Goal: Task Accomplishment & Management: Complete application form

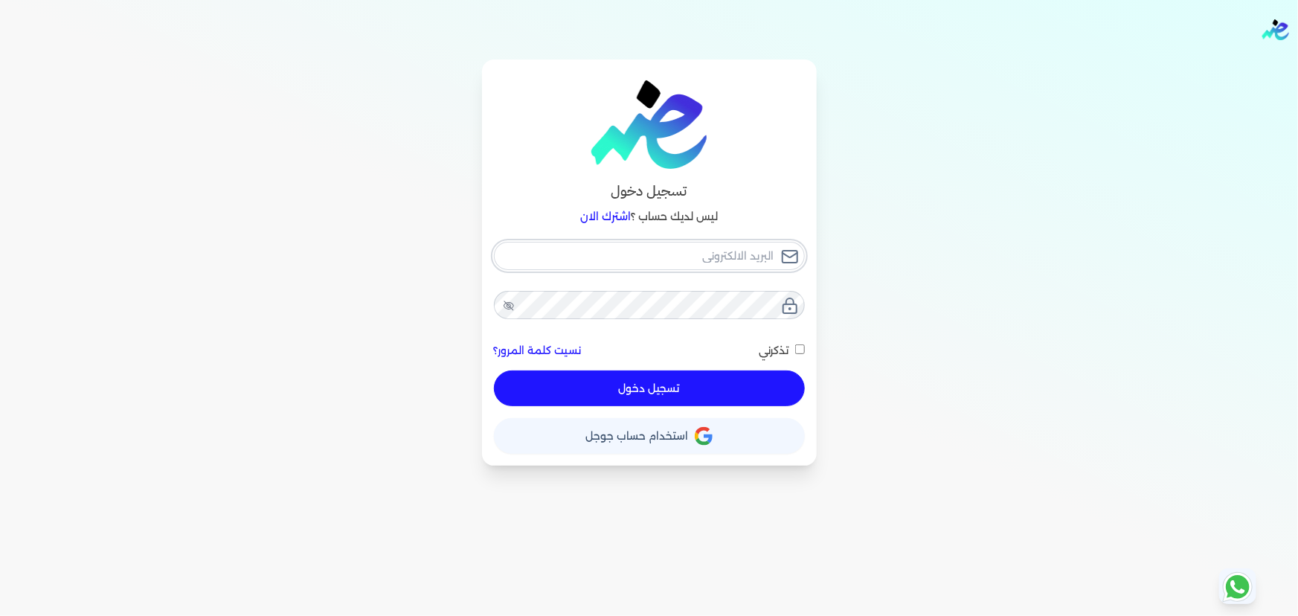
type input "[EMAIL_ADDRESS][DOMAIN_NAME]"
click at [742, 377] on button "تسجيل دخول" at bounding box center [649, 388] width 311 height 36
checkbox input "false"
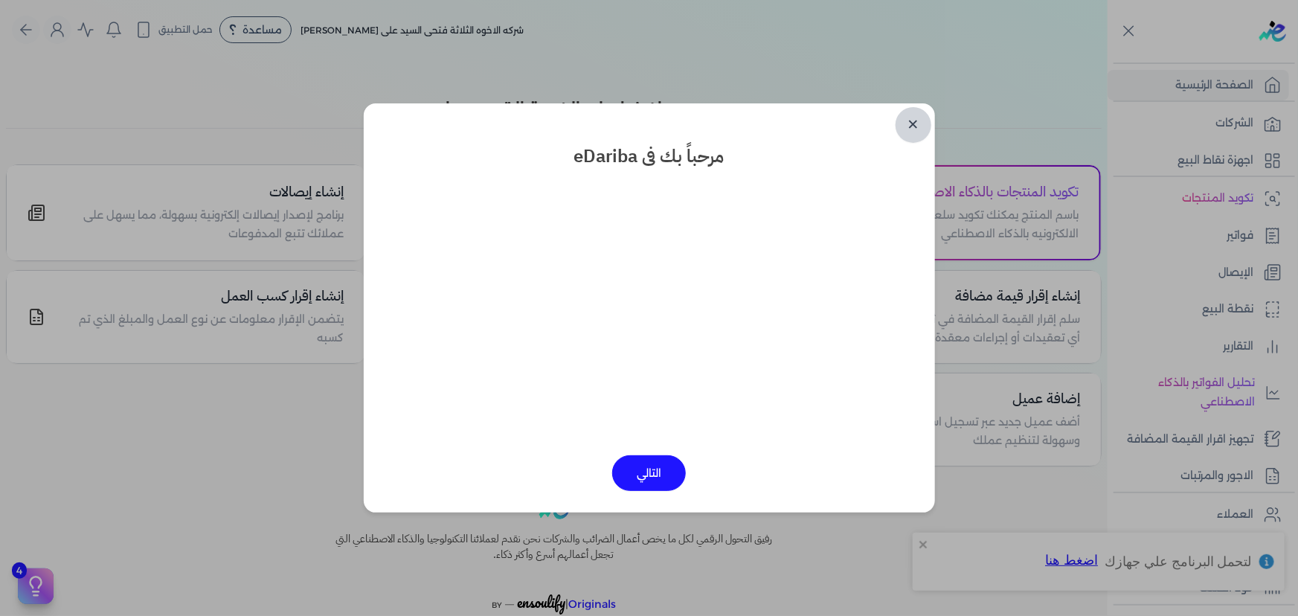
click at [907, 120] on link "✕" at bounding box center [913, 125] width 36 height 36
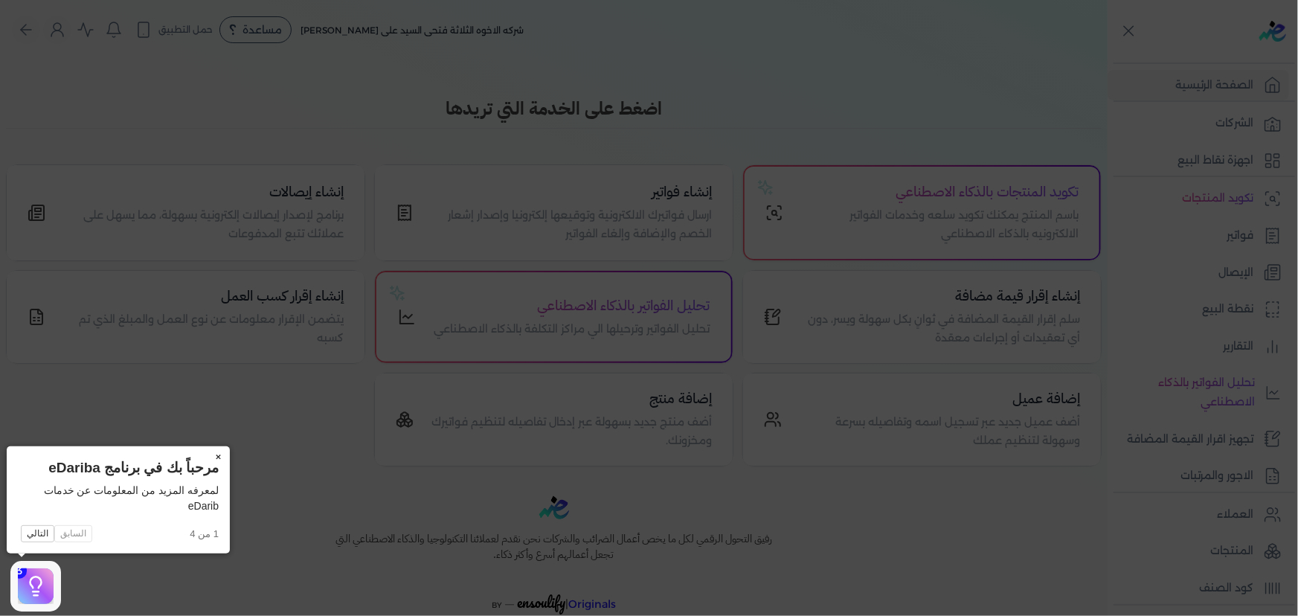
click at [223, 455] on button "×" at bounding box center [218, 456] width 24 height 21
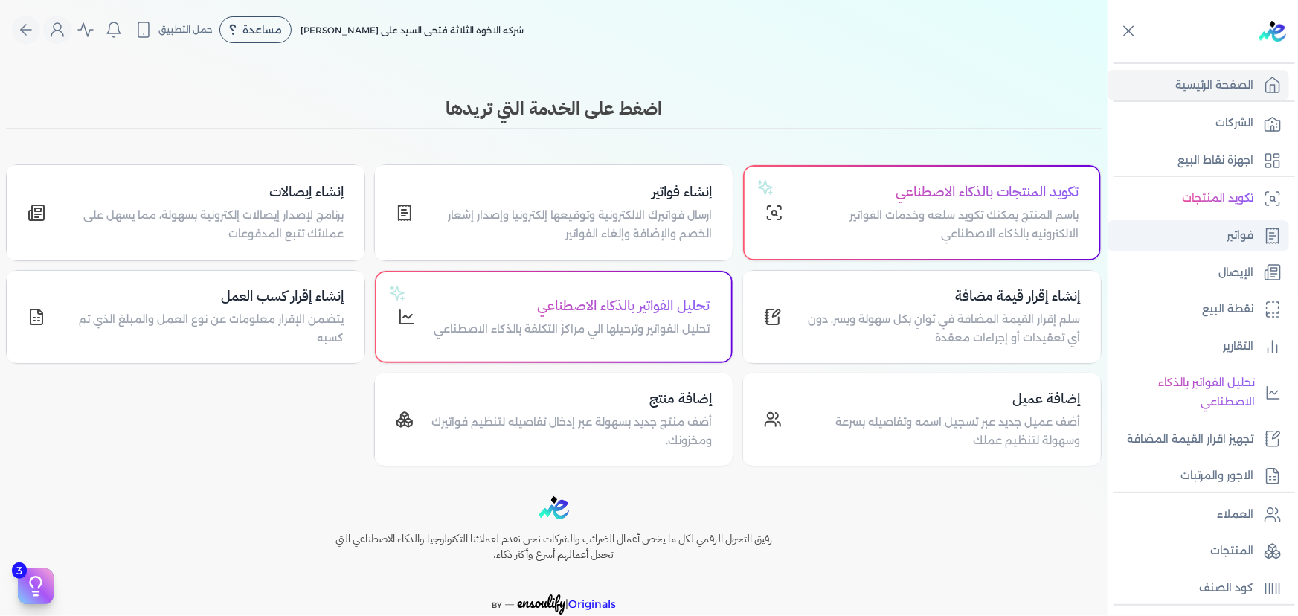
click at [1221, 228] on link "فواتير" at bounding box center [1197, 235] width 181 height 31
click at [1204, 228] on link "فواتير" at bounding box center [1197, 235] width 181 height 31
click at [1232, 235] on p "فواتير" at bounding box center [1239, 235] width 27 height 19
click at [1229, 231] on p "فواتير" at bounding box center [1239, 235] width 27 height 19
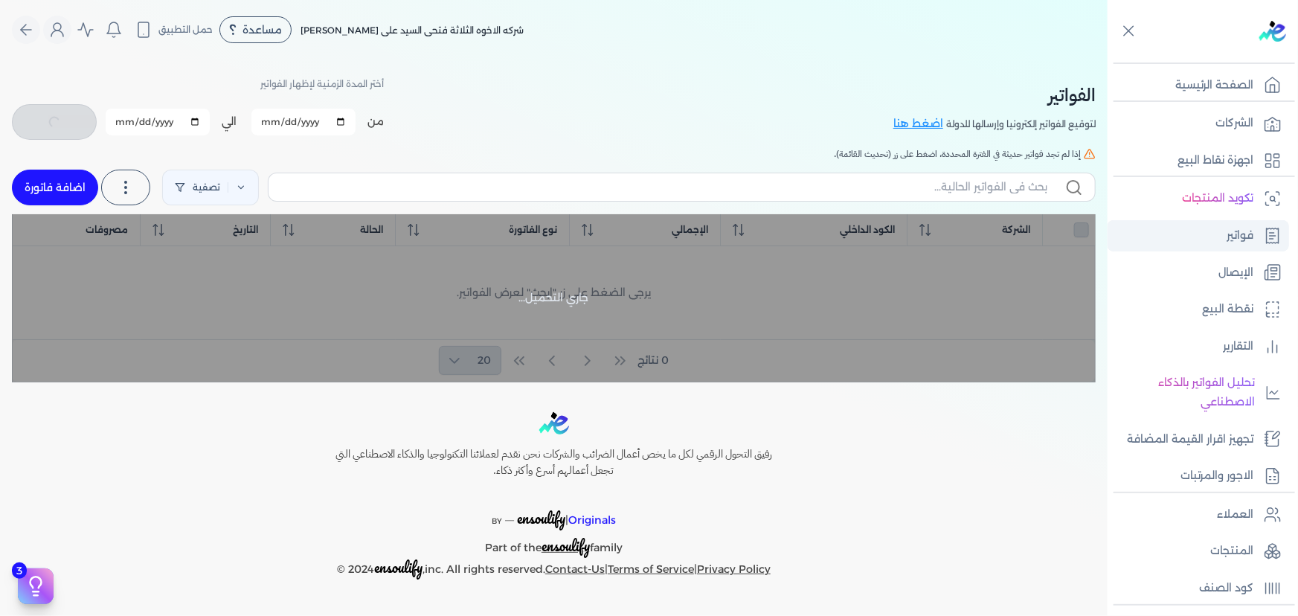
click at [1242, 242] on p "فواتير" at bounding box center [1239, 235] width 27 height 19
click at [788, 75] on div "الفواتير لتوقيع الفواتير إلكترونيا وإرسالها للدولة اضغط هنا أختر المدة الزمنية …" at bounding box center [554, 107] width 1084 height 67
checkbox input "false"
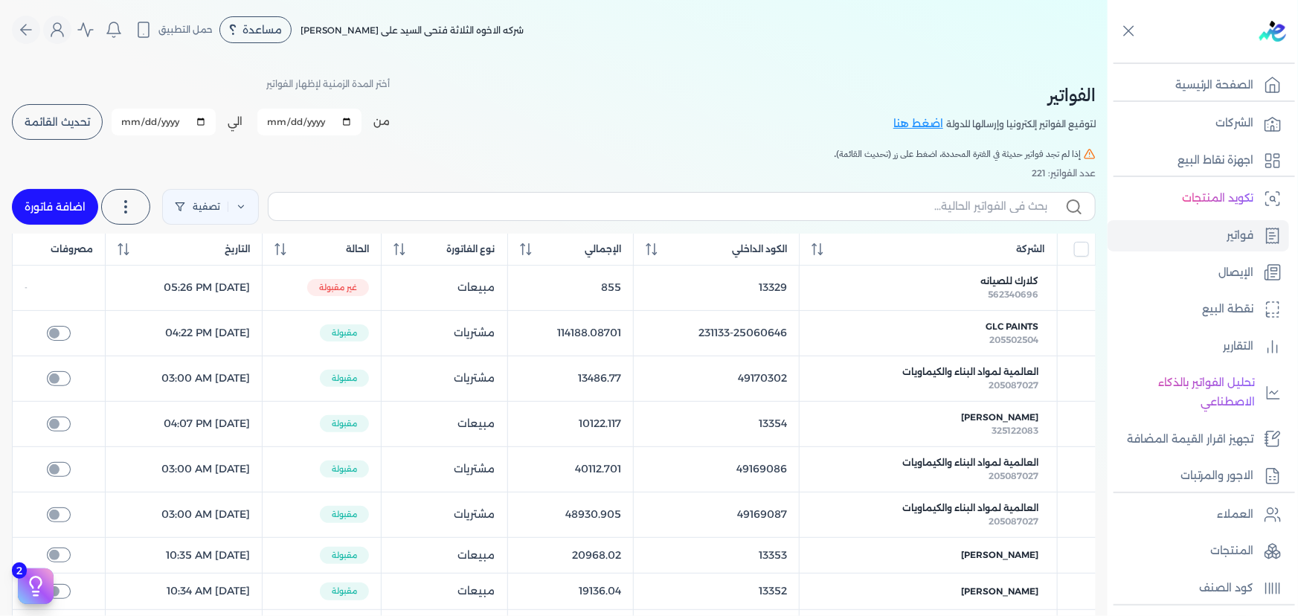
click at [88, 204] on link "اضافة فاتورة" at bounding box center [55, 207] width 86 height 36
click at [77, 202] on link "اضافة فاتورة" at bounding box center [55, 207] width 86 height 36
click at [80, 206] on link "اضافة فاتورة" at bounding box center [55, 207] width 86 height 36
select select "EGP"
select select "B"
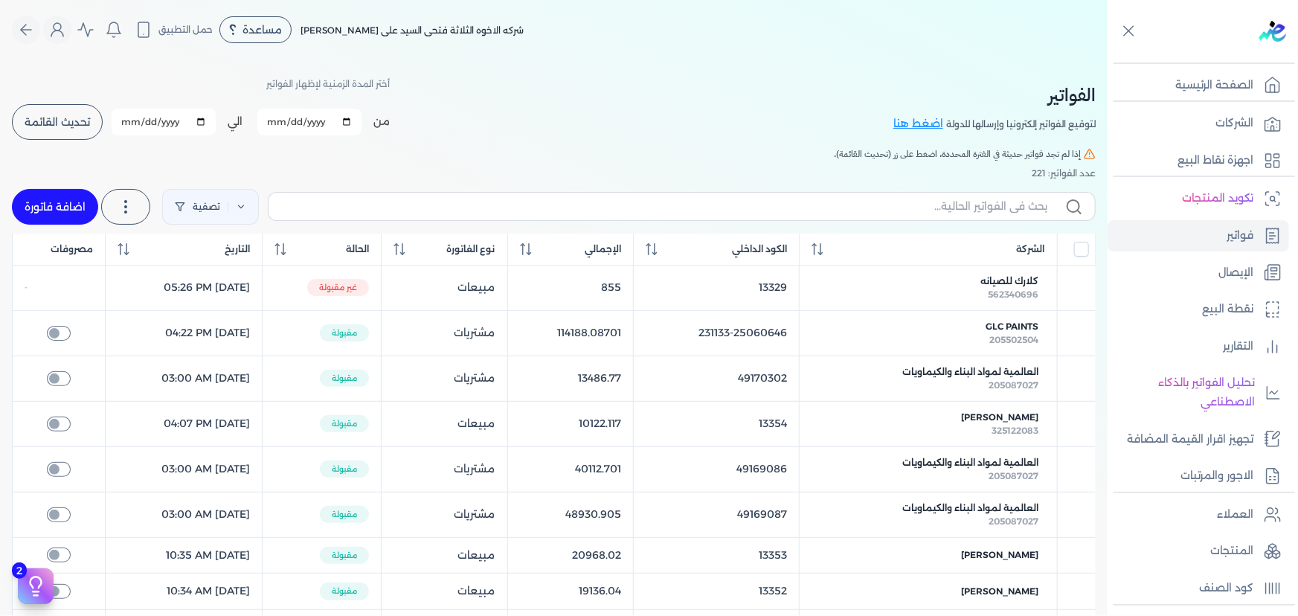
select select "EGS"
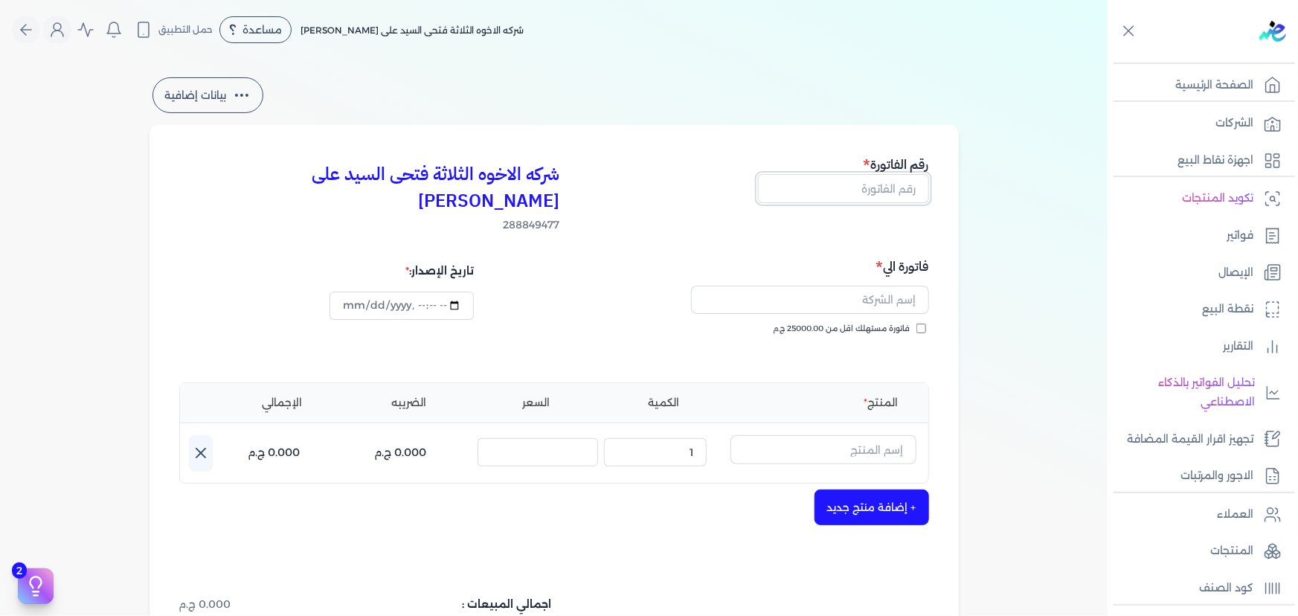
click at [903, 187] on input "text" at bounding box center [843, 188] width 171 height 28
type input "13355"
click at [869, 286] on input "text" at bounding box center [810, 300] width 238 height 28
click at [793, 286] on input "الوحده الحسابيه بالمركزيه" at bounding box center [810, 300] width 238 height 28
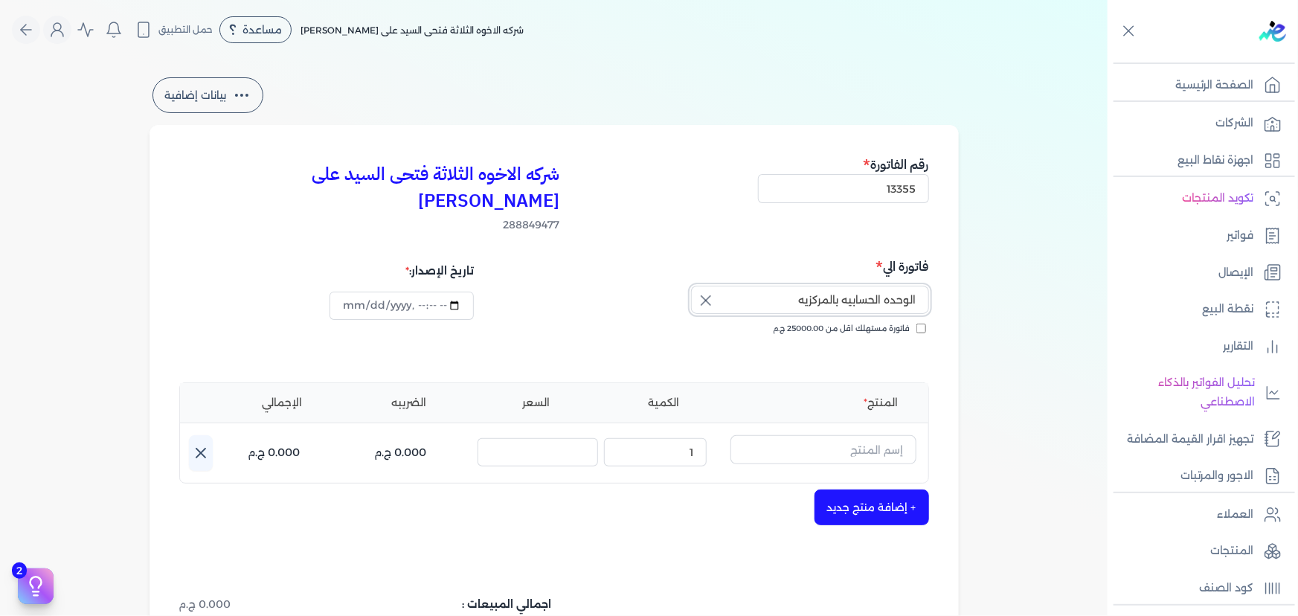
click at [793, 286] on input "الوحده الحسابيه بالمركزيه" at bounding box center [810, 300] width 238 height 28
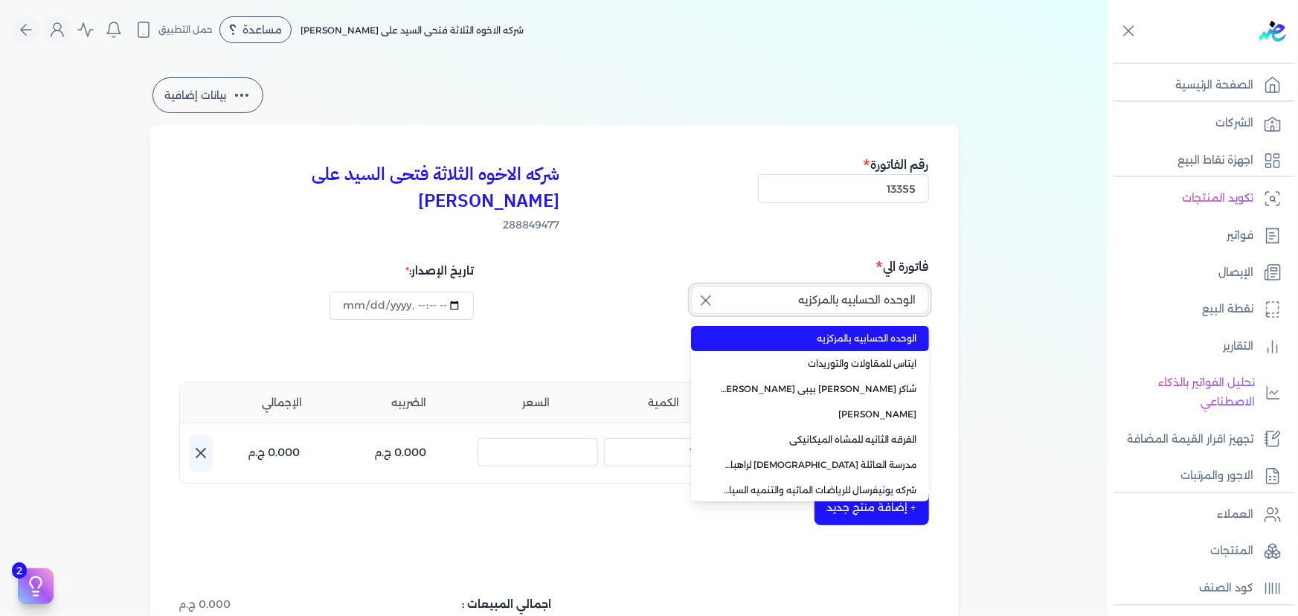
click at [793, 286] on input "الوحده الحسابيه بالمركزيه" at bounding box center [810, 300] width 238 height 28
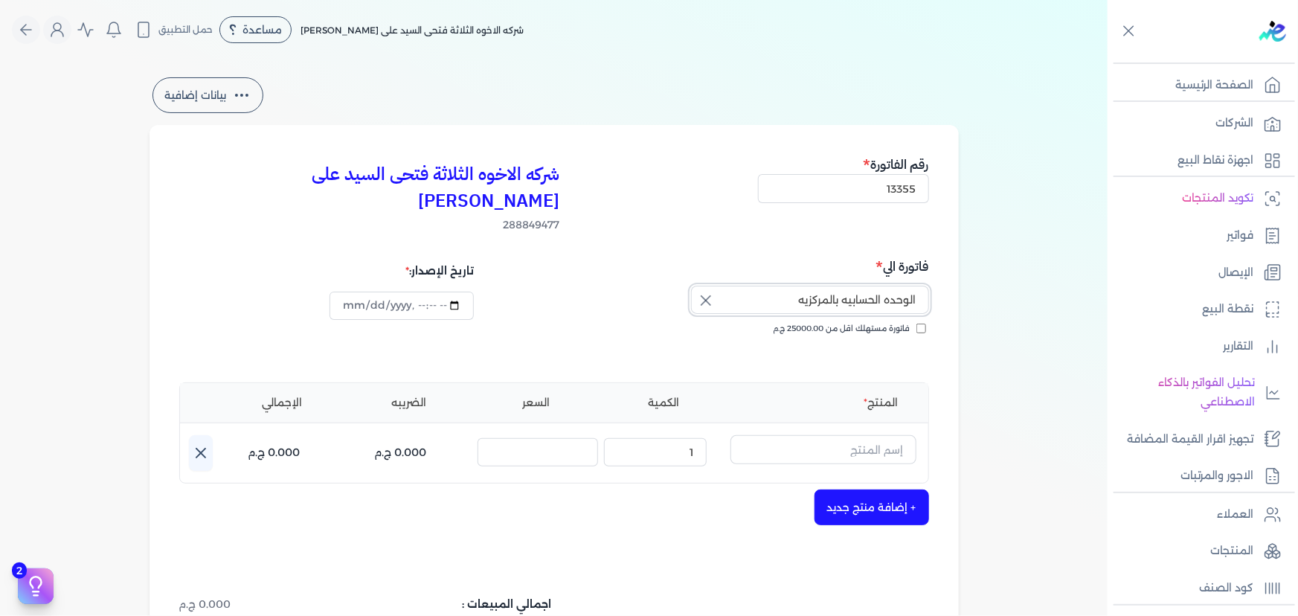
click at [793, 286] on input "الوحده الحسابيه بالمركزيه" at bounding box center [810, 300] width 238 height 28
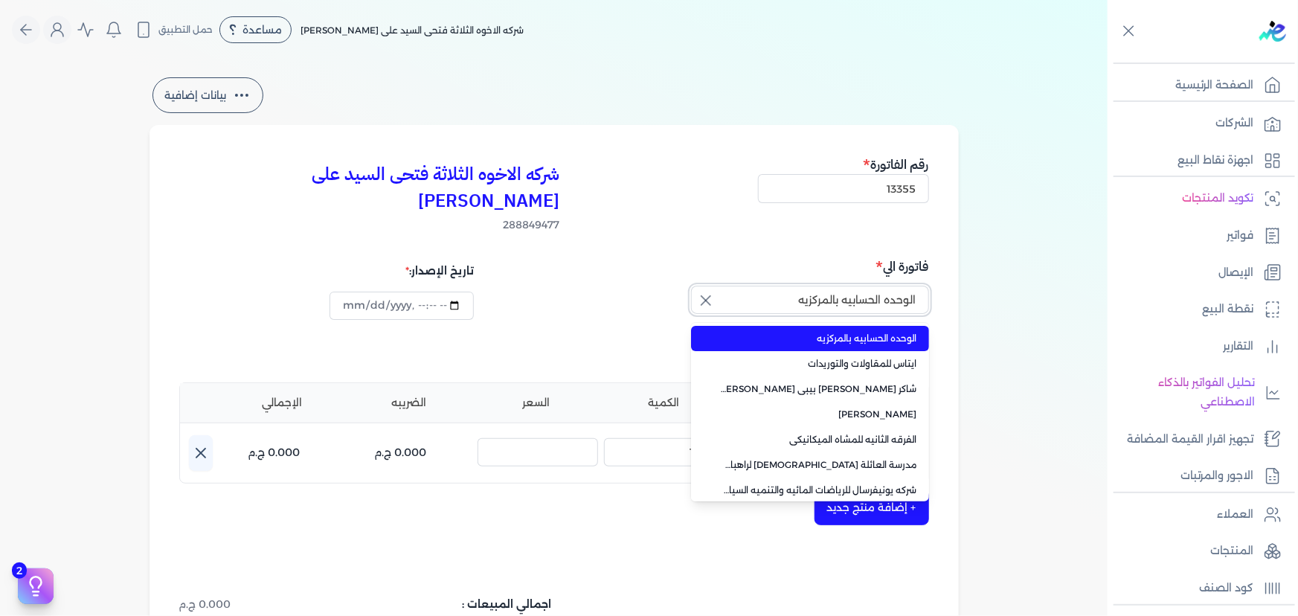
click at [793, 286] on input "الوحده الحسابيه بالمركزيه" at bounding box center [810, 300] width 238 height 28
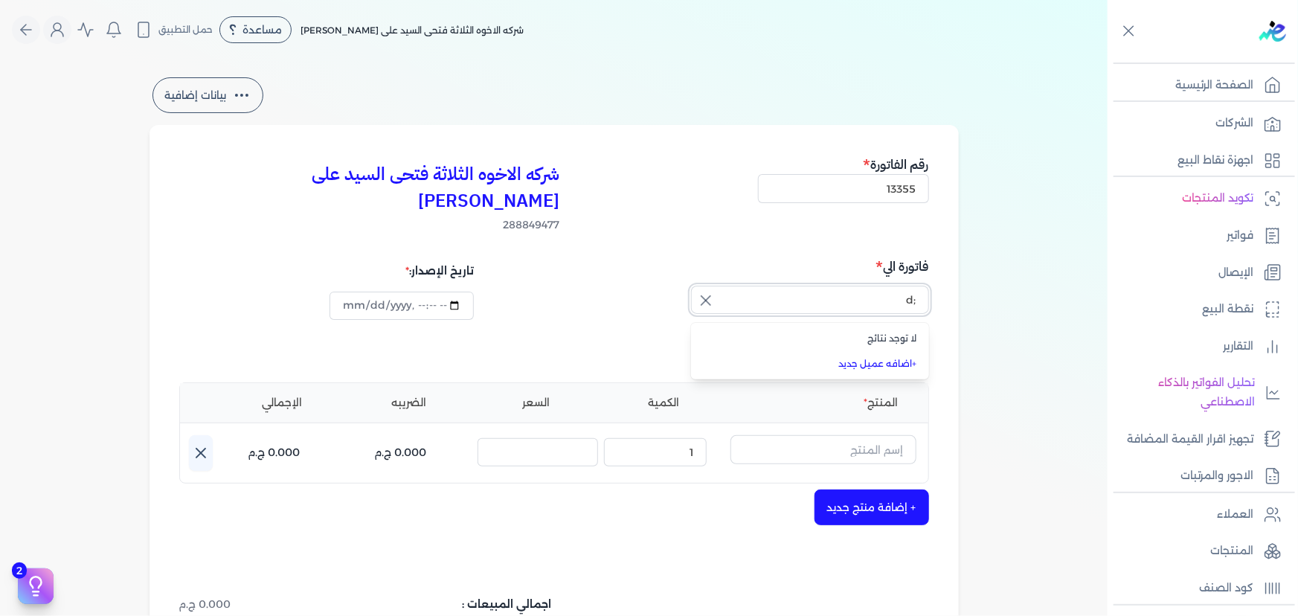
type input ";"
click at [691, 286] on button "كي" at bounding box center [810, 303] width 238 height 34
click at [691, 286] on button "كي ال" at bounding box center [810, 303] width 238 height 34
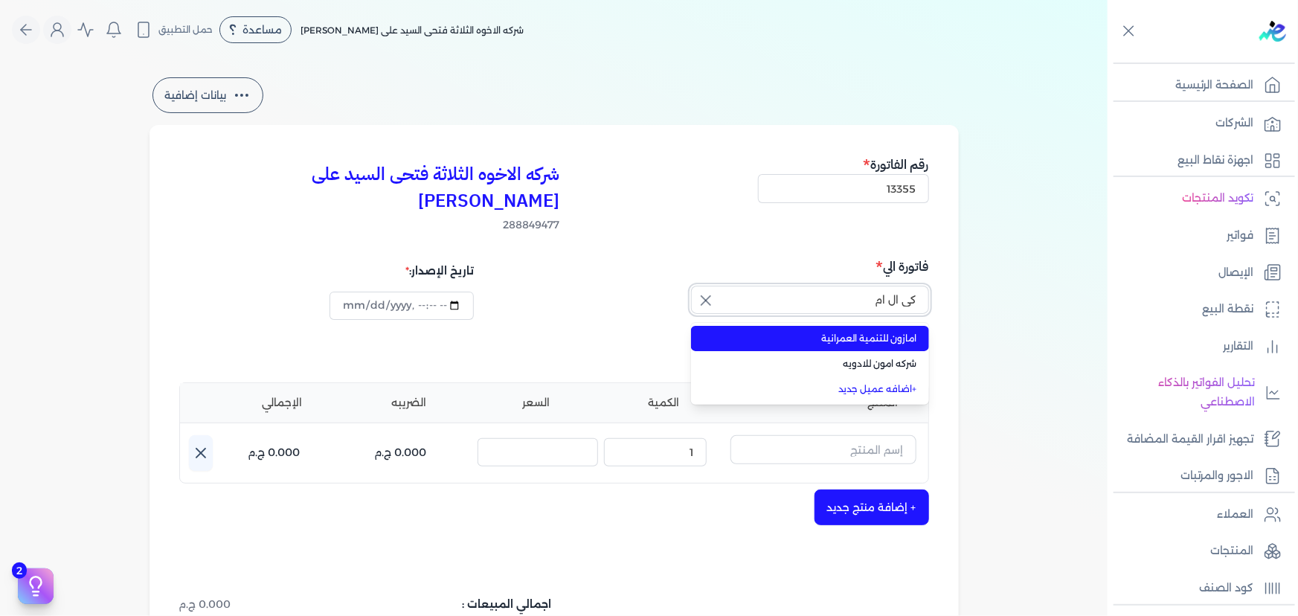
click at [799, 286] on input "كي ال ام" at bounding box center [810, 300] width 238 height 28
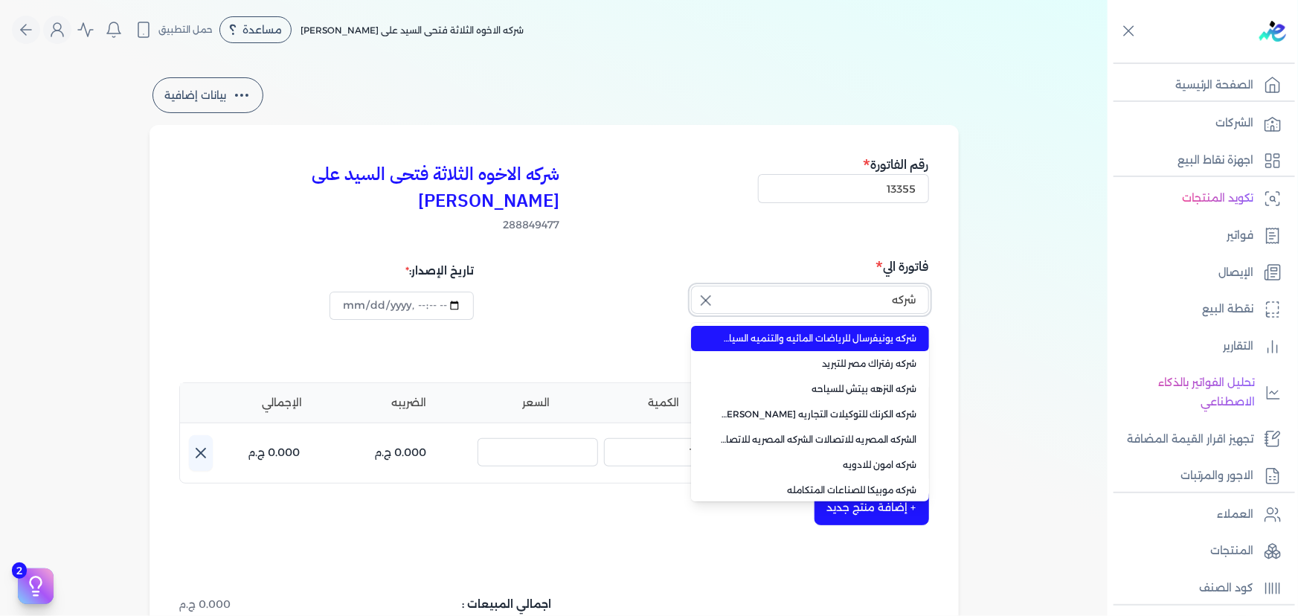
click at [691, 286] on button "شركه" at bounding box center [810, 303] width 238 height 34
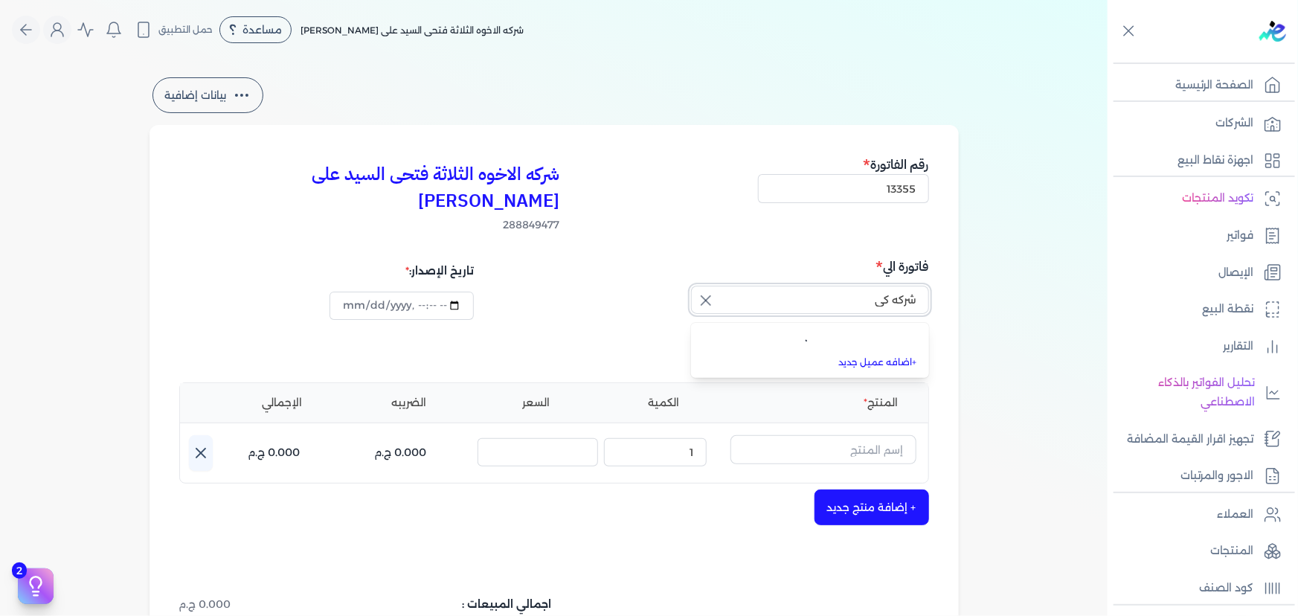
click at [691, 286] on button "شركه كي" at bounding box center [810, 303] width 238 height 34
click at [691, 286] on button "شركه كي ال" at bounding box center [810, 303] width 238 height 34
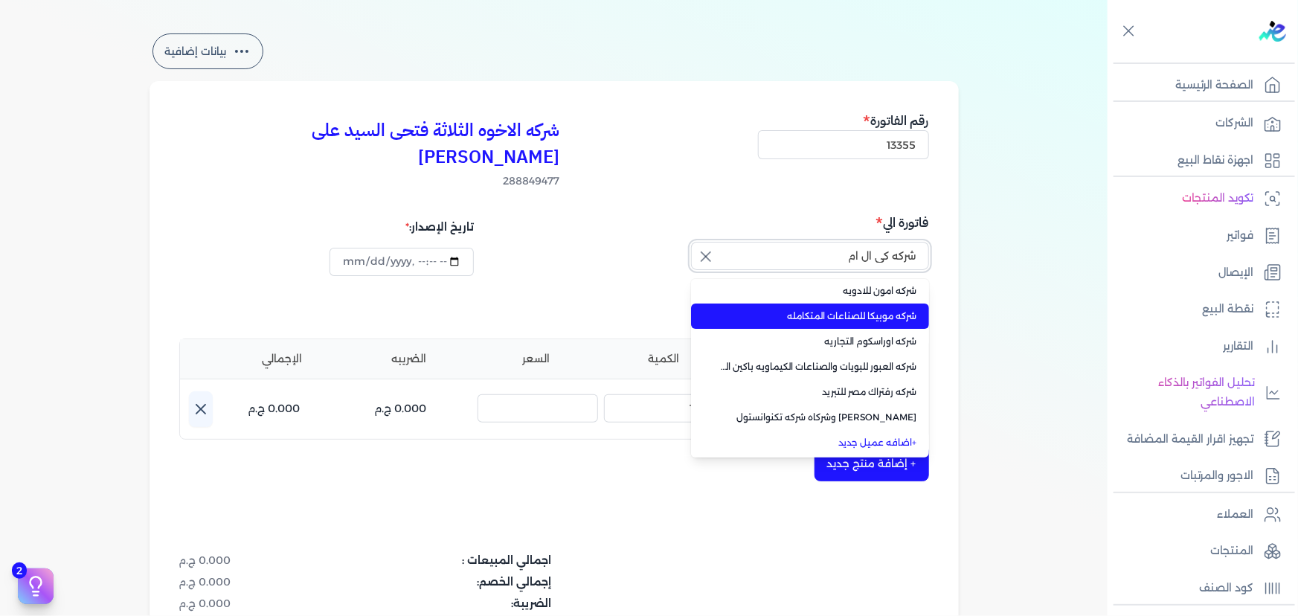
scroll to position [67, 0]
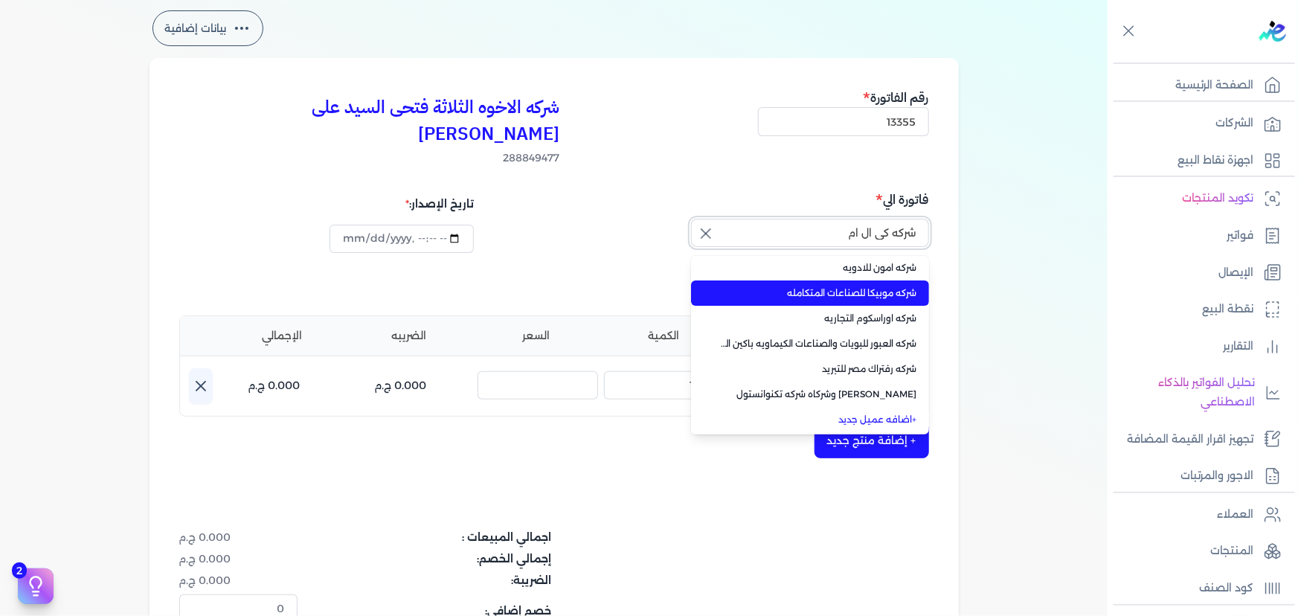
type input "شركه كي ال ام"
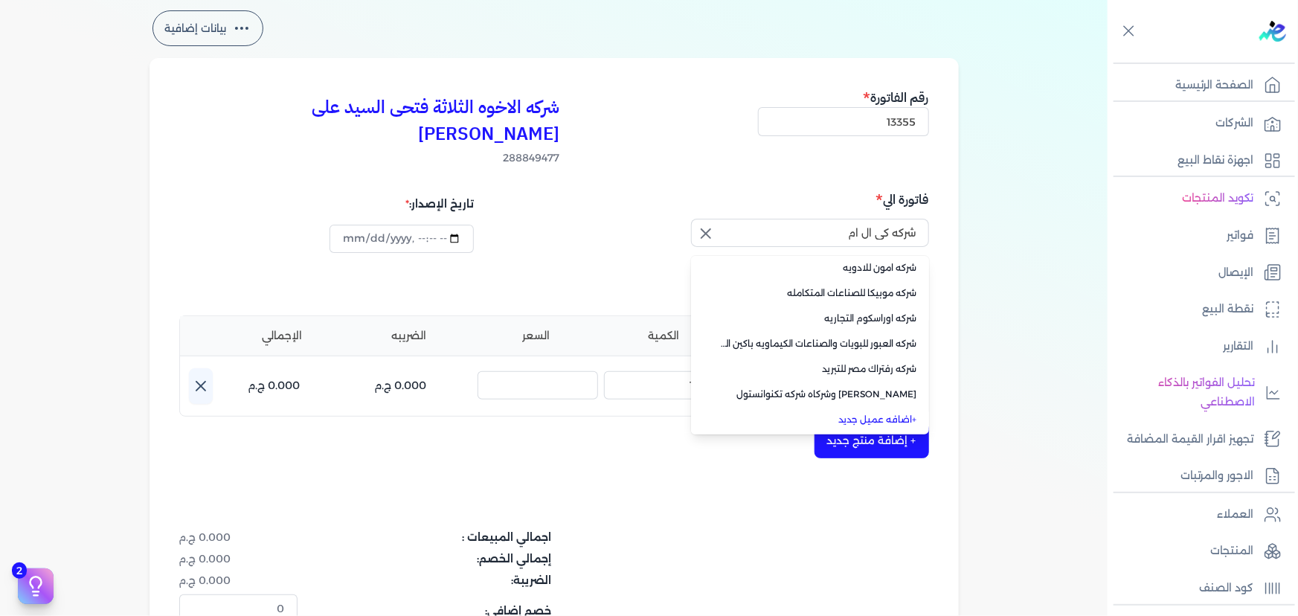
click at [713, 225] on icon "button" at bounding box center [706, 234] width 18 height 18
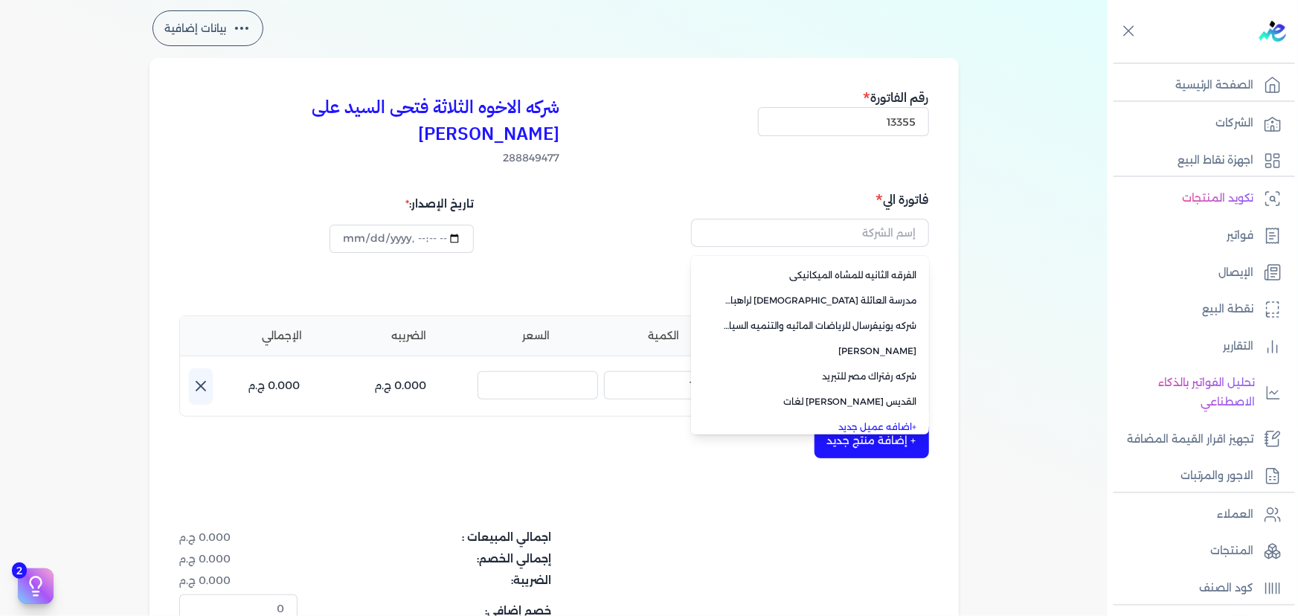
scroll to position [105, 0]
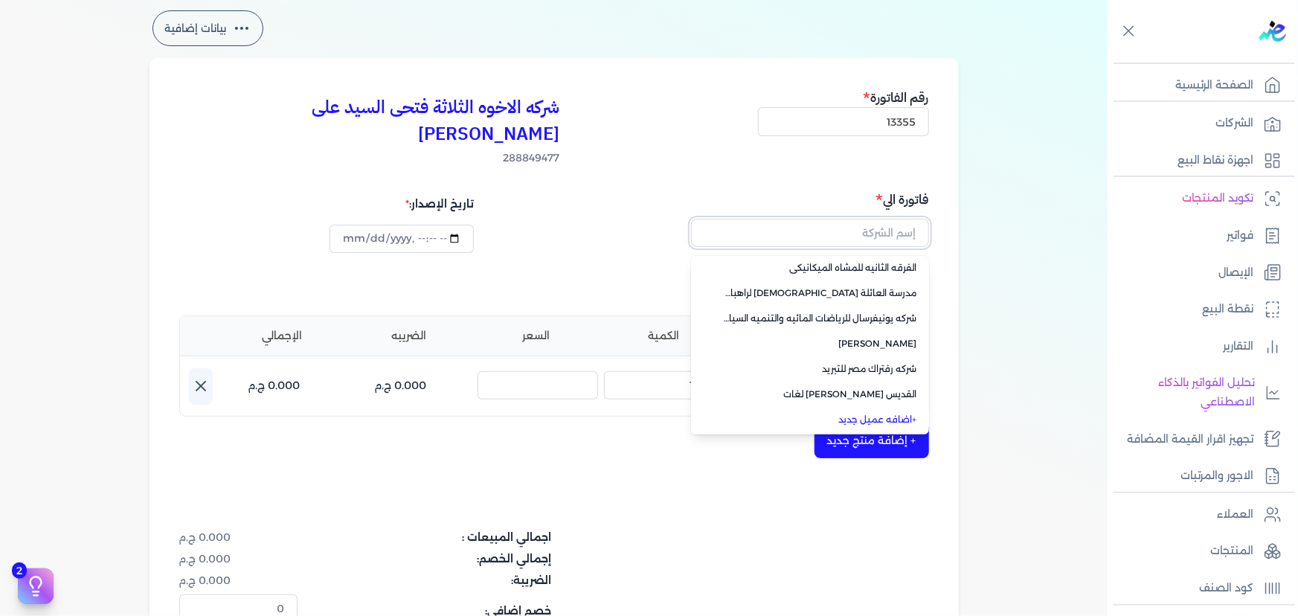
click at [886, 219] on input "text" at bounding box center [810, 233] width 238 height 28
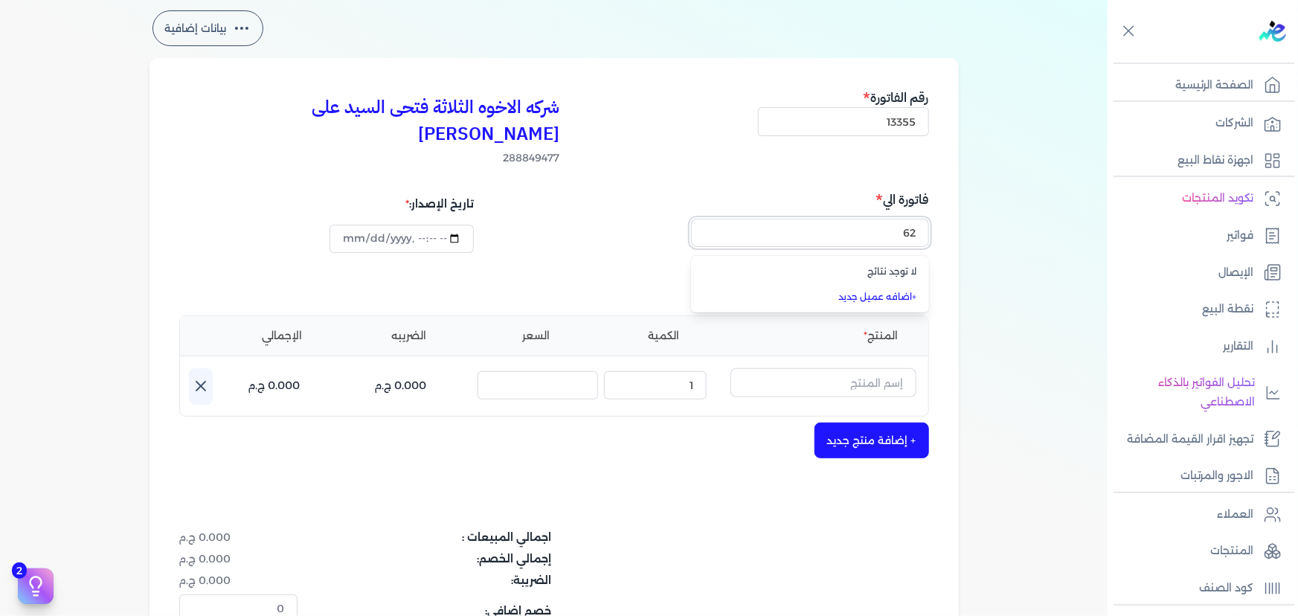
type input "6"
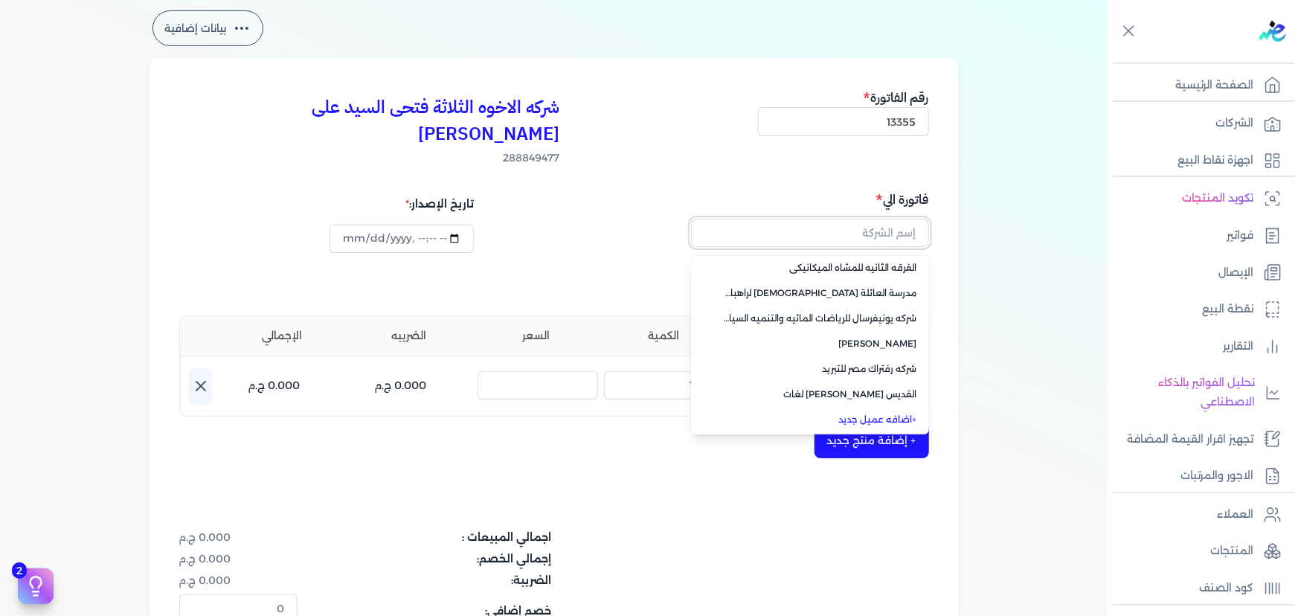
click at [891, 219] on input "text" at bounding box center [810, 233] width 238 height 28
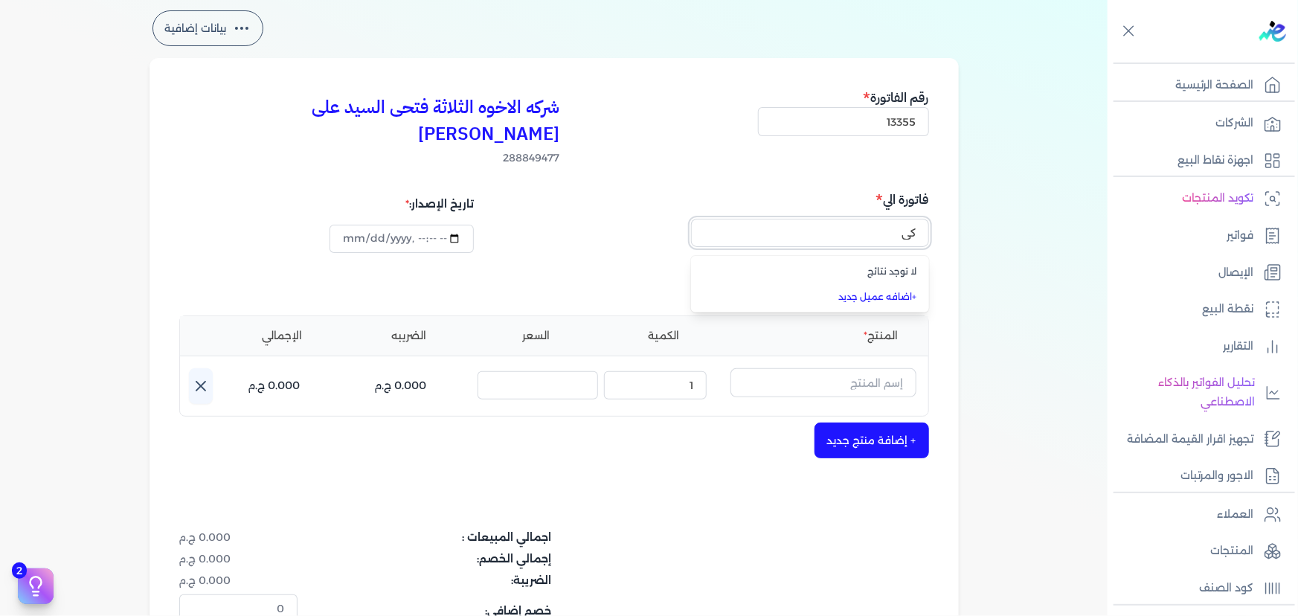
click at [691, 219] on button "كي" at bounding box center [810, 236] width 238 height 34
click at [691, 219] on button "كي ال" at bounding box center [810, 236] width 238 height 34
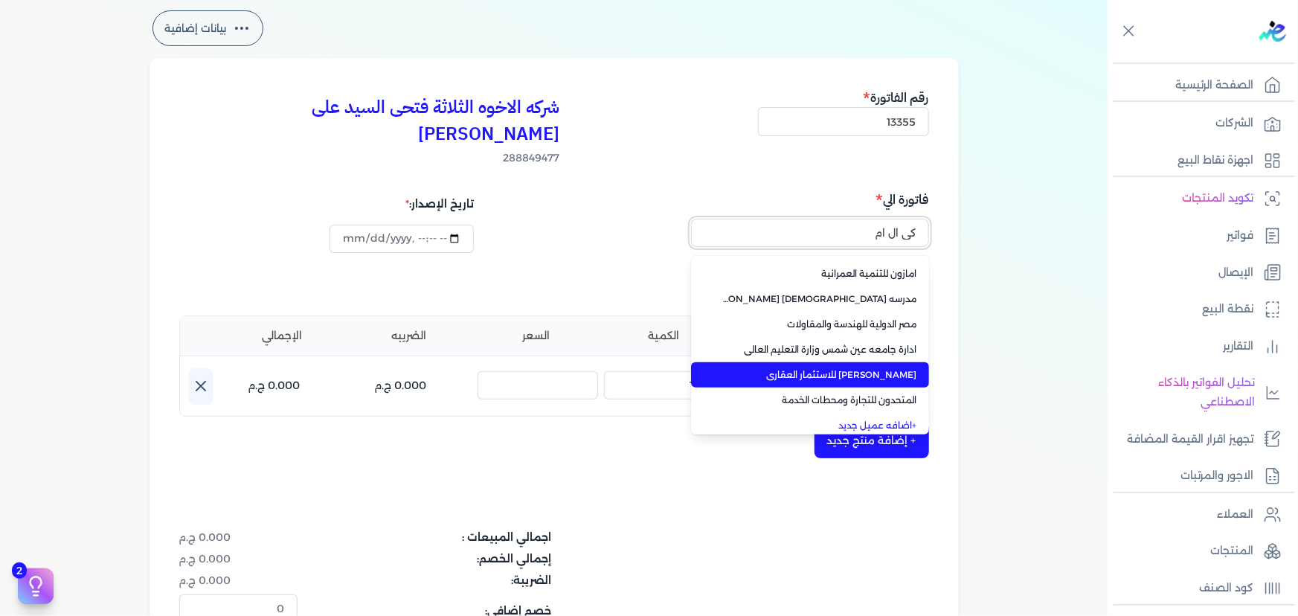
scroll to position [358, 0]
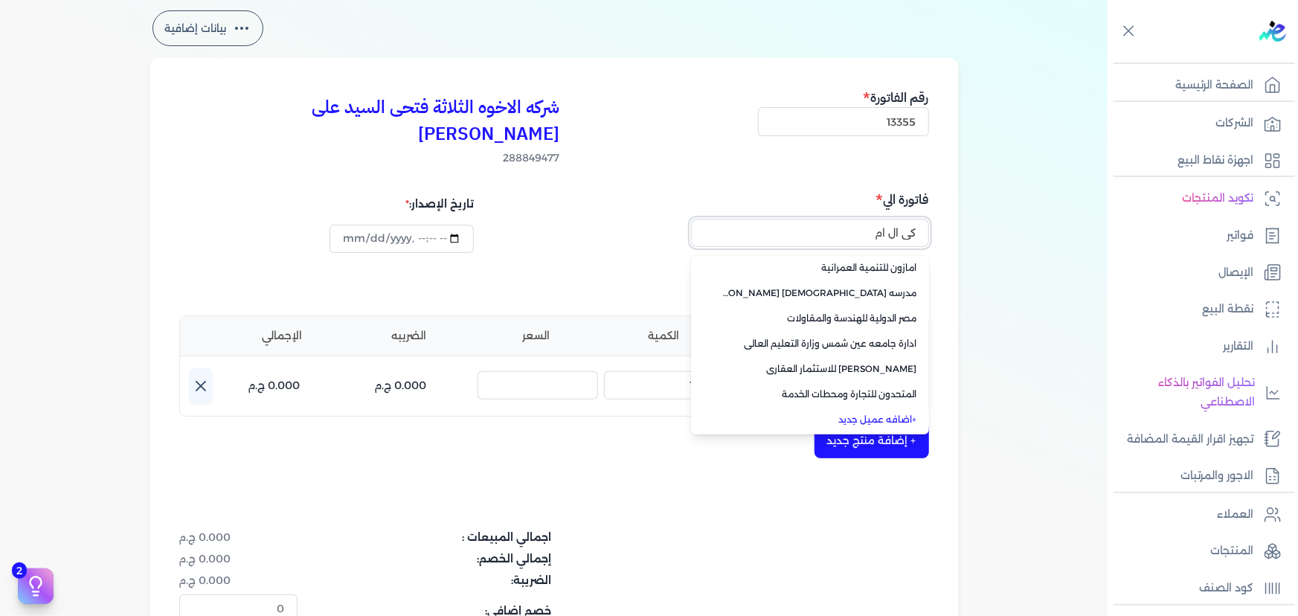
type input "كي ال ام"
click at [852, 413] on link "+ اضافه عميل جديد" at bounding box center [819, 419] width 196 height 13
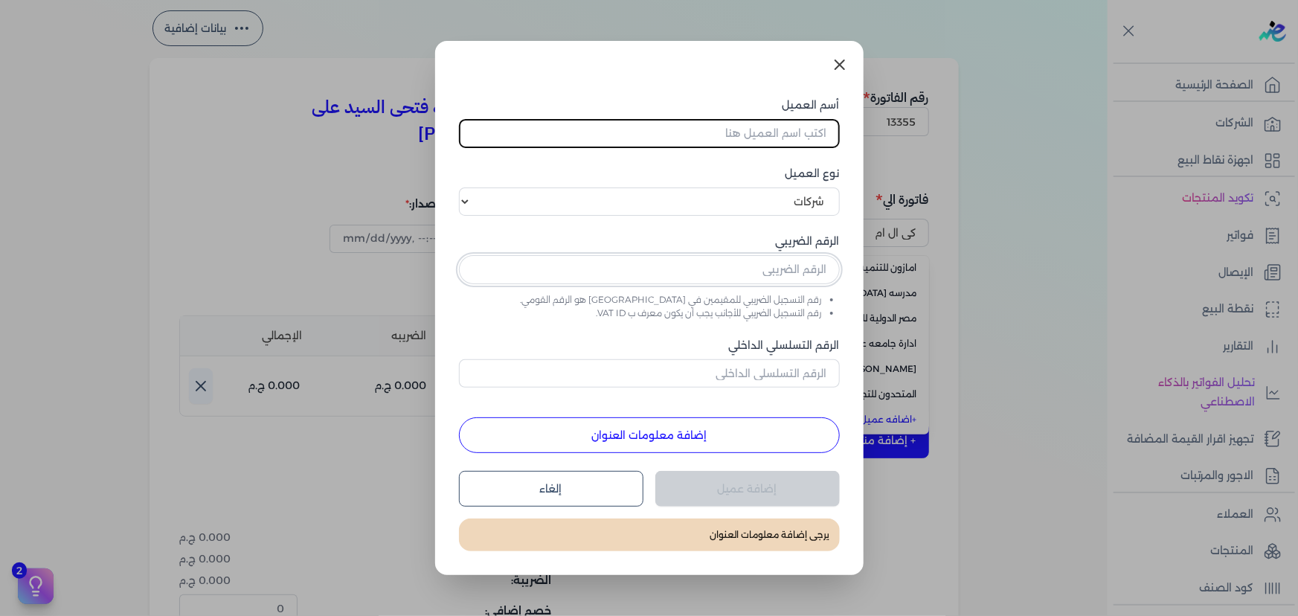
click at [772, 271] on input "text" at bounding box center [649, 269] width 381 height 28
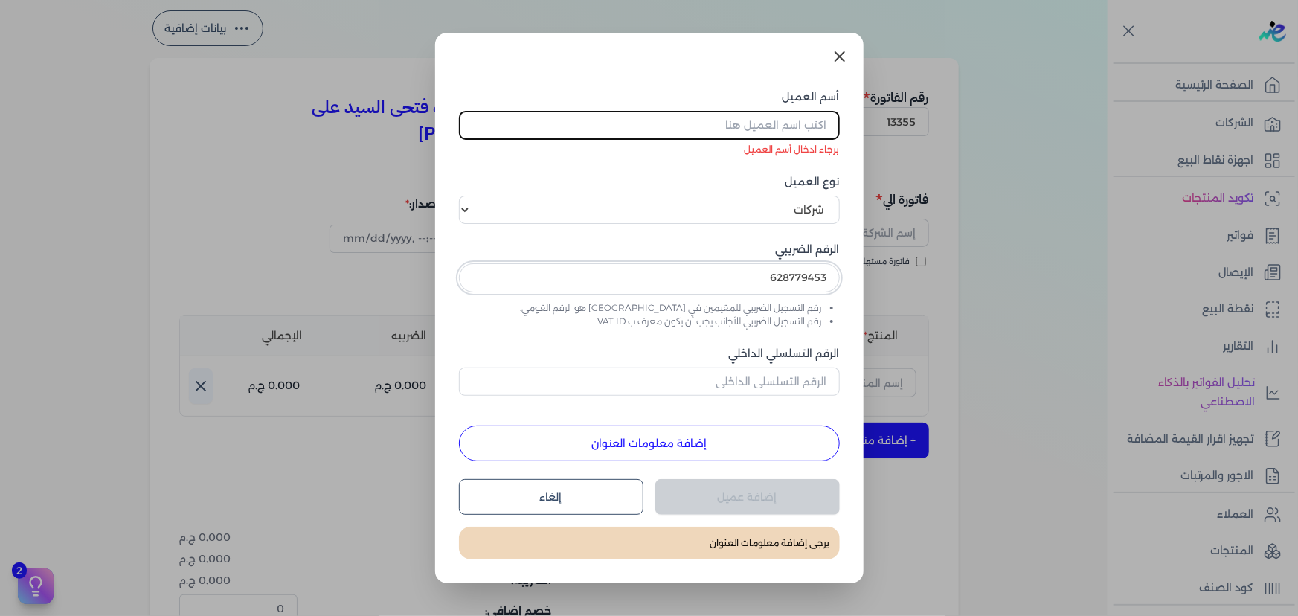
type input "628779453"
click at [759, 457] on button "إضافة معلومات العنوان" at bounding box center [649, 443] width 381 height 36
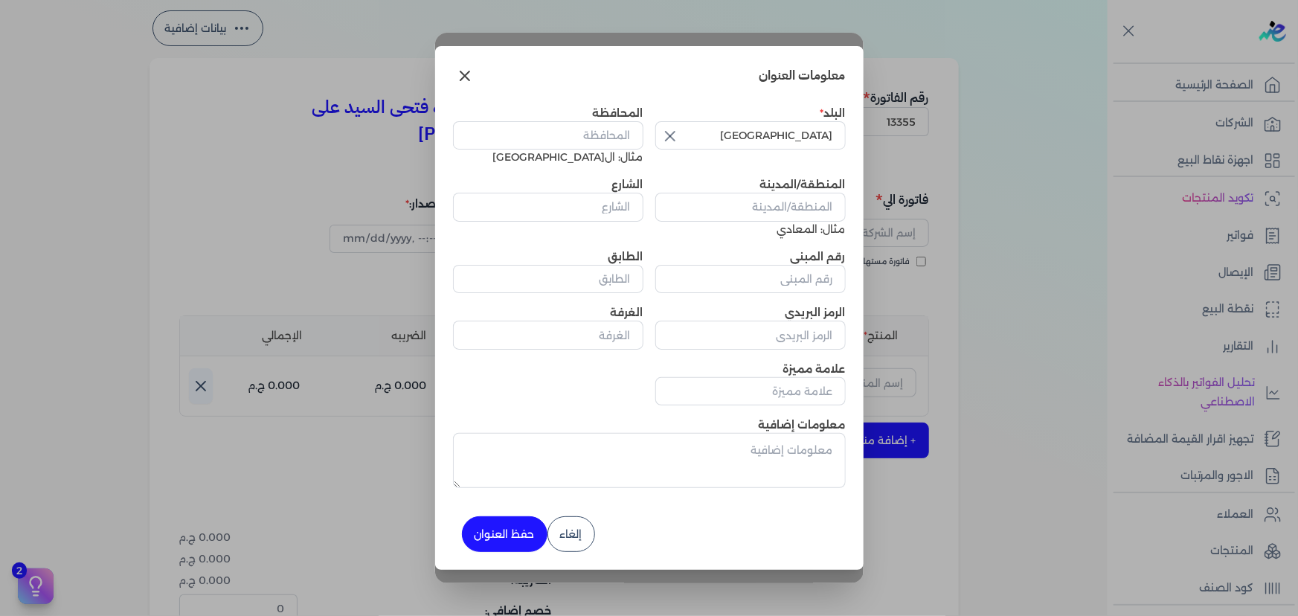
click at [469, 81] on icon at bounding box center [465, 76] width 18 height 18
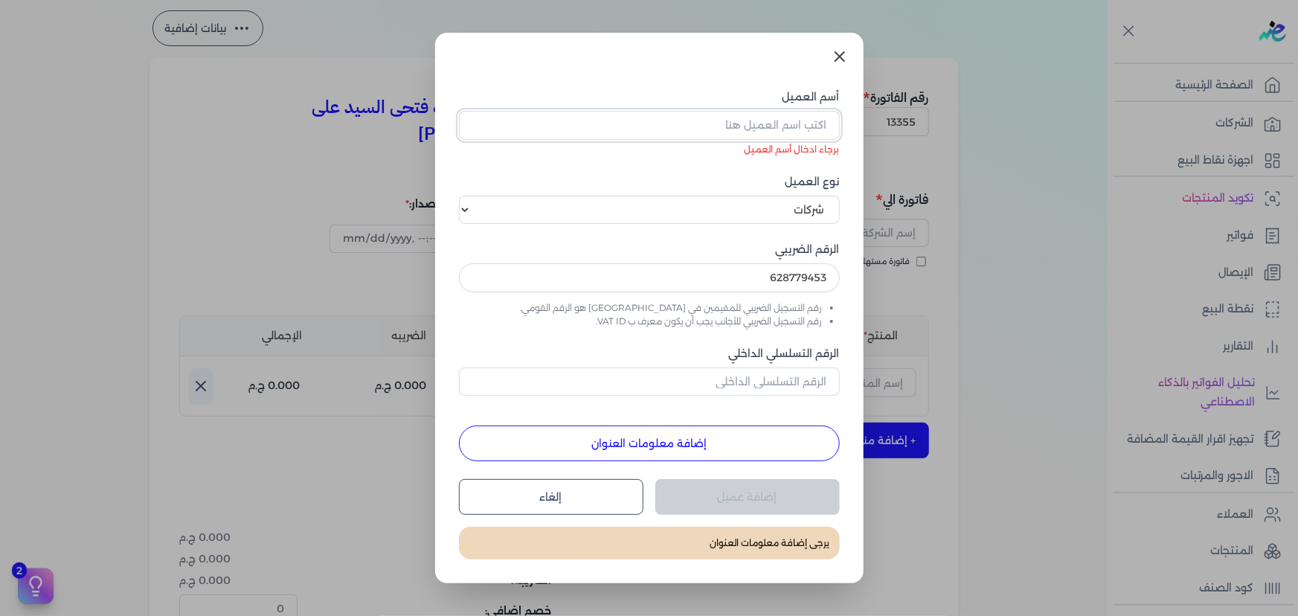
click at [736, 131] on input "أسم العميل" at bounding box center [649, 125] width 381 height 28
paste input "كى ال ام للمقاولات والاستثمار العقارى"
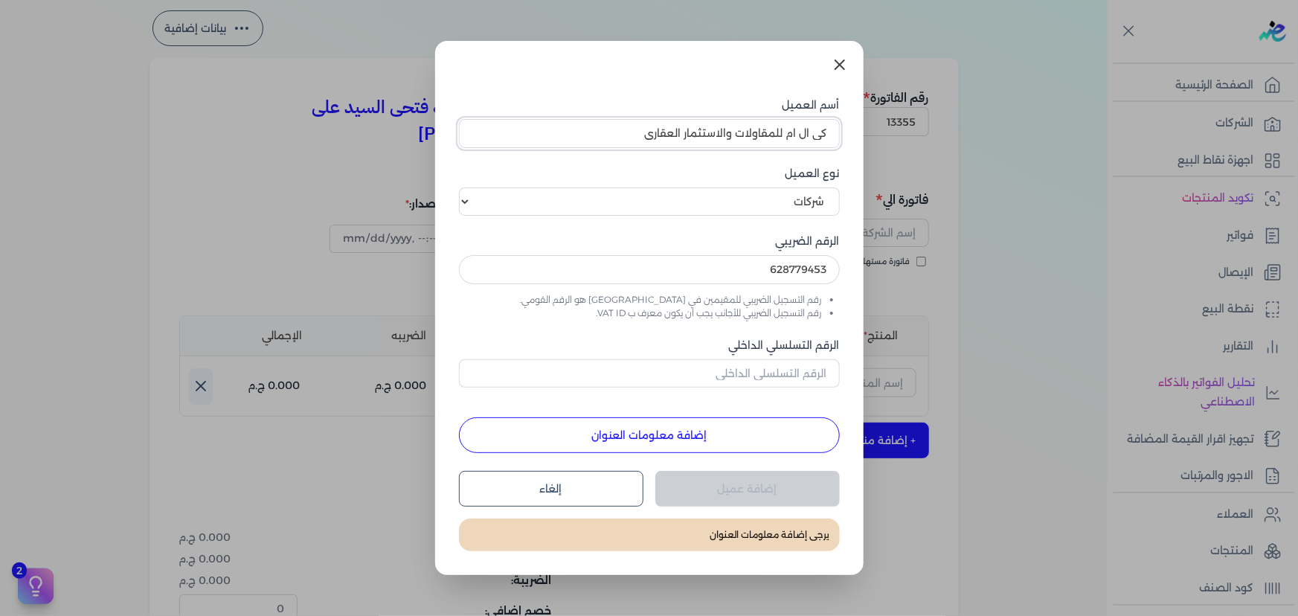
type input "كى ال ام للمقاولات والاستثمار العقارى"
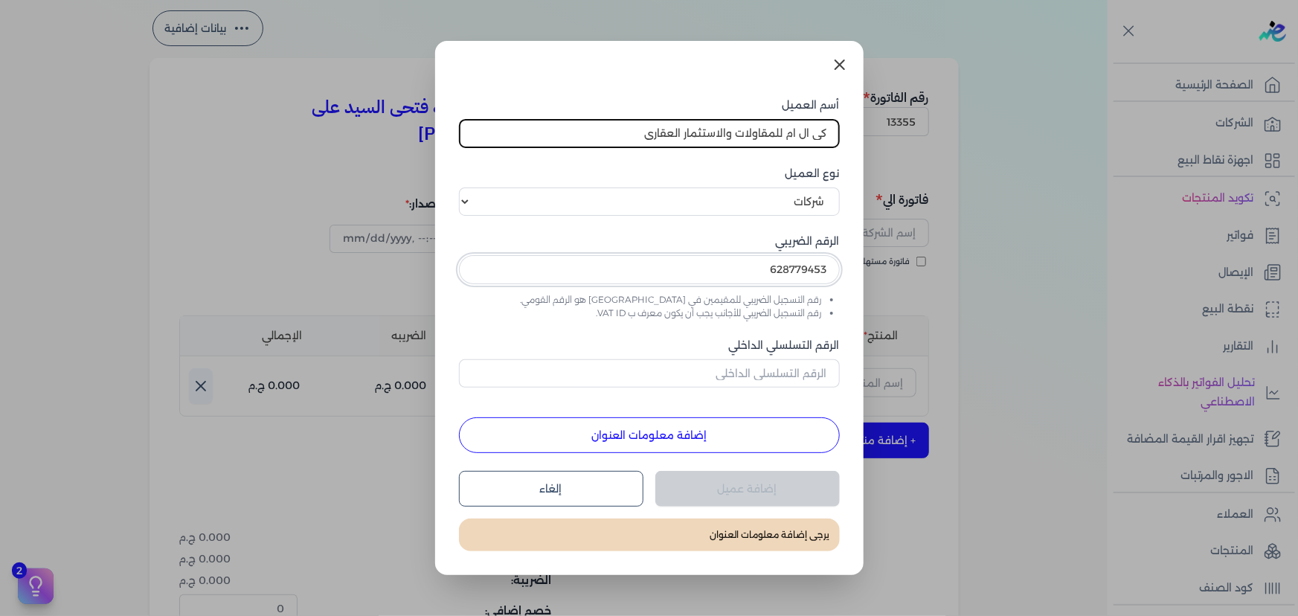
click at [692, 276] on input "628779453" at bounding box center [649, 269] width 381 height 28
click at [730, 431] on button "إضافة معلومات العنوان" at bounding box center [649, 435] width 381 height 36
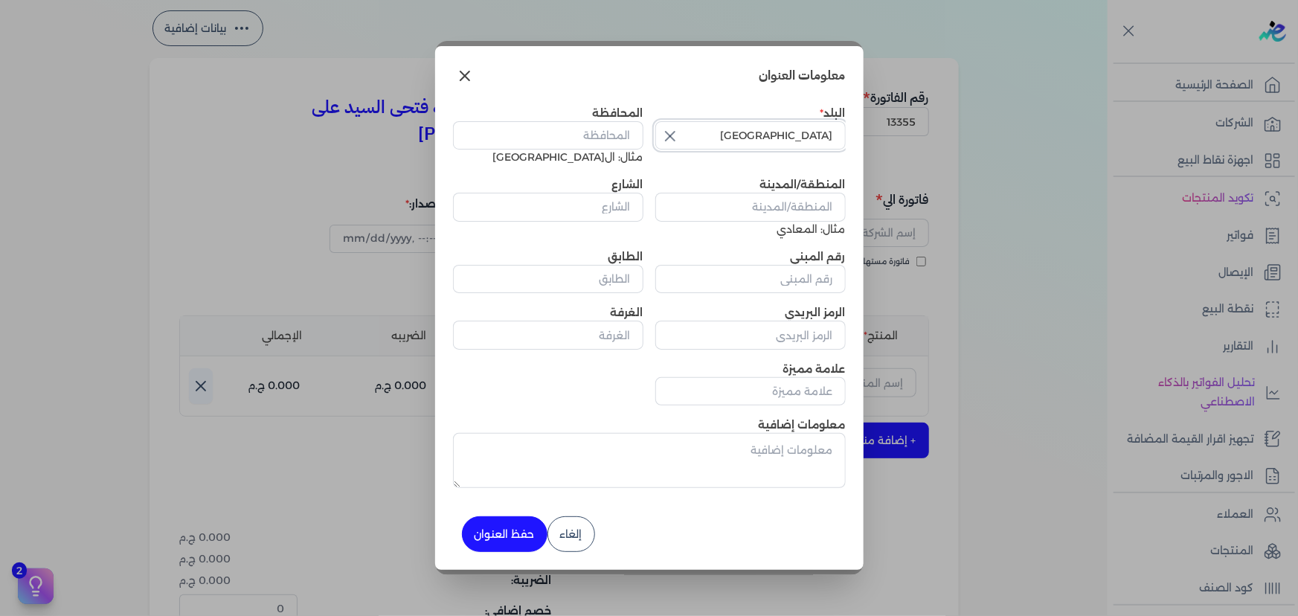
click at [728, 135] on input "[GEOGRAPHIC_DATA]" at bounding box center [750, 135] width 190 height 28
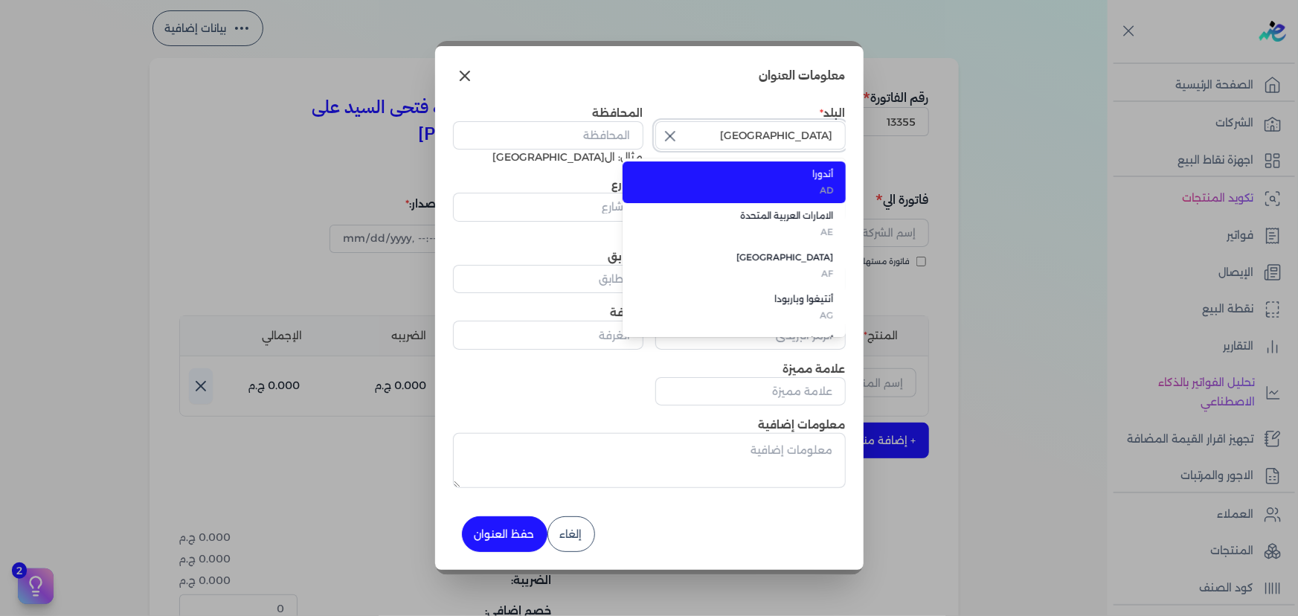
click at [728, 135] on input "[GEOGRAPHIC_DATA]" at bounding box center [750, 135] width 190 height 28
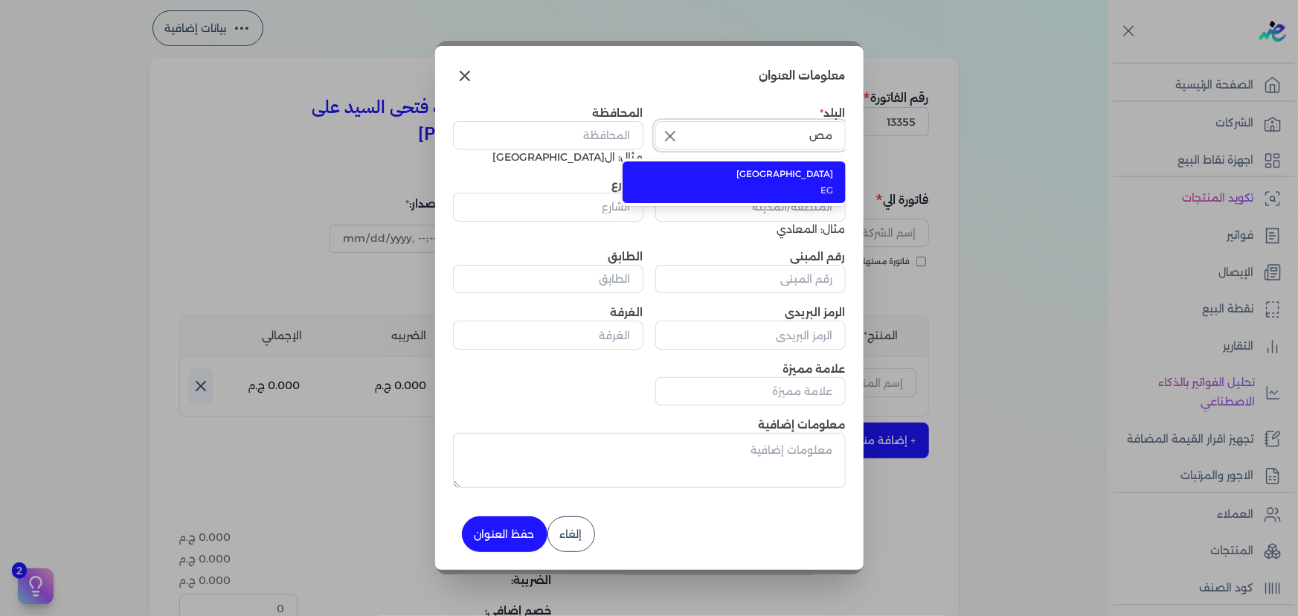
scroll to position [0, 0]
type input "[GEOGRAPHIC_DATA]"
click at [615, 134] on input "المحافظة" at bounding box center [548, 135] width 190 height 28
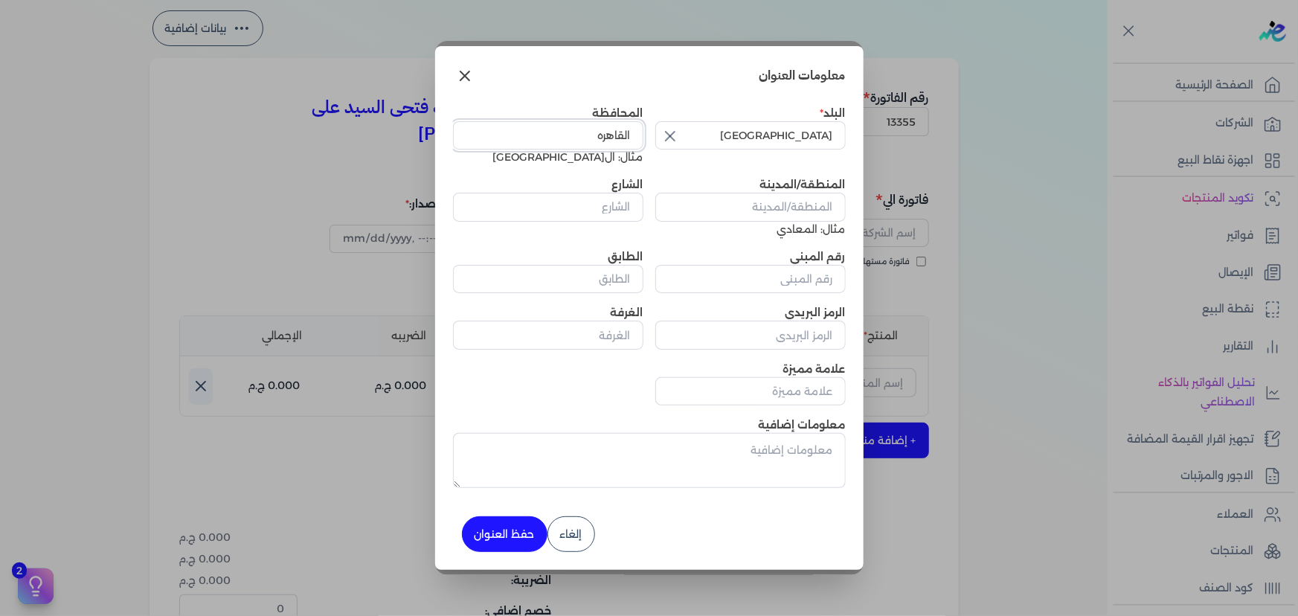
type input "القاهره"
click at [792, 200] on input "المنطقة/المدينة" at bounding box center [750, 207] width 190 height 28
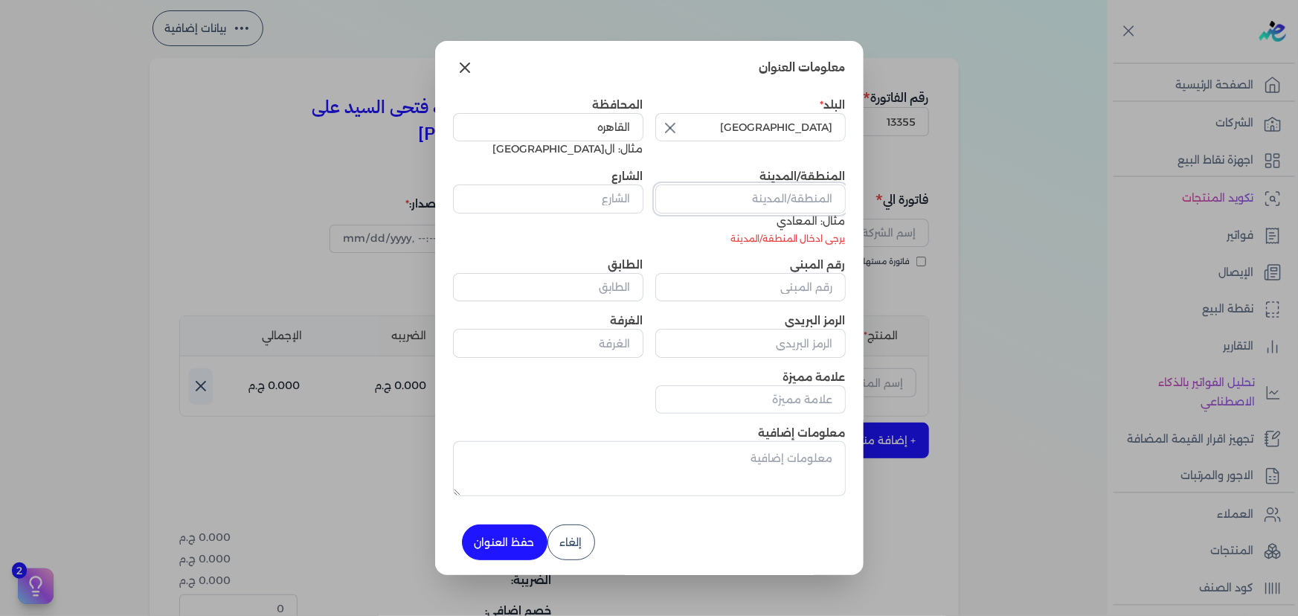
paste input "8 عماره ج مربع 1258 مساكن شيراتون النزهه ال[GEOGRAPHIC_DATA]ه"
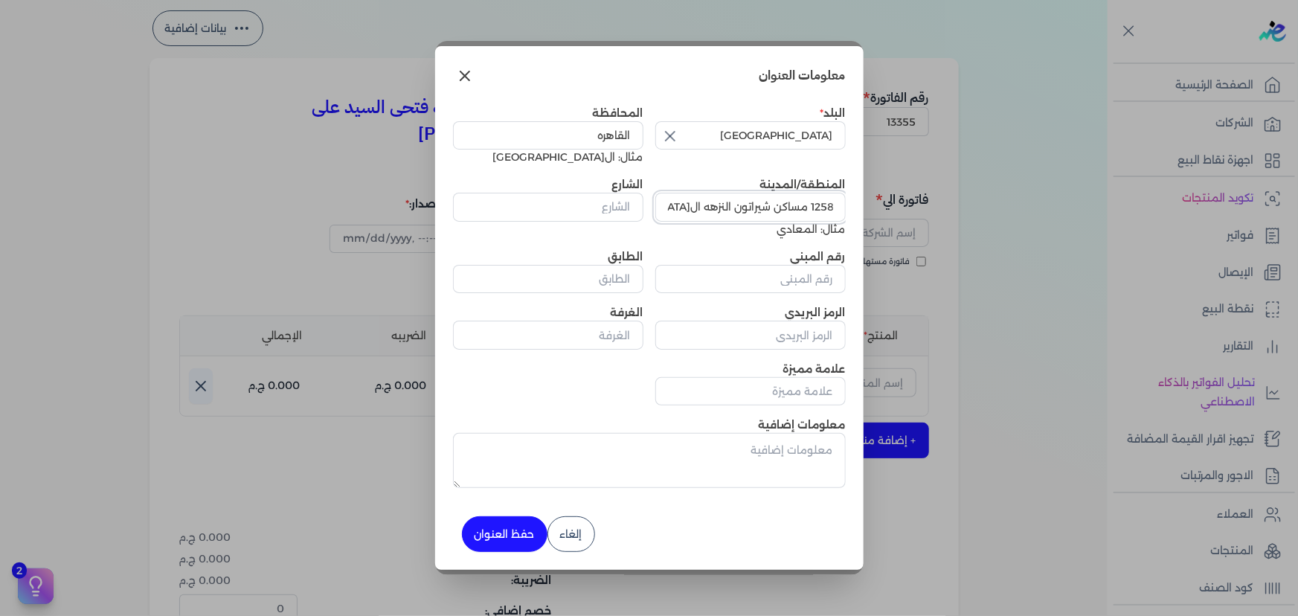
type input "8 عماره ج مربع 1258 مساكن شيراتون النزهه ال[GEOGRAPHIC_DATA]ه"
click at [566, 208] on input "الشارع" at bounding box center [548, 207] width 190 height 28
paste input "8 عماره ج مربع 1258 مساكن شيراتون النزهه ال[GEOGRAPHIC_DATA]ه"
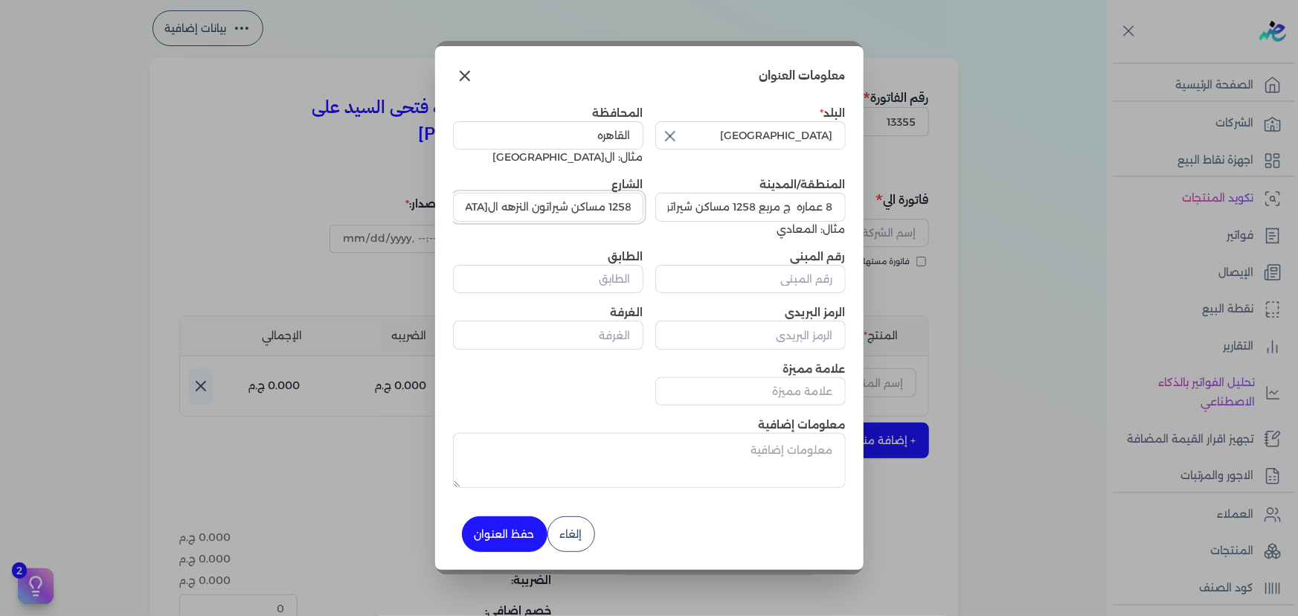
type input "8 عماره ج مربع 1258 مساكن شيراتون النزهه ال[GEOGRAPHIC_DATA]ه"
click at [783, 282] on input "رقم المبنى" at bounding box center [750, 279] width 190 height 28
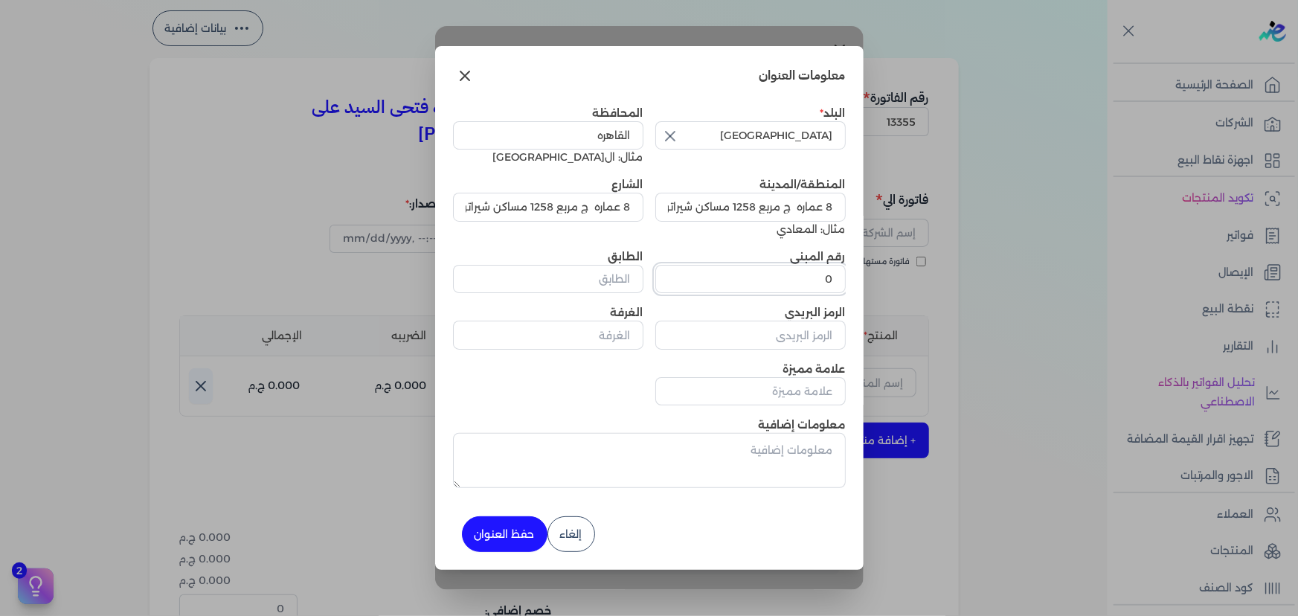
type input "0"
click at [517, 528] on button "حفظ العنوان" at bounding box center [505, 534] width 86 height 36
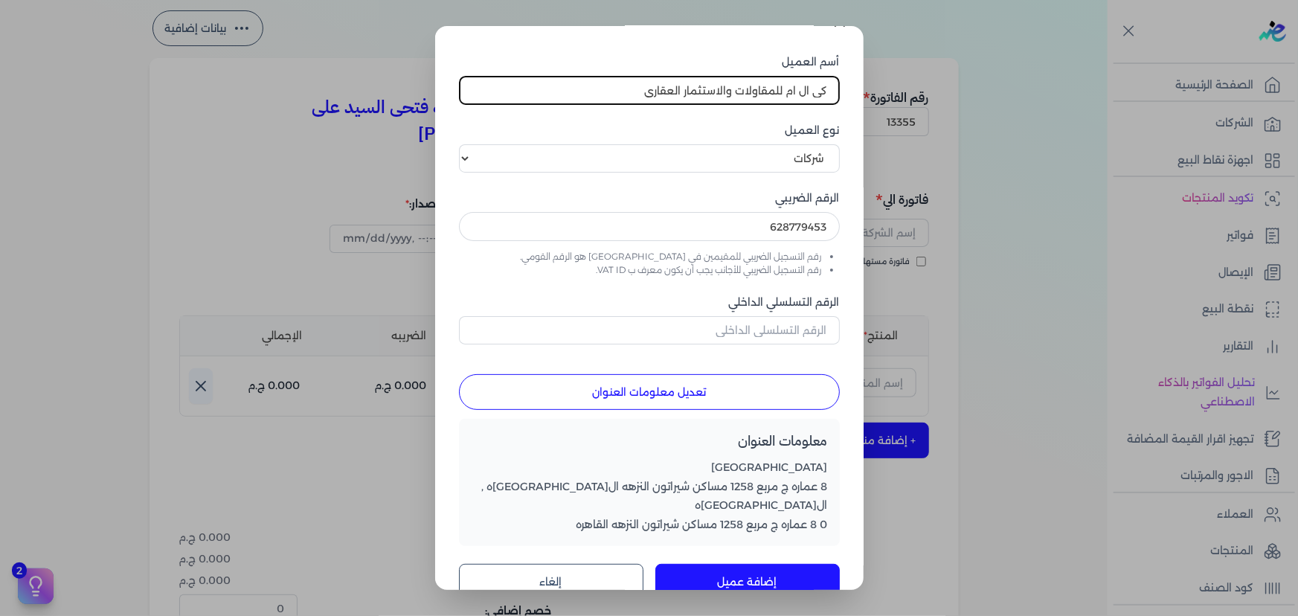
scroll to position [42, 0]
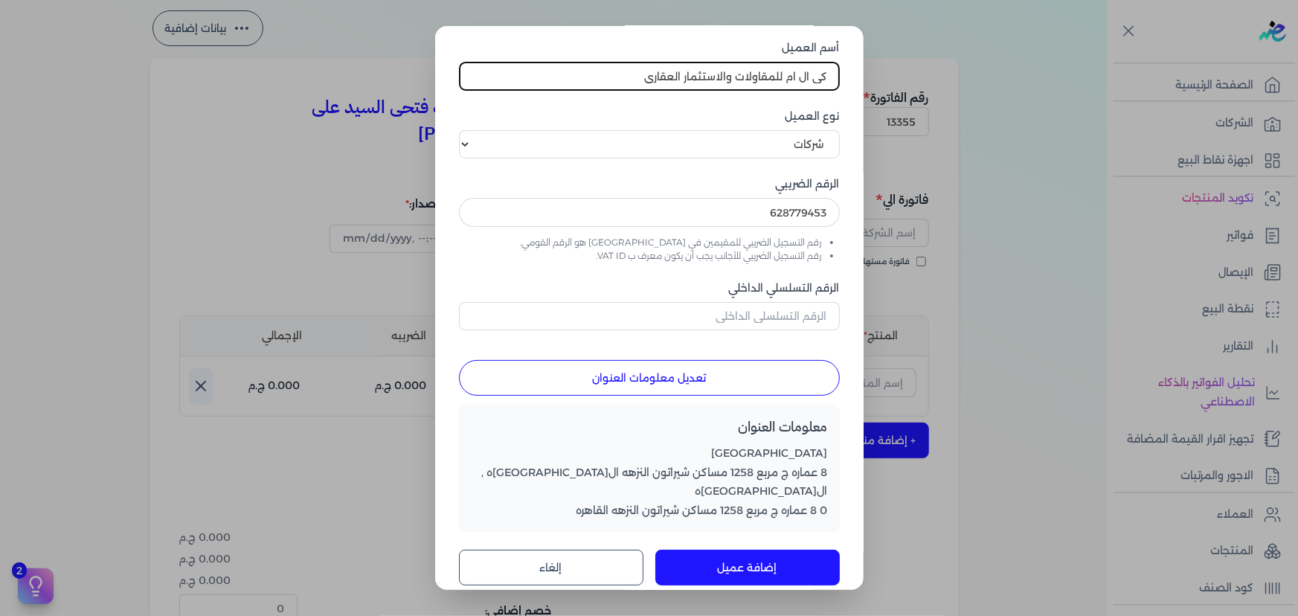
click at [758, 550] on button "إضافة عميل" at bounding box center [747, 568] width 184 height 36
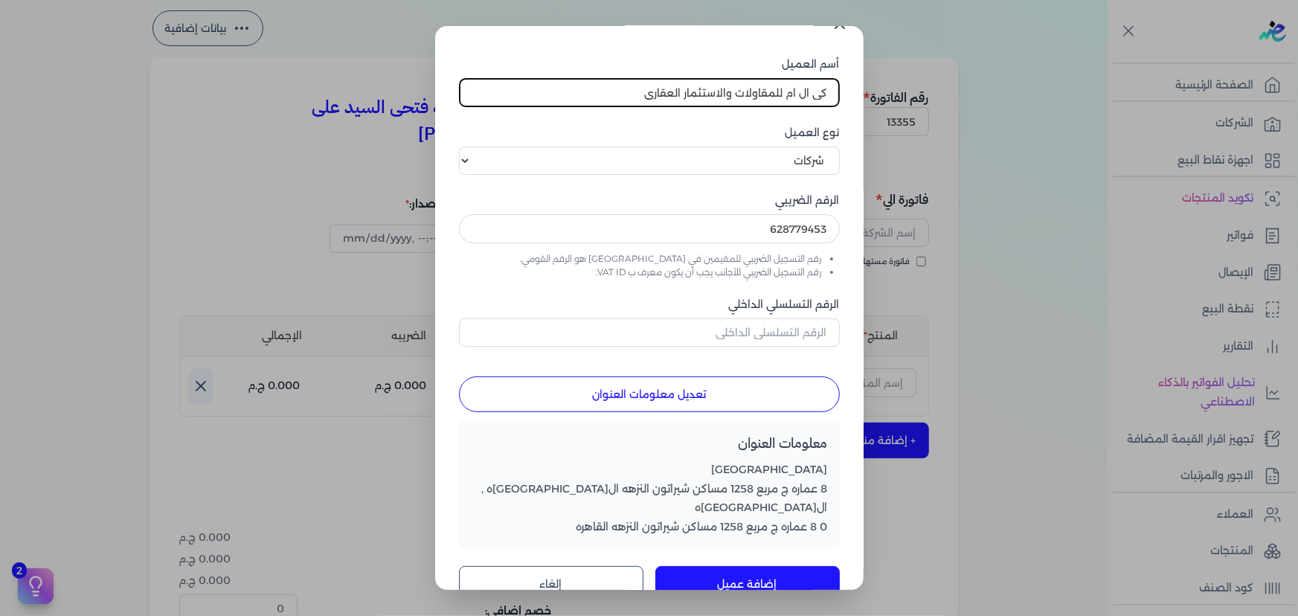
scroll to position [0, 0]
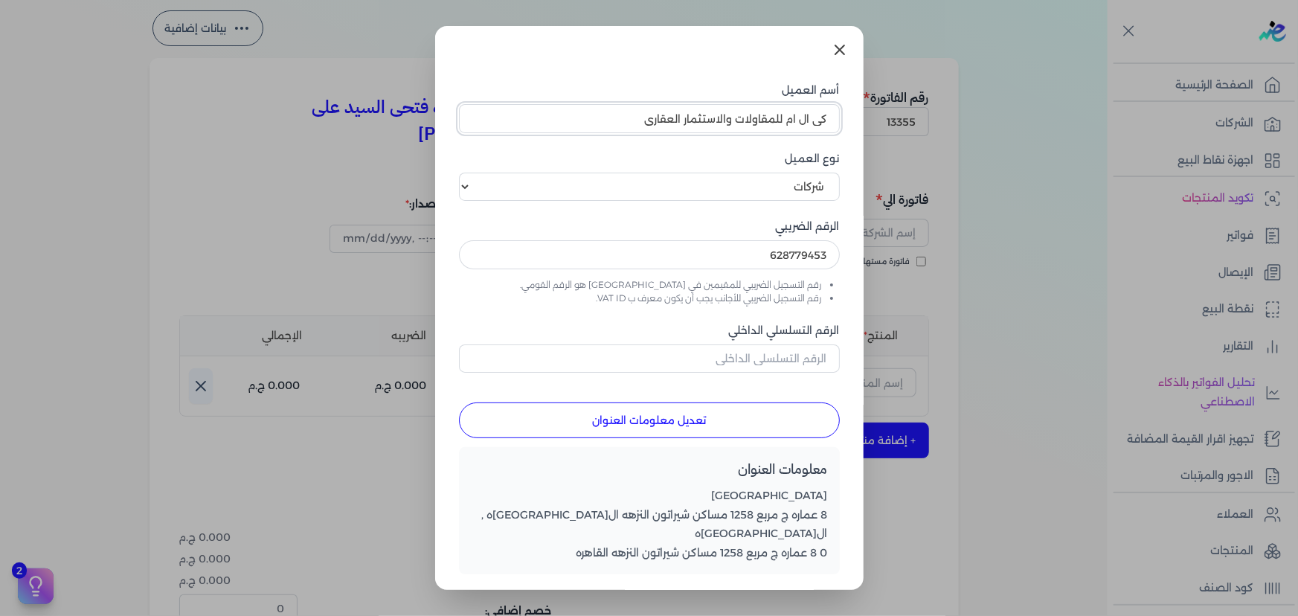
click at [614, 125] on input "كى ال ام للمقاولات والاستثمار العقارى" at bounding box center [649, 118] width 381 height 28
click at [833, 54] on icon at bounding box center [840, 50] width 18 height 18
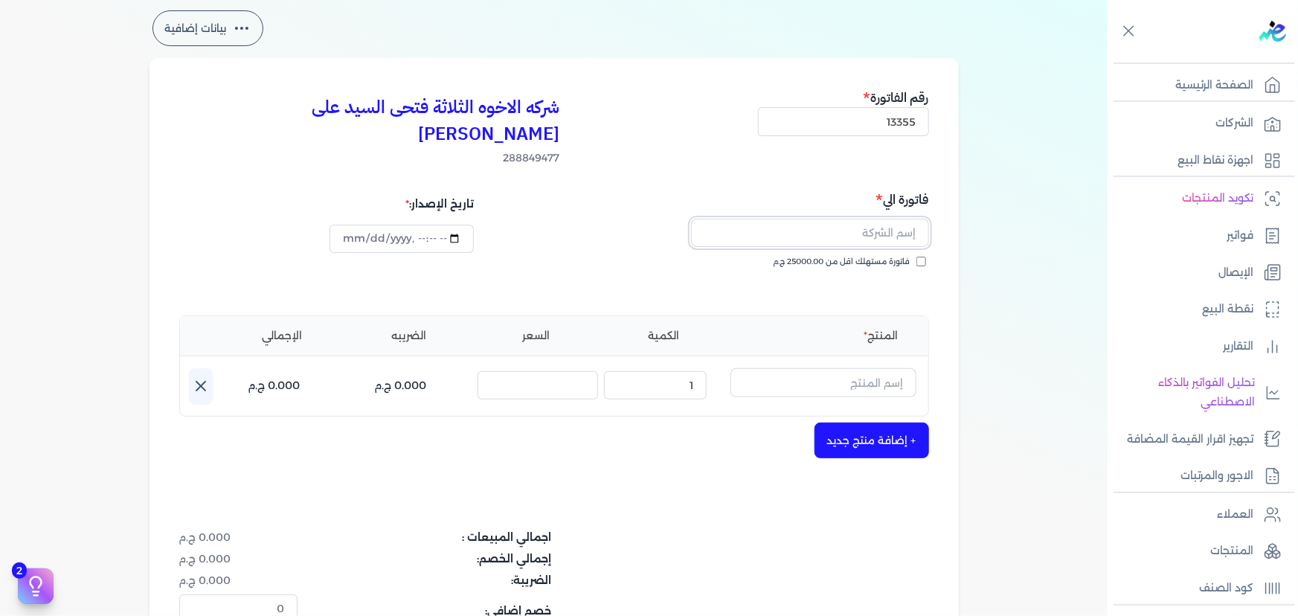
click at [839, 219] on input "text" at bounding box center [810, 233] width 238 height 28
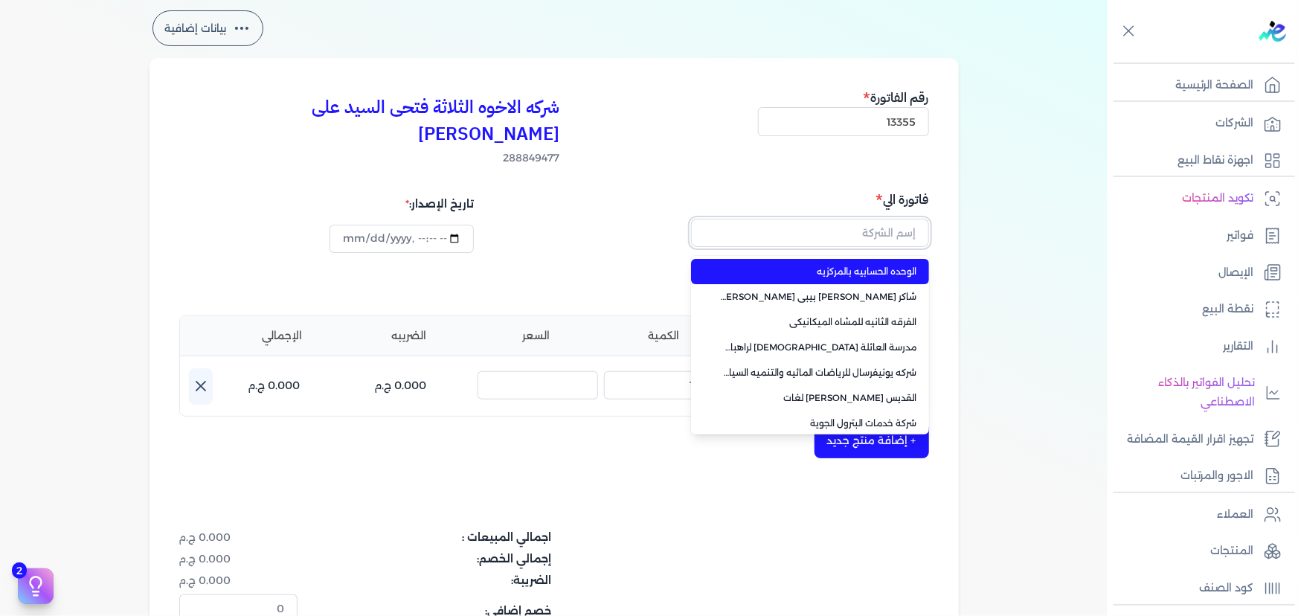
paste input "كى ال ام للمقاولات والاستثمار العقارى"
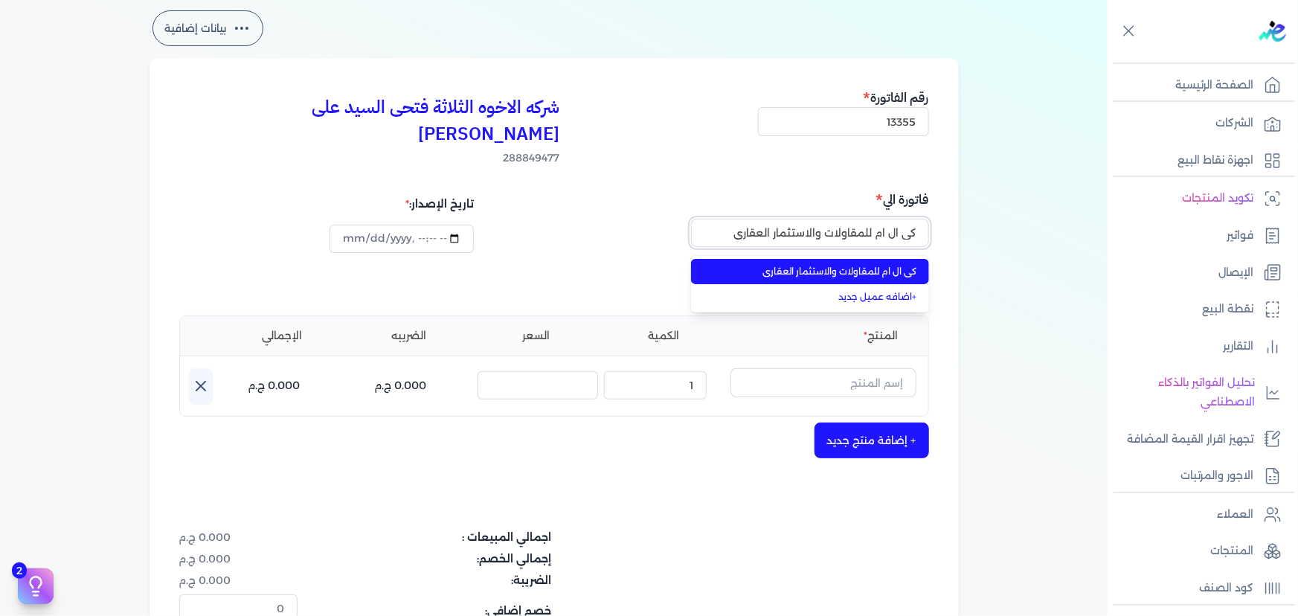
type input "كى ال ام للمقاولات والاستثمار العقارى"
click at [874, 265] on span "كى ال ام للمقاولات والاستثمار العقارى" at bounding box center [819, 271] width 196 height 13
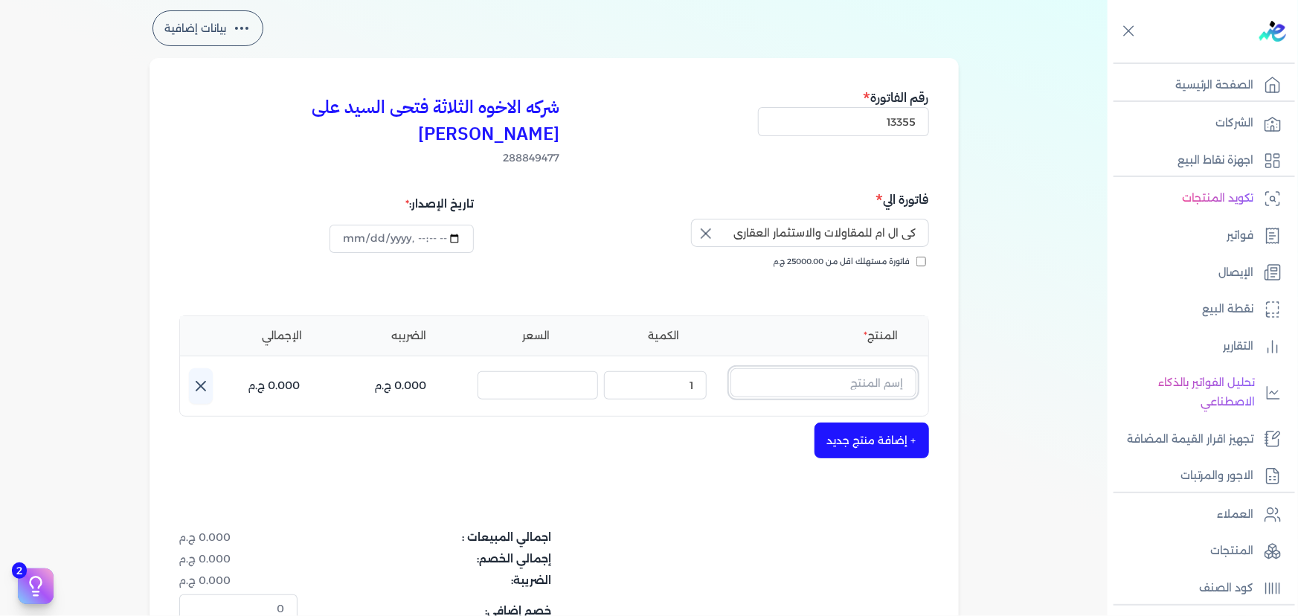
click at [861, 368] on input "text" at bounding box center [823, 382] width 186 height 28
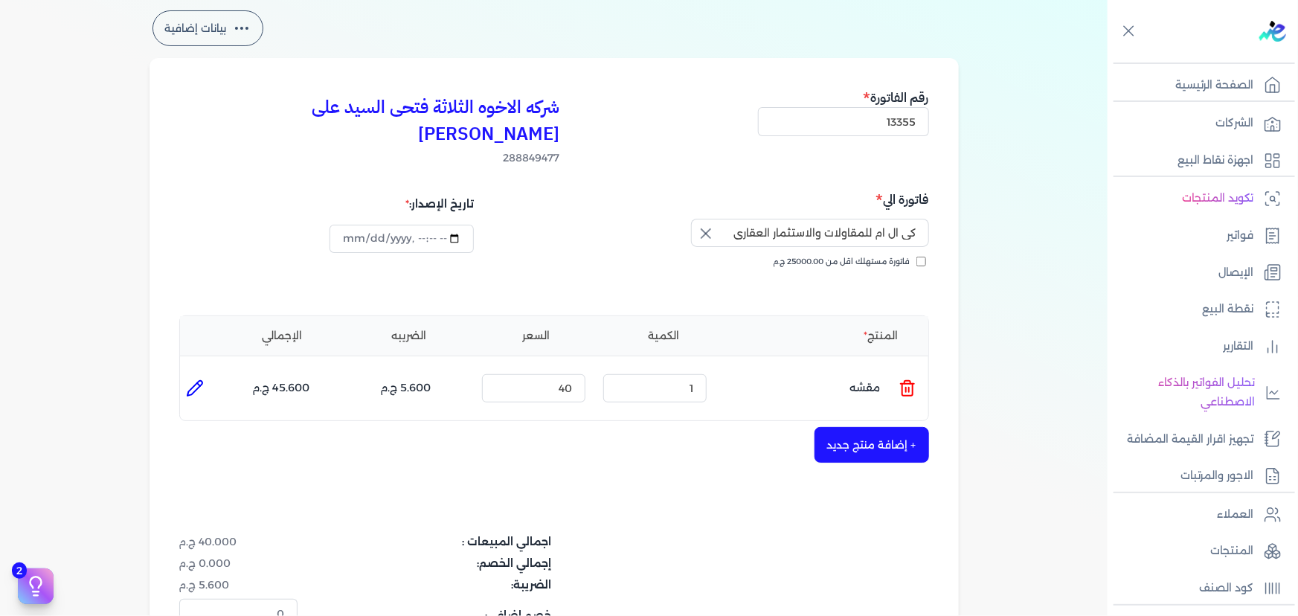
click at [913, 379] on icon at bounding box center [907, 388] width 18 height 18
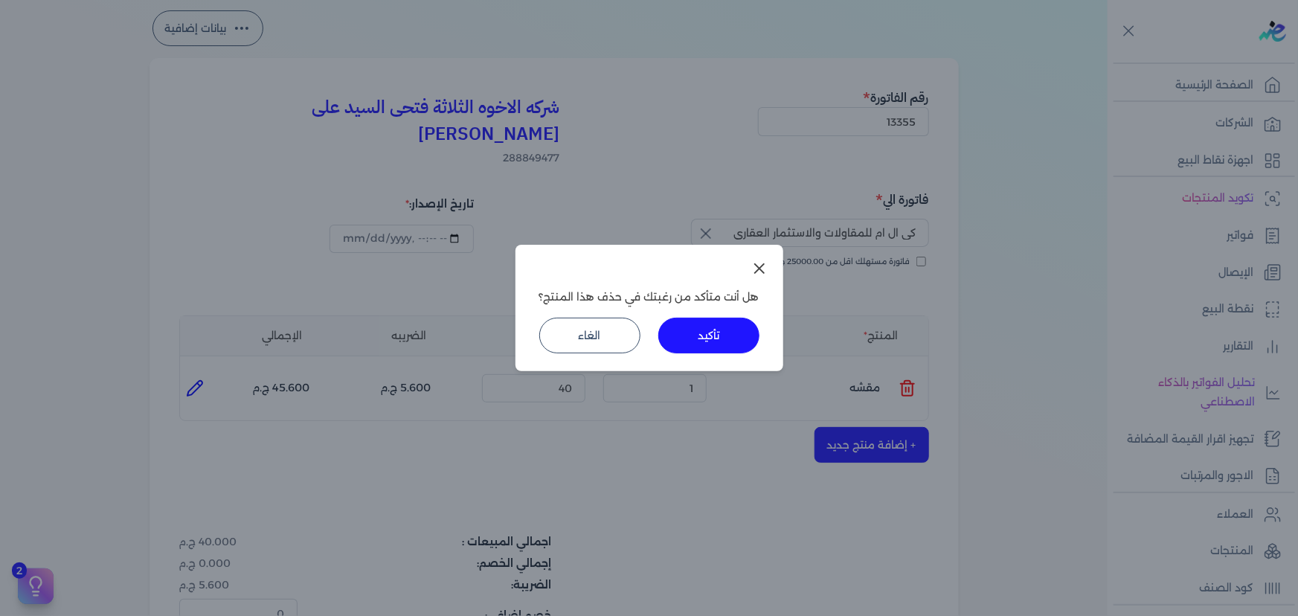
click at [695, 335] on button "تأكيد" at bounding box center [708, 336] width 101 height 36
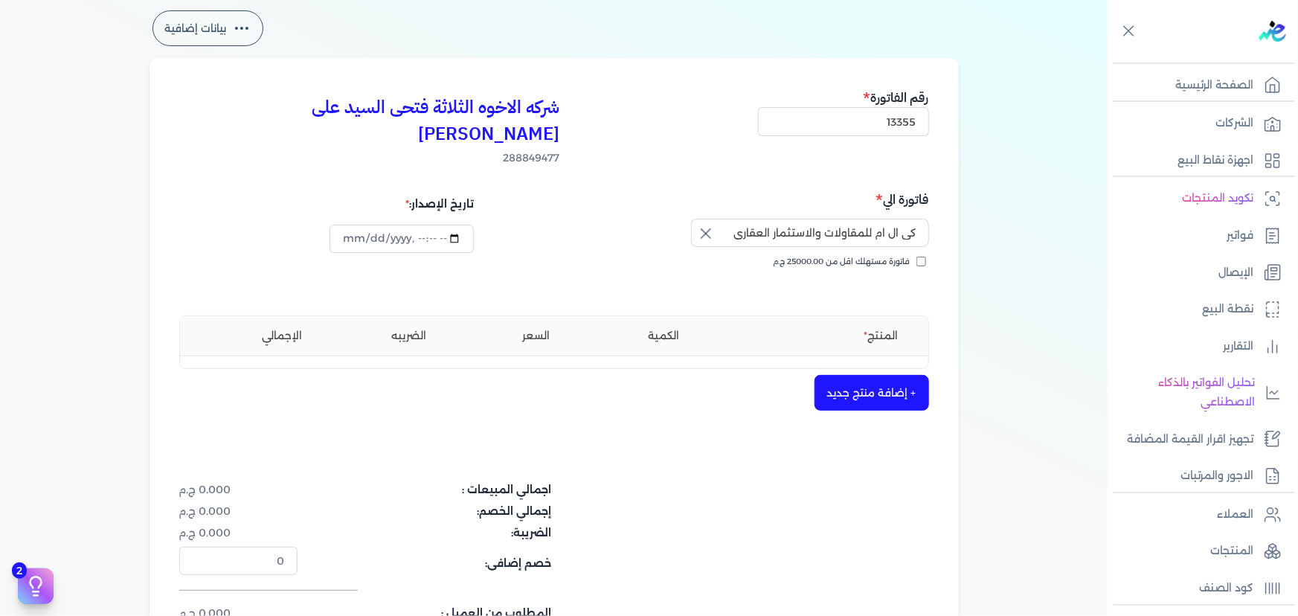
click at [841, 375] on button "+ إضافة منتج جديد" at bounding box center [871, 393] width 115 height 36
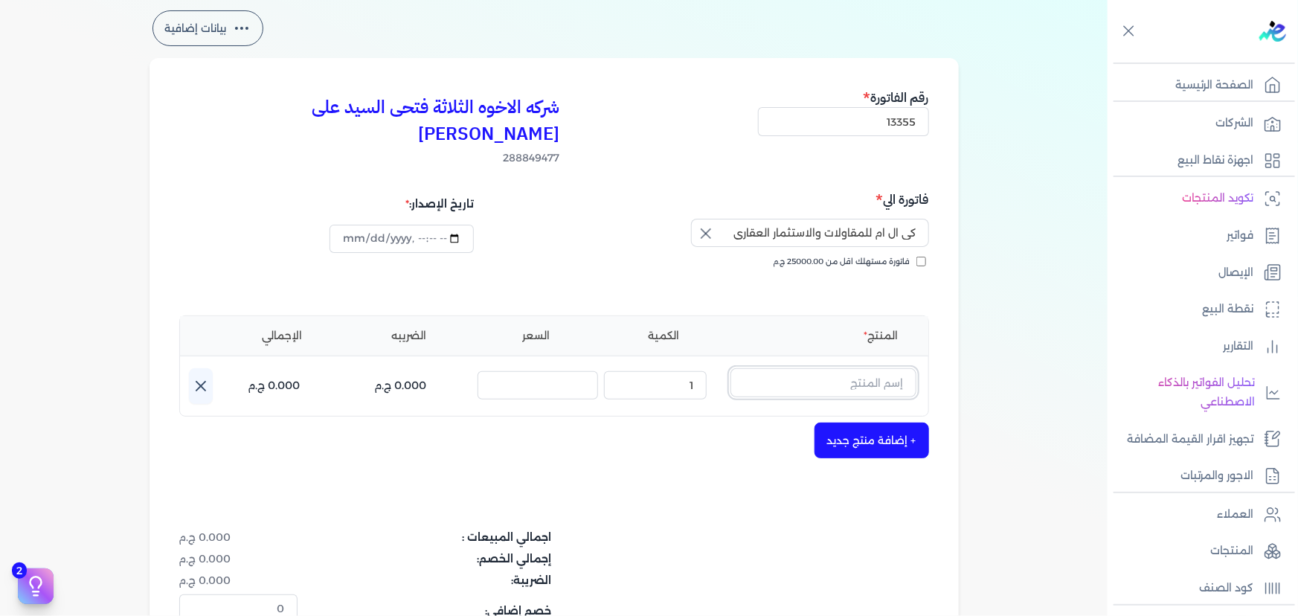
click at [884, 368] on input "text" at bounding box center [823, 382] width 186 height 28
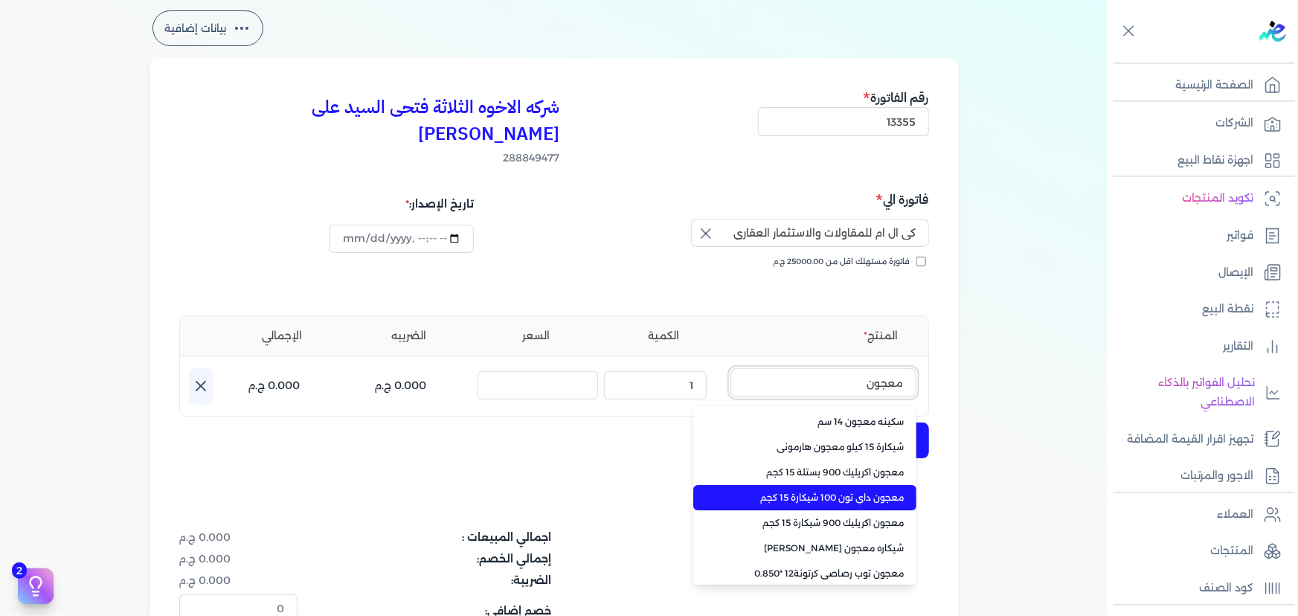
type input "معجون"
click at [872, 491] on span "معجون داي تون 100 شيكارة 15 كجم" at bounding box center [813, 497] width 181 height 13
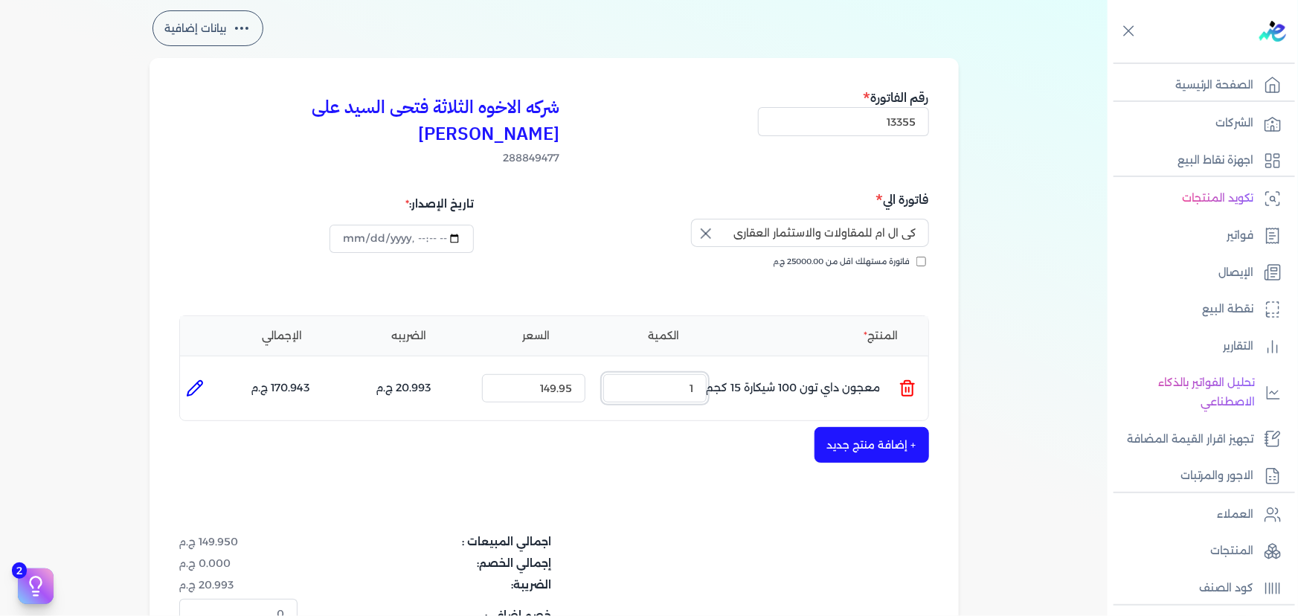
drag, startPoint x: 649, startPoint y: 354, endPoint x: 728, endPoint y: 359, distance: 79.7
click at [728, 368] on ul "المنتج : معجون داي تون 100 شيكارة 15 كجم الكمية : 1 السعر : 149.95 الضريبه : 20…" at bounding box center [554, 388] width 748 height 40
type input "15"
drag, startPoint x: 536, startPoint y: 365, endPoint x: 677, endPoint y: 365, distance: 140.6
click at [677, 368] on ul "المنتج : معجون داي تون 100 شيكارة 15 كجم الكمية : 15 السعر : 149.95 الضريبه : 3…" at bounding box center [554, 388] width 748 height 40
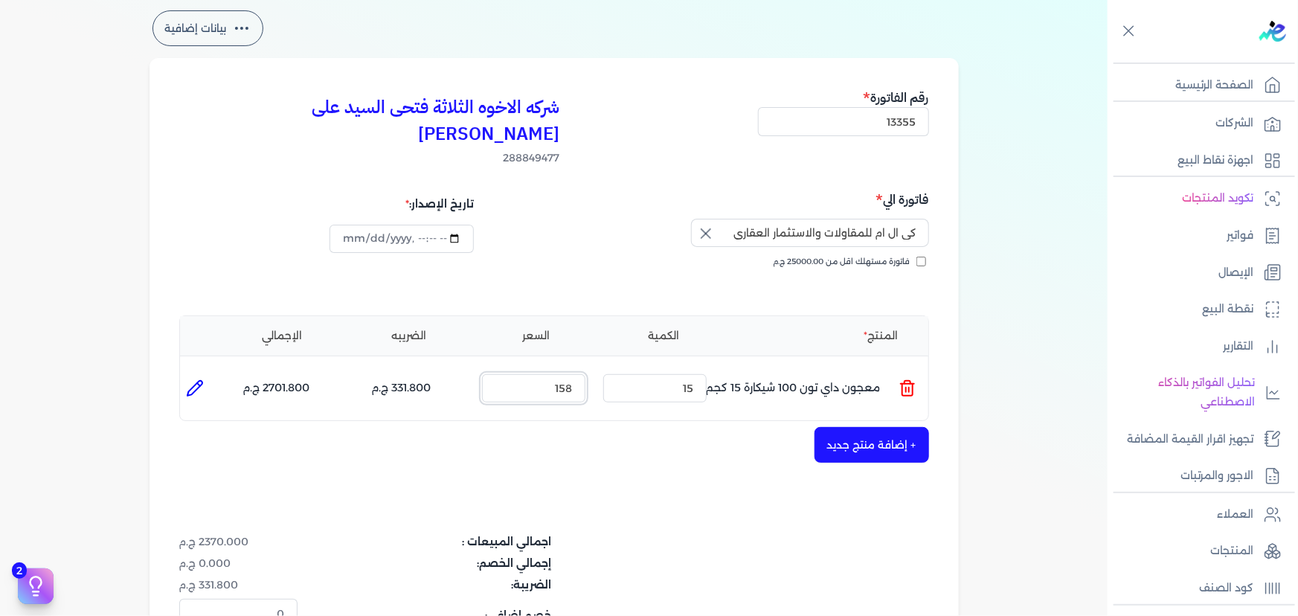
type input "158"
click at [202, 379] on icon at bounding box center [195, 388] width 18 height 18
type input "معجون داي تون 100 شيكارة 15 كجم"
type input "158"
type input "15"
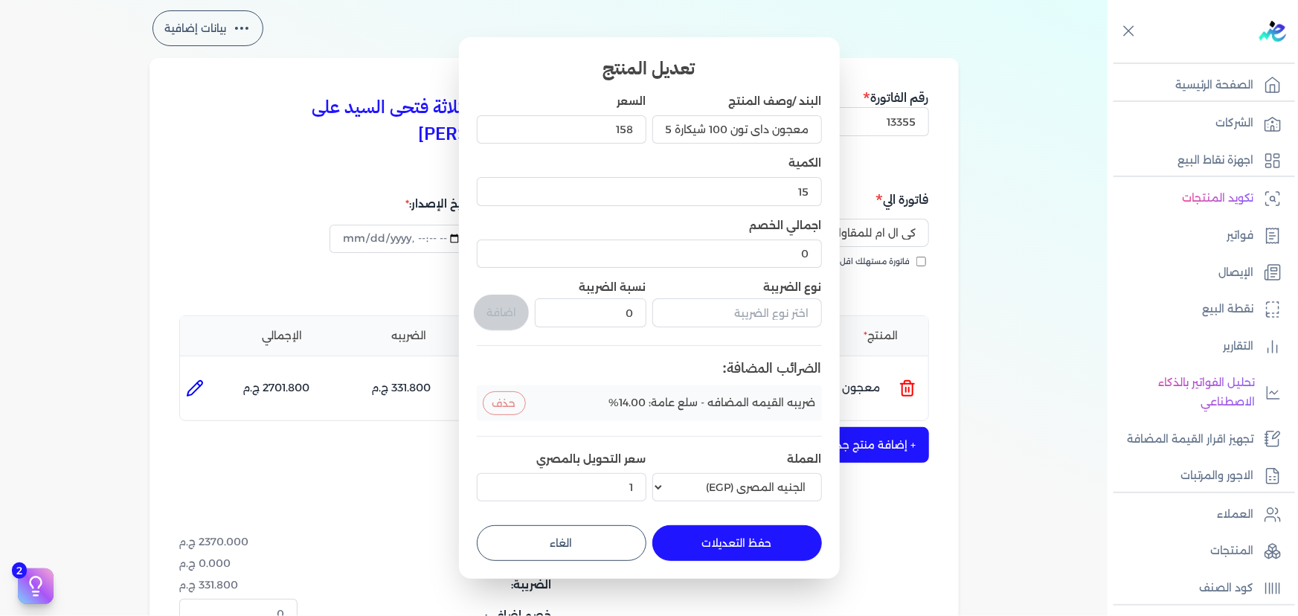
click at [901, 464] on dialog "تعديل المنتج البند /وصف المنتج معجون داي تون 100 شيكارة 15 كجم السعر 158 الكمية…" at bounding box center [649, 308] width 1298 height 616
drag, startPoint x: 591, startPoint y: 543, endPoint x: 587, endPoint y: 512, distance: 31.5
click at [588, 542] on button "الغاء" at bounding box center [562, 543] width 170 height 36
type input "0"
type input "1"
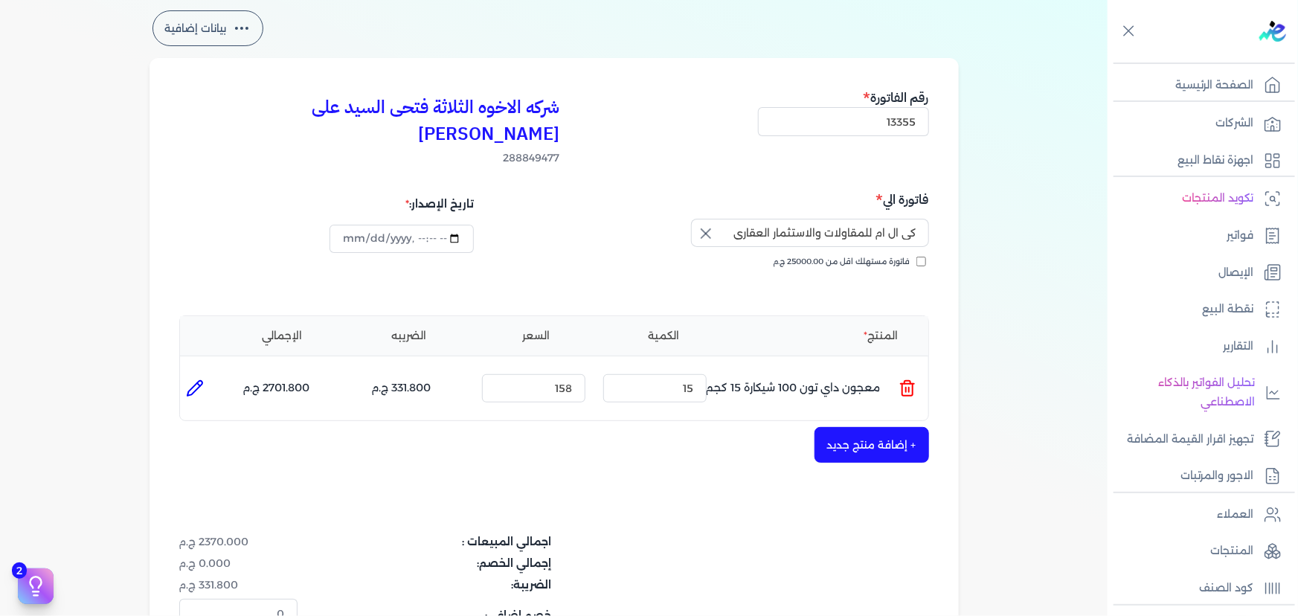
click at [886, 427] on button "+ إضافة منتج جديد" at bounding box center [871, 445] width 115 height 36
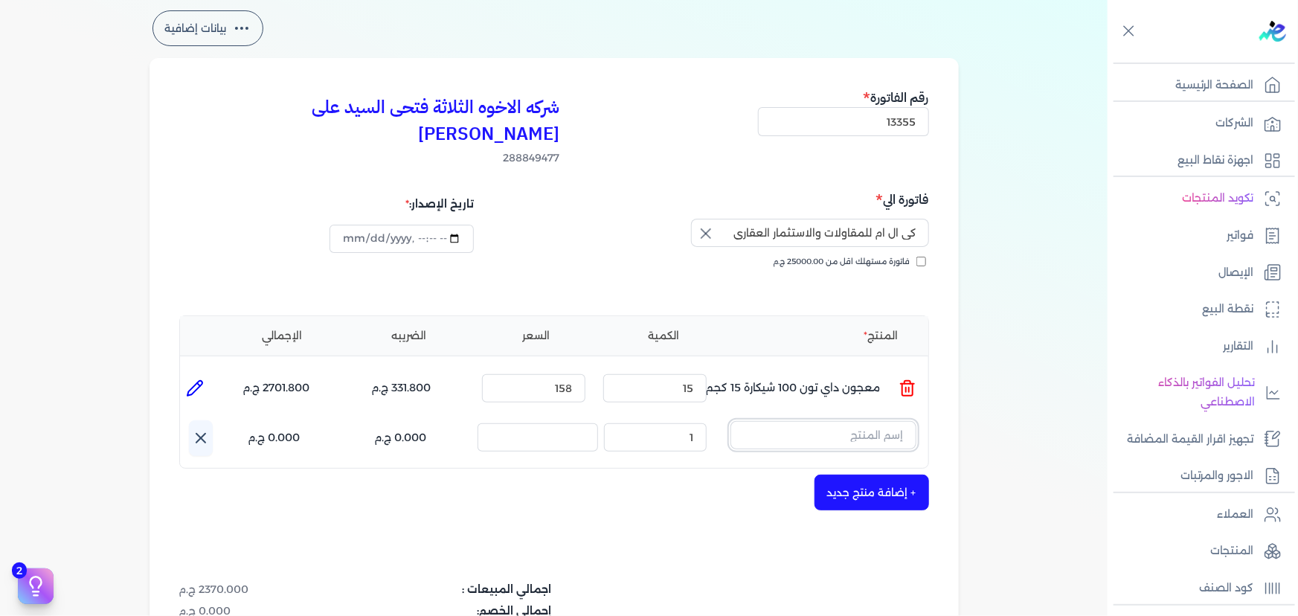
click at [886, 421] on input "text" at bounding box center [823, 435] width 186 height 28
click at [906, 440] on line at bounding box center [906, 442] width 0 height 4
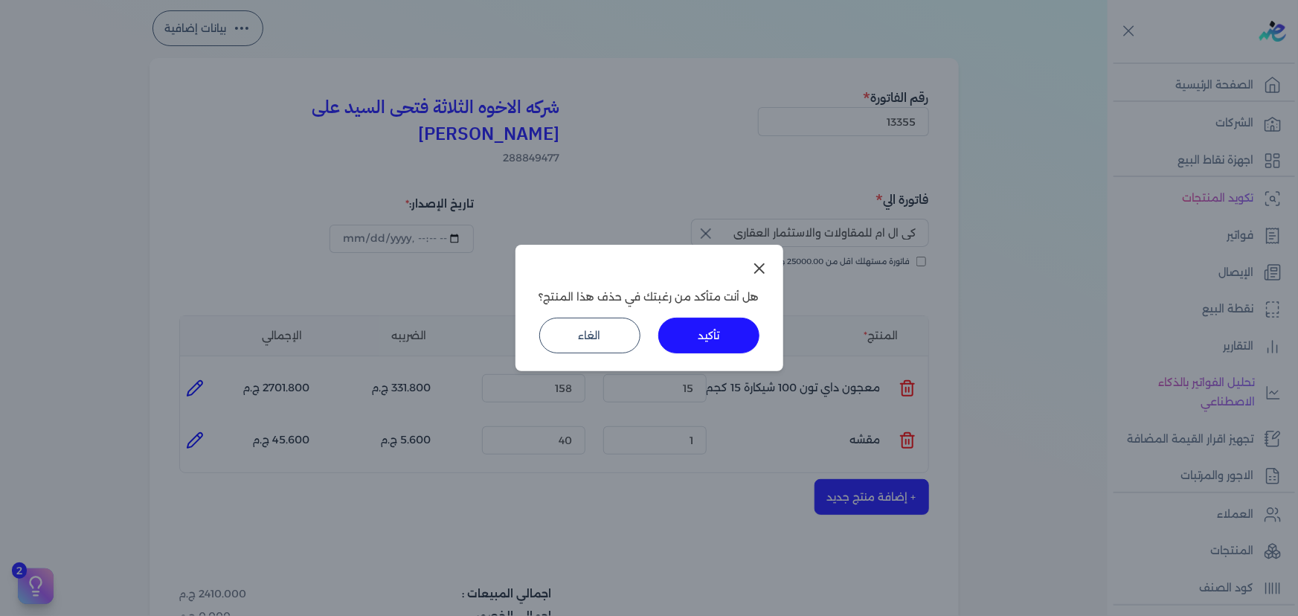
click at [698, 342] on button "تأكيد" at bounding box center [708, 336] width 101 height 36
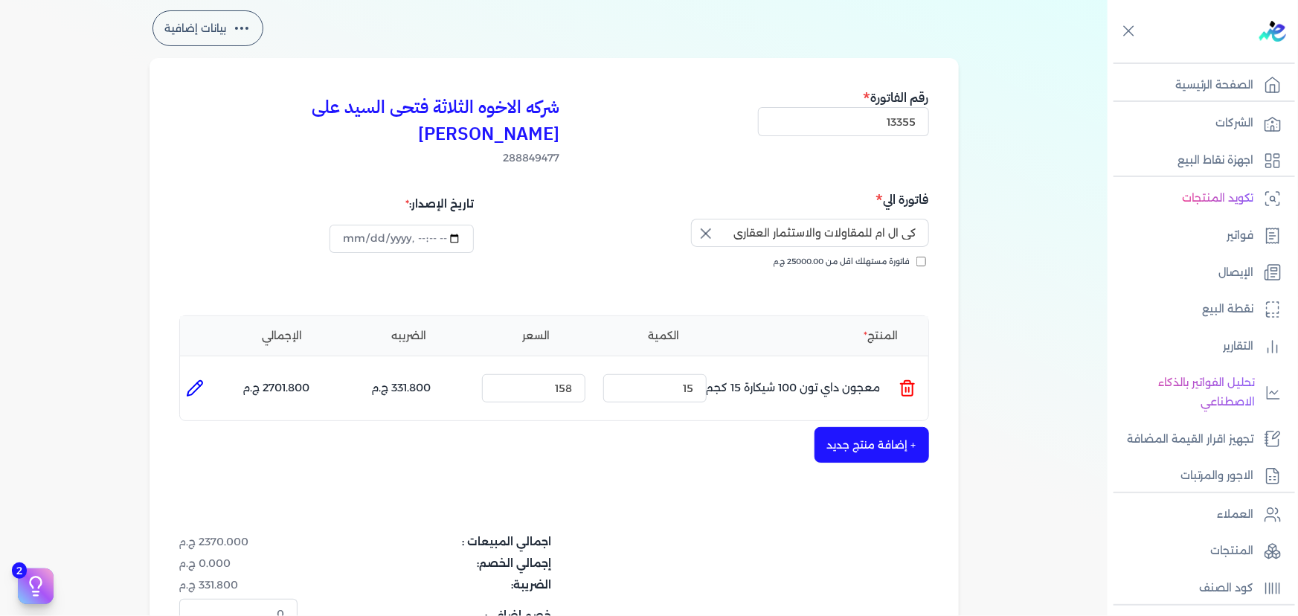
click at [831, 427] on button "+ إضافة منتج جديد" at bounding box center [871, 445] width 115 height 36
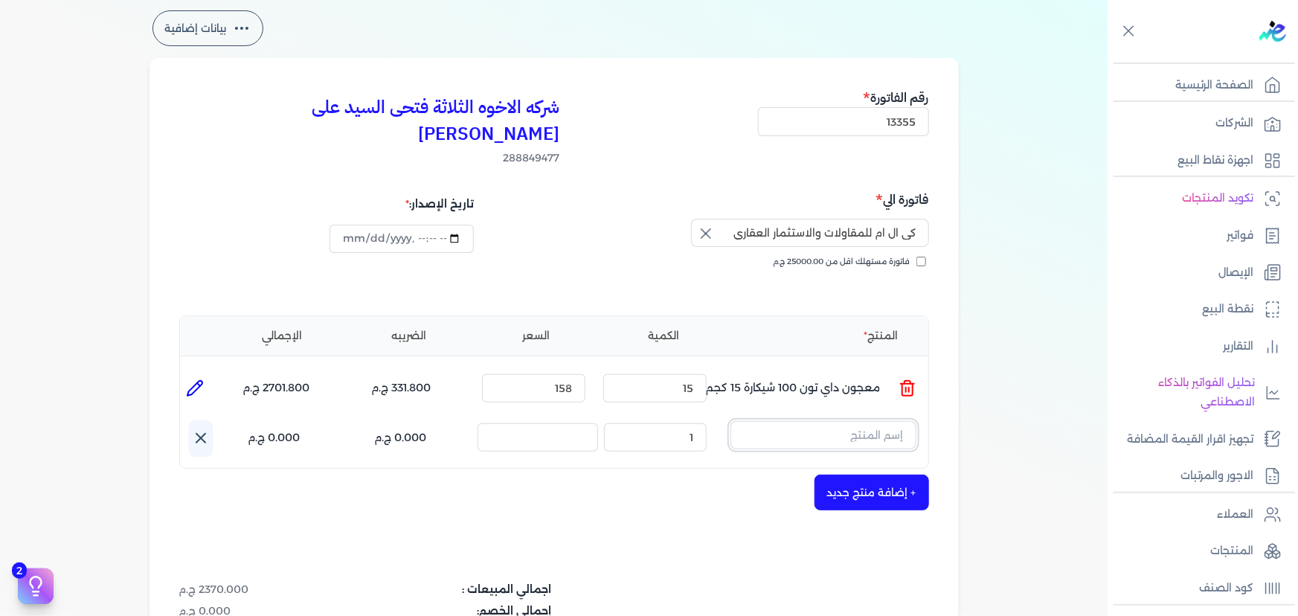
drag, startPoint x: 832, startPoint y: 410, endPoint x: 824, endPoint y: 408, distance: 8.5
click at [832, 421] on input "text" at bounding box center [823, 435] width 186 height 28
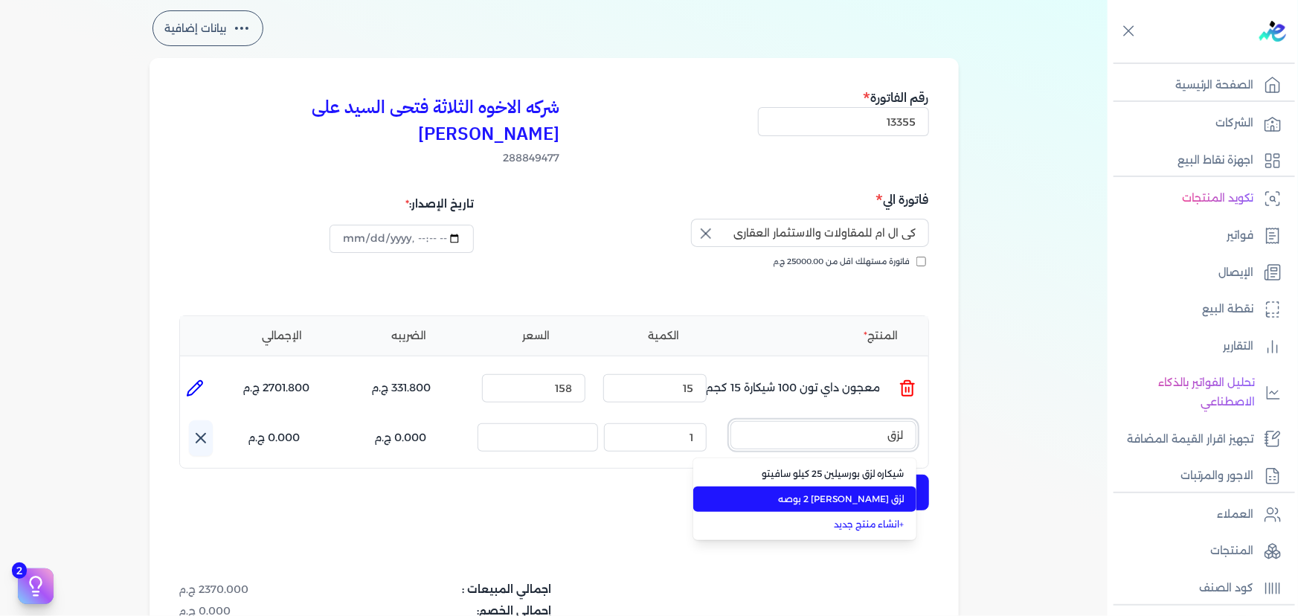
type input "لزق"
click at [837, 492] on span "لزق [PERSON_NAME] 2 بوصه" at bounding box center [813, 498] width 181 height 13
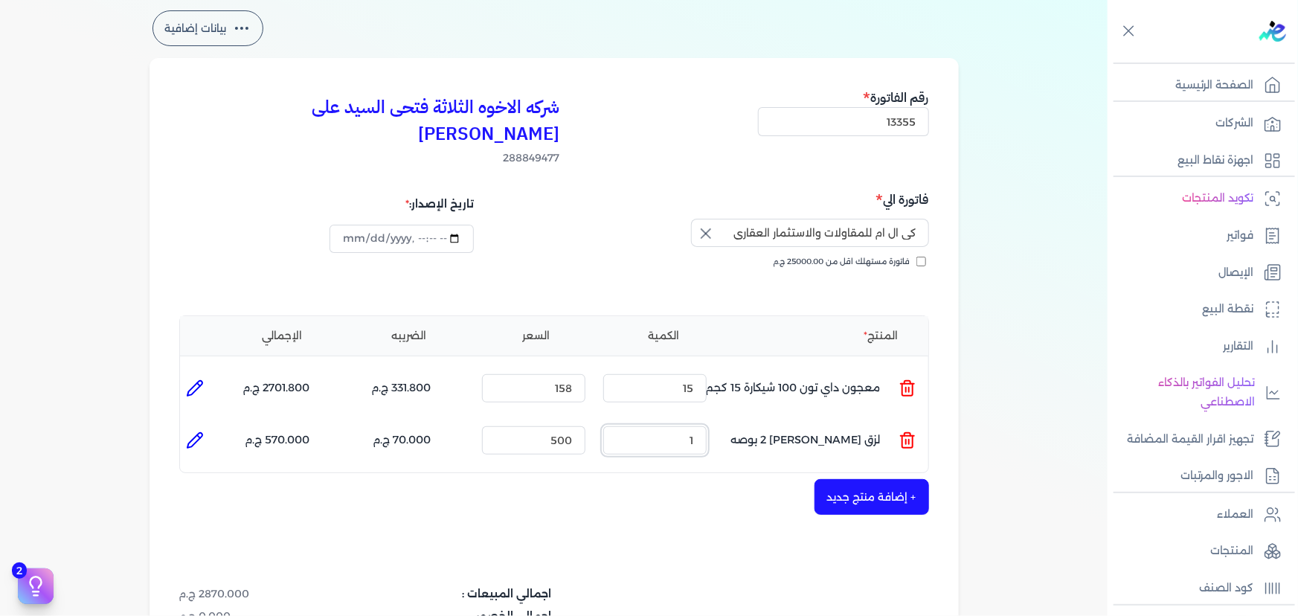
drag, startPoint x: 672, startPoint y: 413, endPoint x: 777, endPoint y: 426, distance: 106.4
click at [777, 426] on ul "المنتج : لزق [PERSON_NAME] 2 بوصه الكمية : 1 السعر : 500 الضريبه : 70.000 ج.م ا…" at bounding box center [554, 440] width 748 height 40
click at [750, 479] on div "+ إضافة منتج جديد" at bounding box center [554, 497] width 750 height 36
drag, startPoint x: 673, startPoint y: 413, endPoint x: 730, endPoint y: 414, distance: 57.3
click at [733, 420] on ul "المنتج : لزق [PERSON_NAME] 2 بوصه الكمية : 2 السعر : 500 الضريبه : 140.000 ج.م …" at bounding box center [554, 440] width 748 height 40
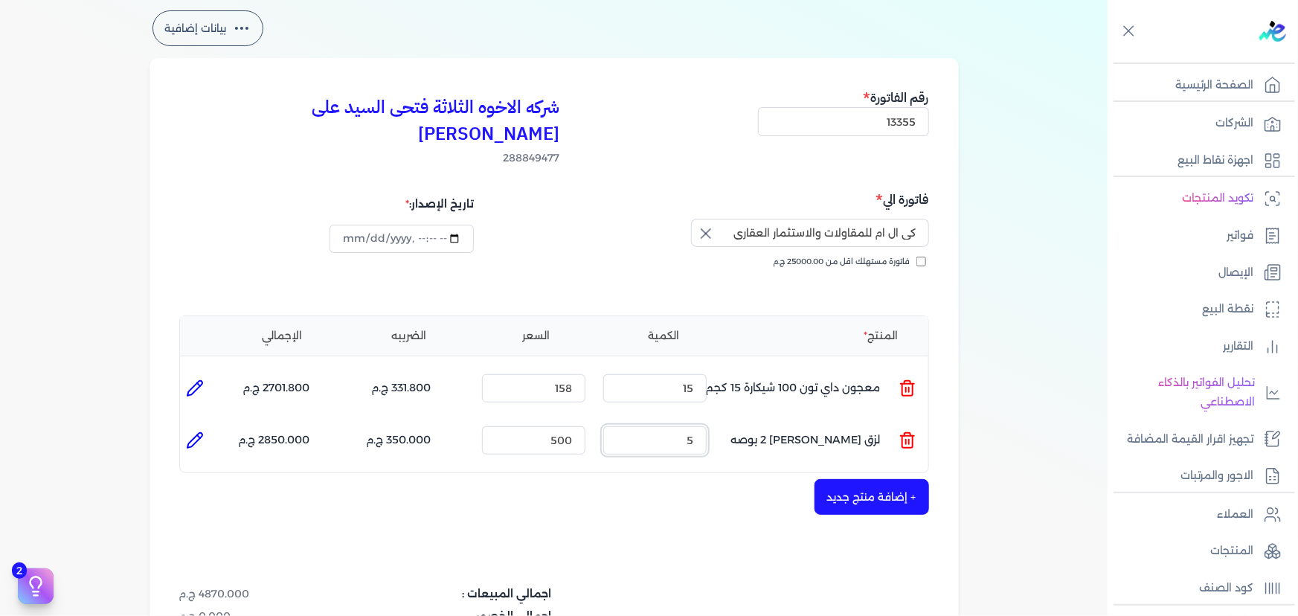
type input "5"
drag, startPoint x: 689, startPoint y: 461, endPoint x: 840, endPoint y: 469, distance: 151.2
click at [693, 479] on div "+ إضافة منتج جديد" at bounding box center [554, 497] width 750 height 36
click at [854, 479] on button "+ إضافة منتج جديد" at bounding box center [871, 497] width 115 height 36
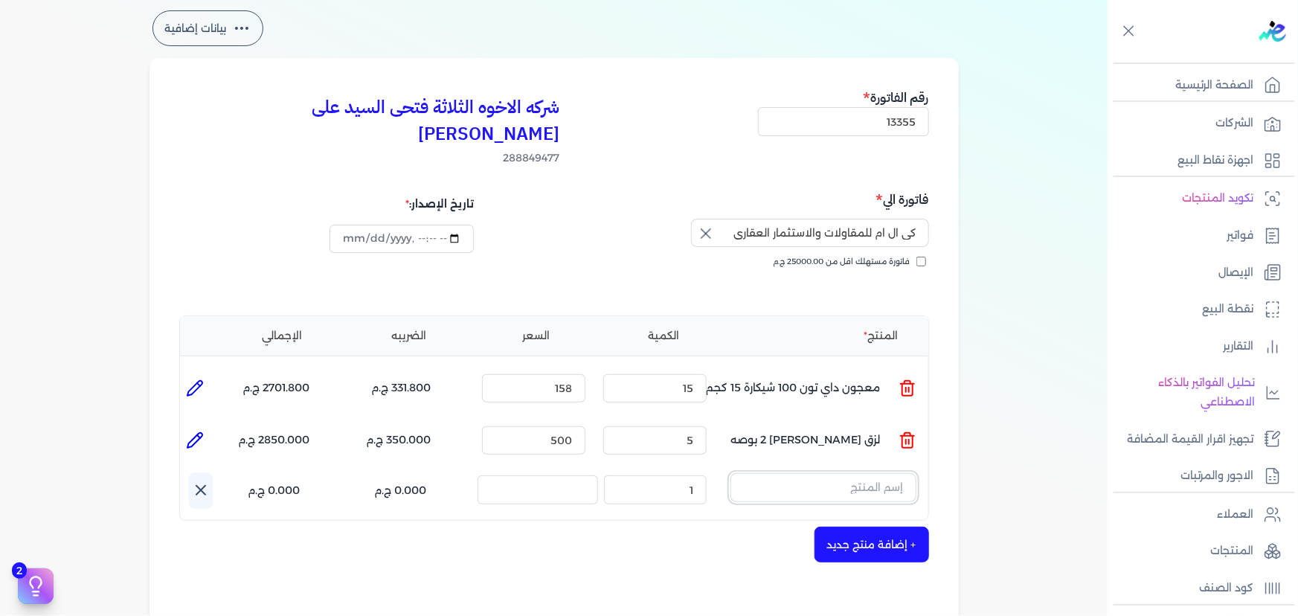
click at [869, 473] on input "text" at bounding box center [823, 487] width 186 height 28
click at [909, 484] on icon at bounding box center [907, 493] width 18 height 18
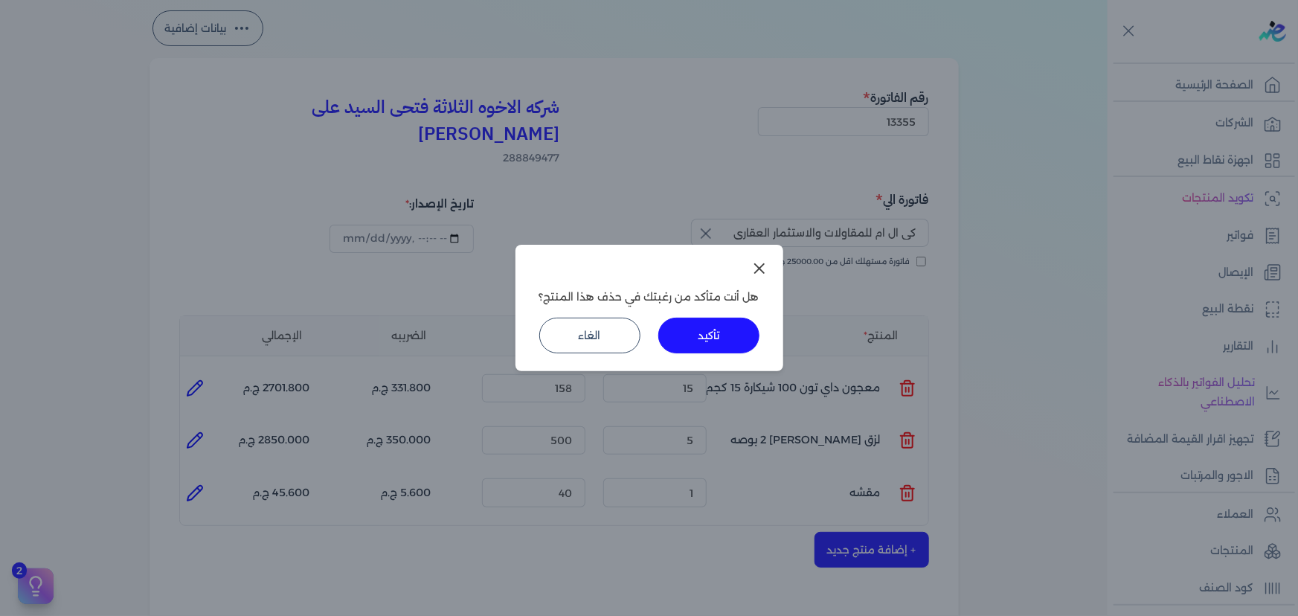
click at [707, 340] on button "تأكيد" at bounding box center [708, 336] width 101 height 36
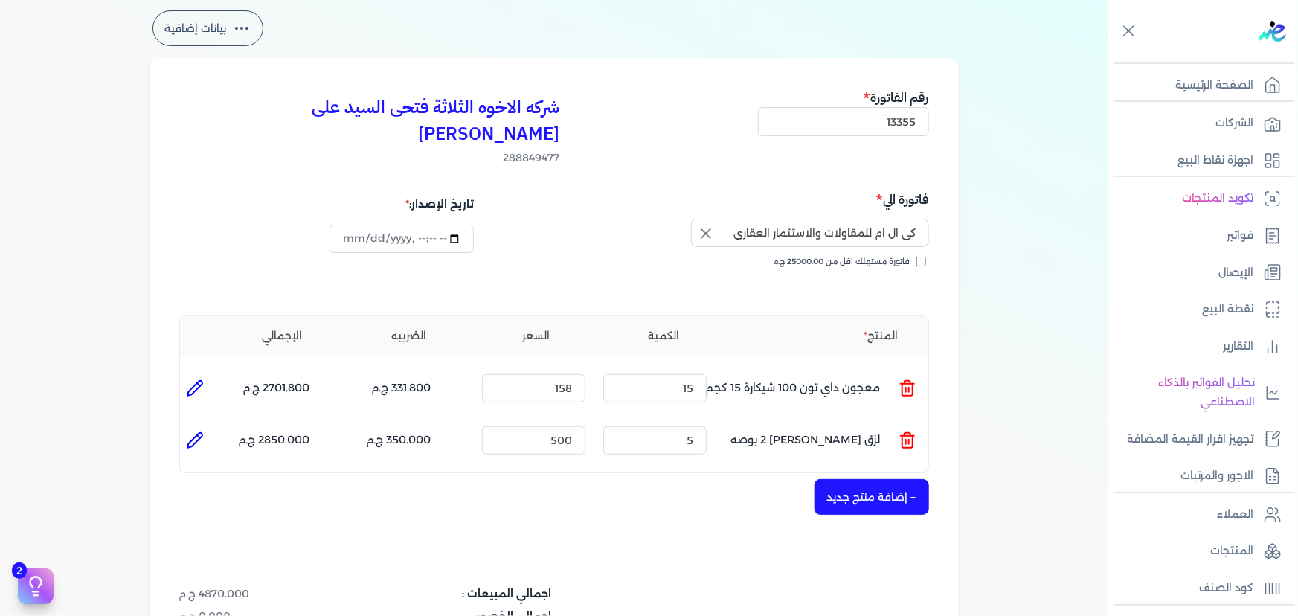
click at [880, 479] on button "+ إضافة منتج جديد" at bounding box center [871, 497] width 115 height 36
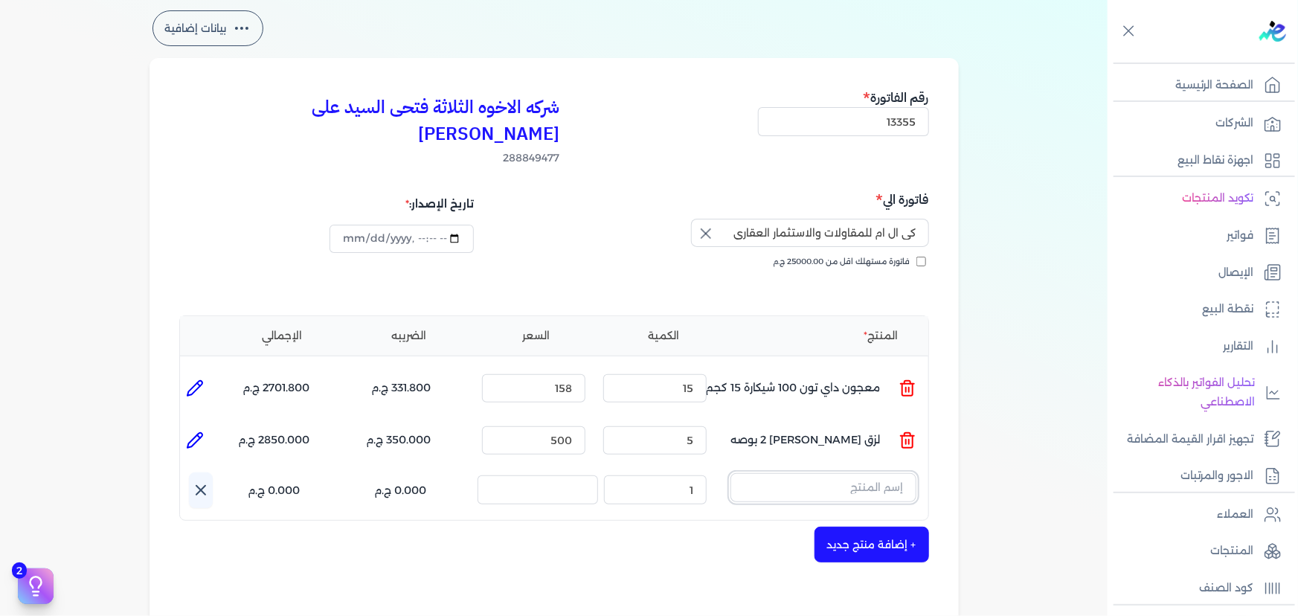
click at [872, 473] on input "text" at bounding box center [823, 487] width 186 height 28
drag, startPoint x: 852, startPoint y: 451, endPoint x: 971, endPoint y: 456, distance: 118.3
click at [971, 456] on div "بيانات إضافية شركه الاخوه الثلاثة فتحى السيد على [PERSON_NAME] 288849477 رقم ال…" at bounding box center [554, 434] width 857 height 855
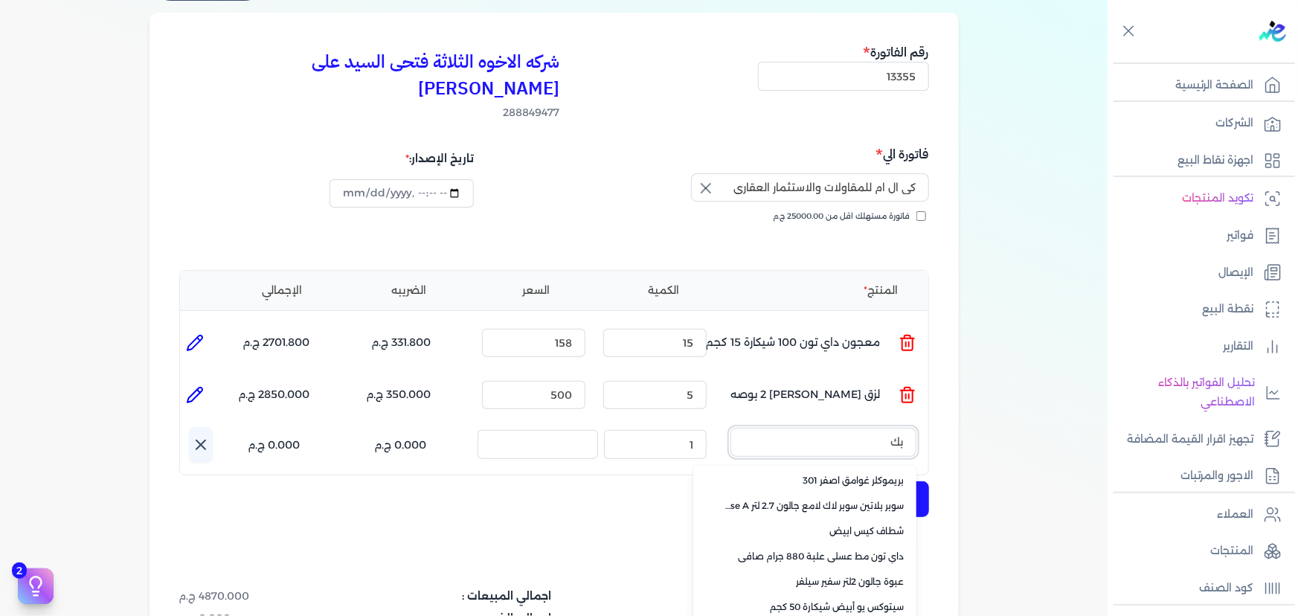
scroll to position [2, 0]
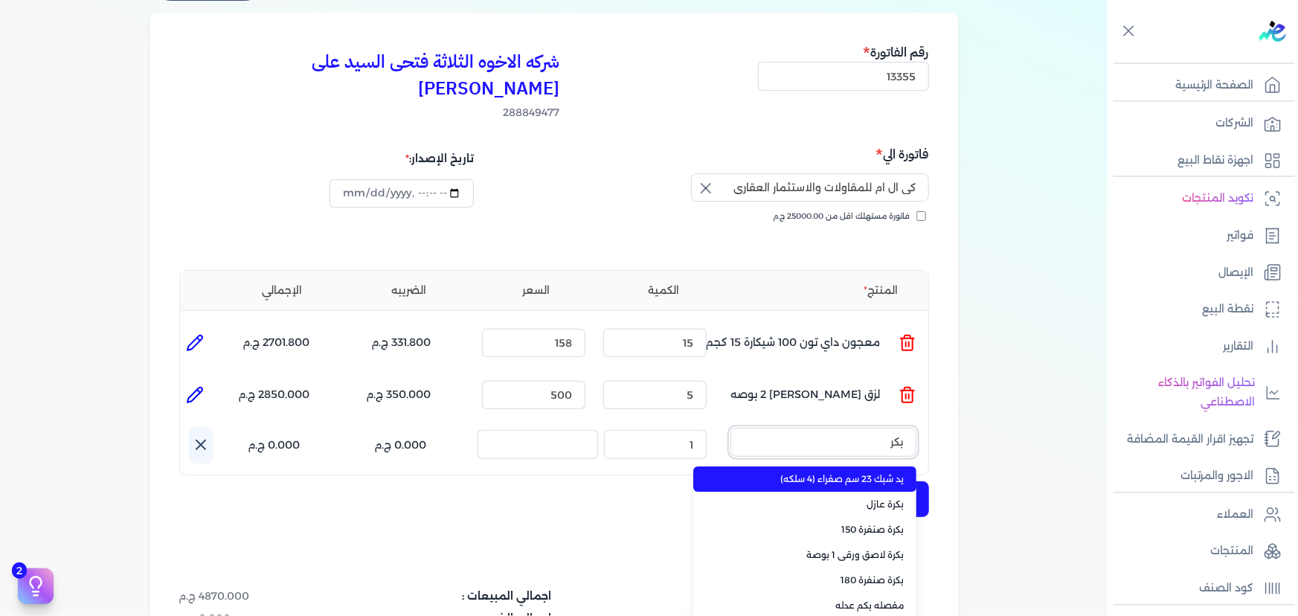
type input "بكره"
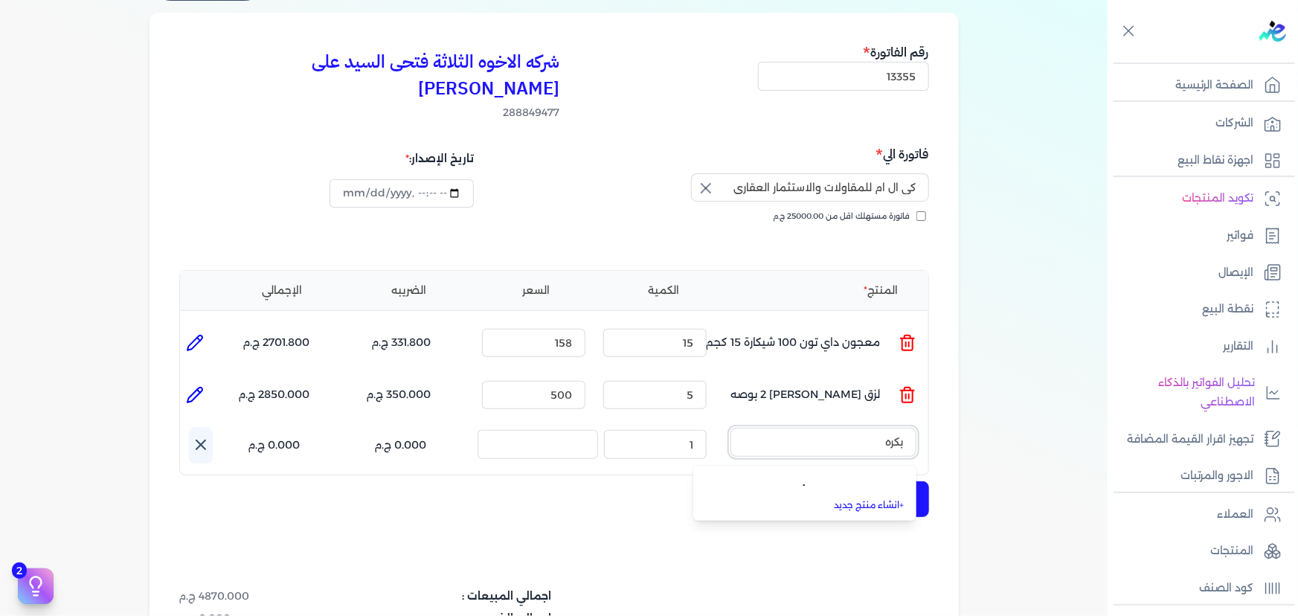
scroll to position [0, 0]
drag, startPoint x: 875, startPoint y: 416, endPoint x: 930, endPoint y: 414, distance: 55.1
click at [928, 427] on div "اسم المنتج : بكره لا توجد نتائج + انشاء منتج جديد الكمية : 1 السعر : الضريبه : …" at bounding box center [558, 445] width 739 height 36
type input "صنفره"
drag, startPoint x: 881, startPoint y: 419, endPoint x: 904, endPoint y: 419, distance: 23.1
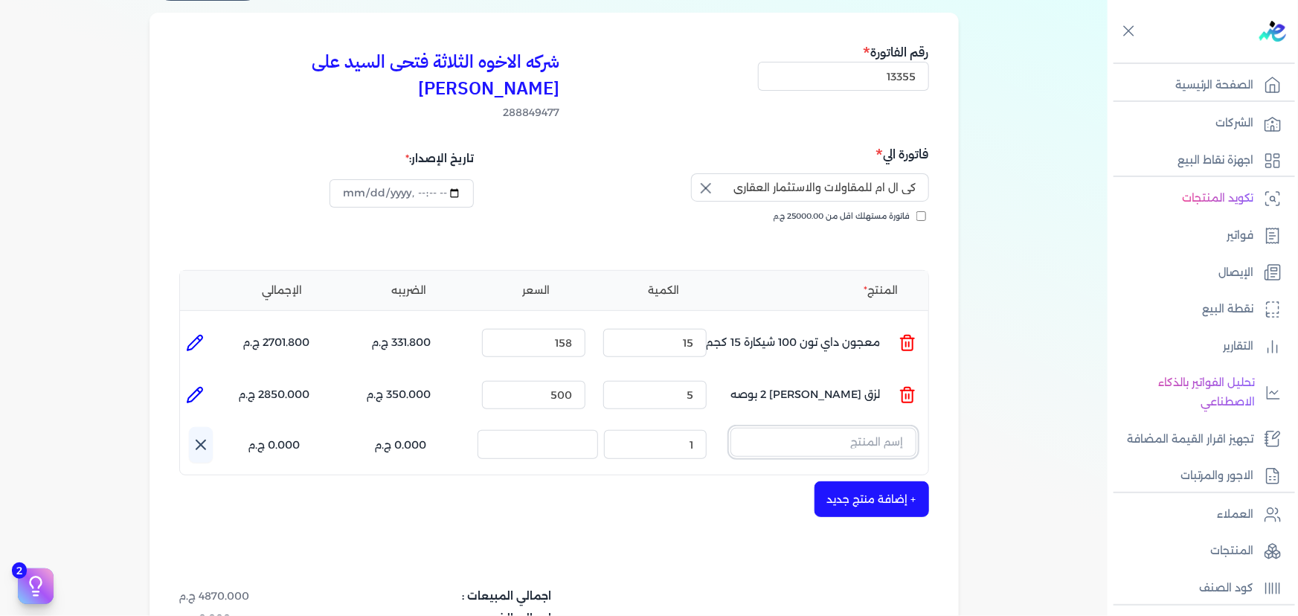
click at [902, 428] on input "text" at bounding box center [823, 442] width 186 height 28
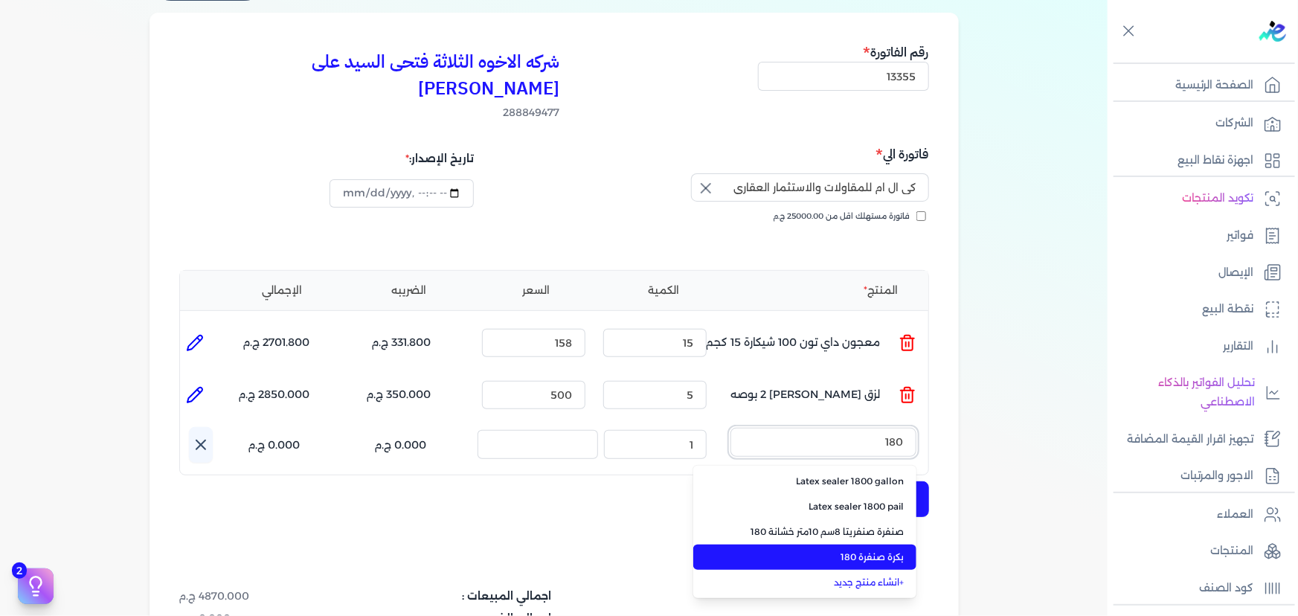
type input "180"
click at [899, 550] on span "بكرة صنفرة 180" at bounding box center [813, 556] width 181 height 13
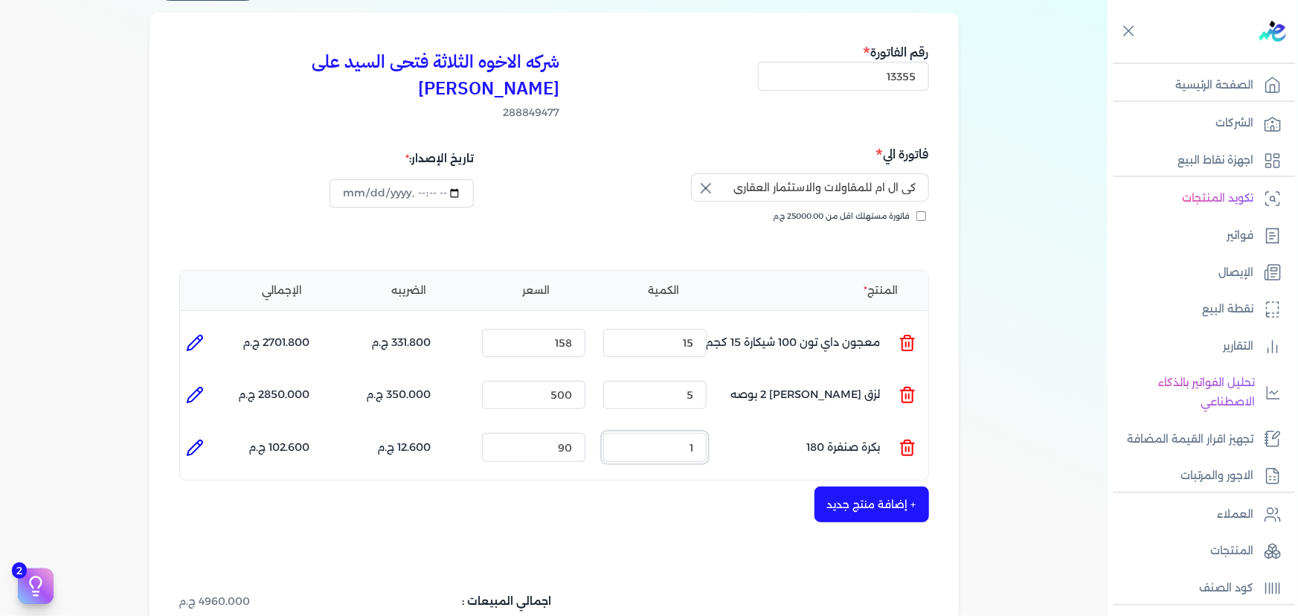
drag, startPoint x: 671, startPoint y: 413, endPoint x: 823, endPoint y: 415, distance: 151.7
click at [818, 427] on ul "المنتج : بكرة صنفرة 180 الكمية : 1 السعر : 90 الضريبه : 12.600 ج.م الإجمالي : 1…" at bounding box center [554, 447] width 748 height 40
type input "3"
drag, startPoint x: 548, startPoint y: 419, endPoint x: 682, endPoint y: 419, distance: 133.9
click at [682, 427] on ul "المنتج : بكرة صنفرة 180 الكمية : 3 السعر : 90 الضريبه : 37.800 ج.م الإجمالي : 3…" at bounding box center [554, 447] width 748 height 40
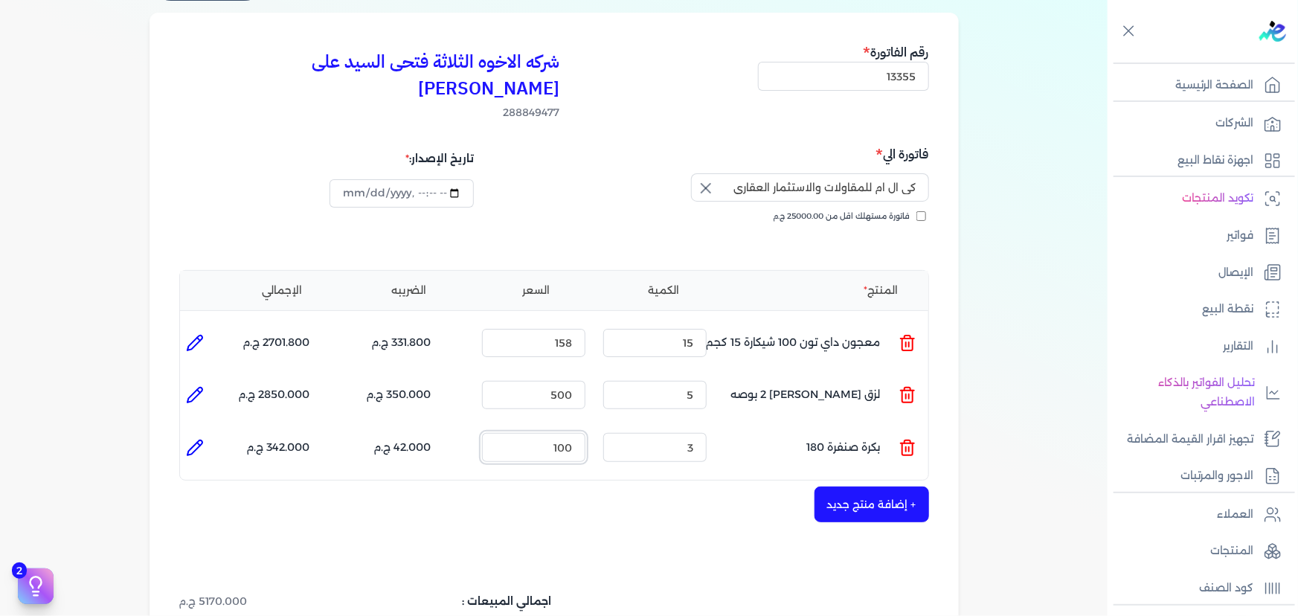
type input "100"
click at [885, 486] on button "+ إضافة منتج جديد" at bounding box center [871, 504] width 115 height 36
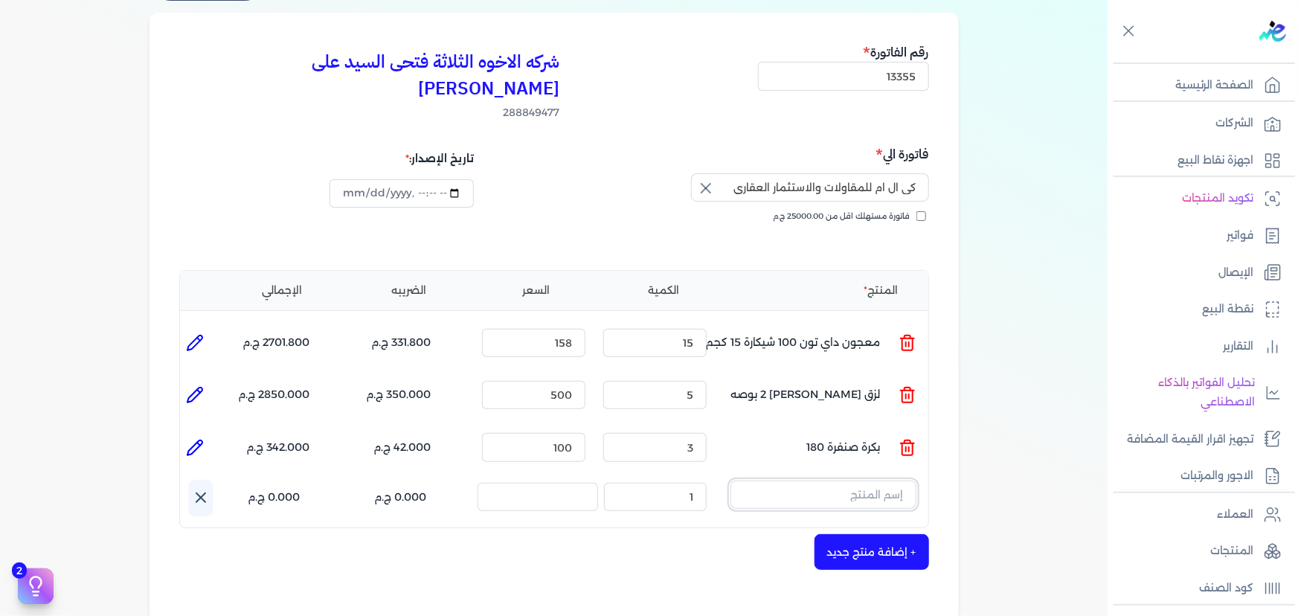
click at [866, 480] on input "text" at bounding box center [823, 494] width 186 height 28
click at [910, 491] on icon at bounding box center [907, 500] width 18 height 18
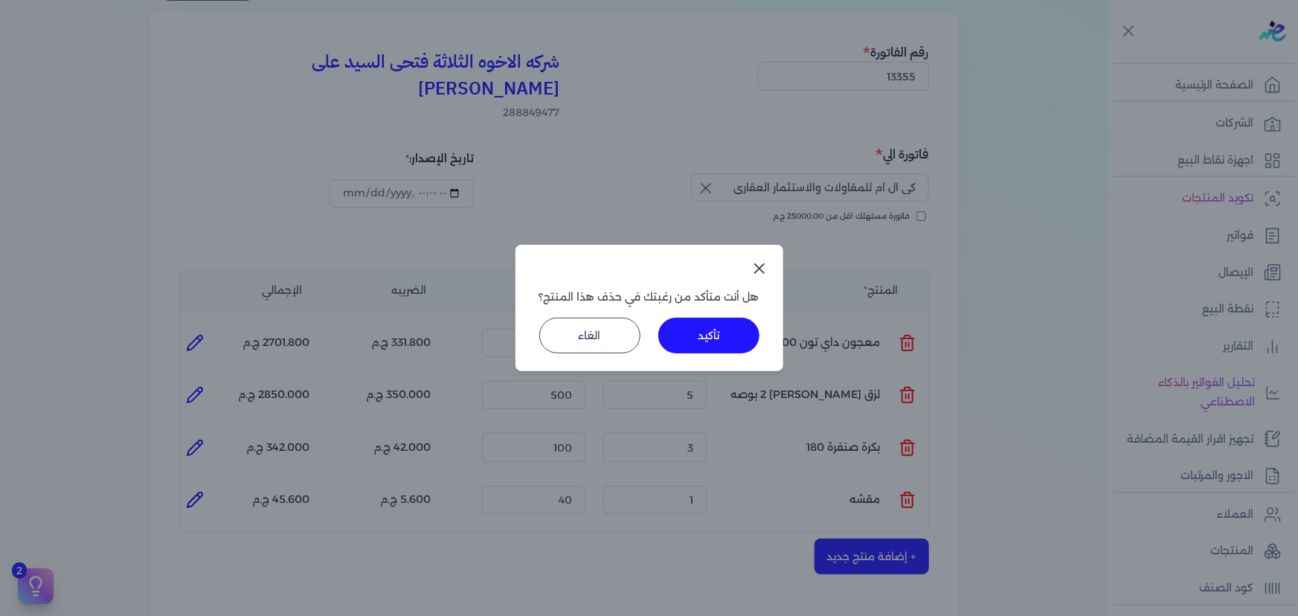
click at [708, 329] on button "تأكيد" at bounding box center [708, 336] width 101 height 36
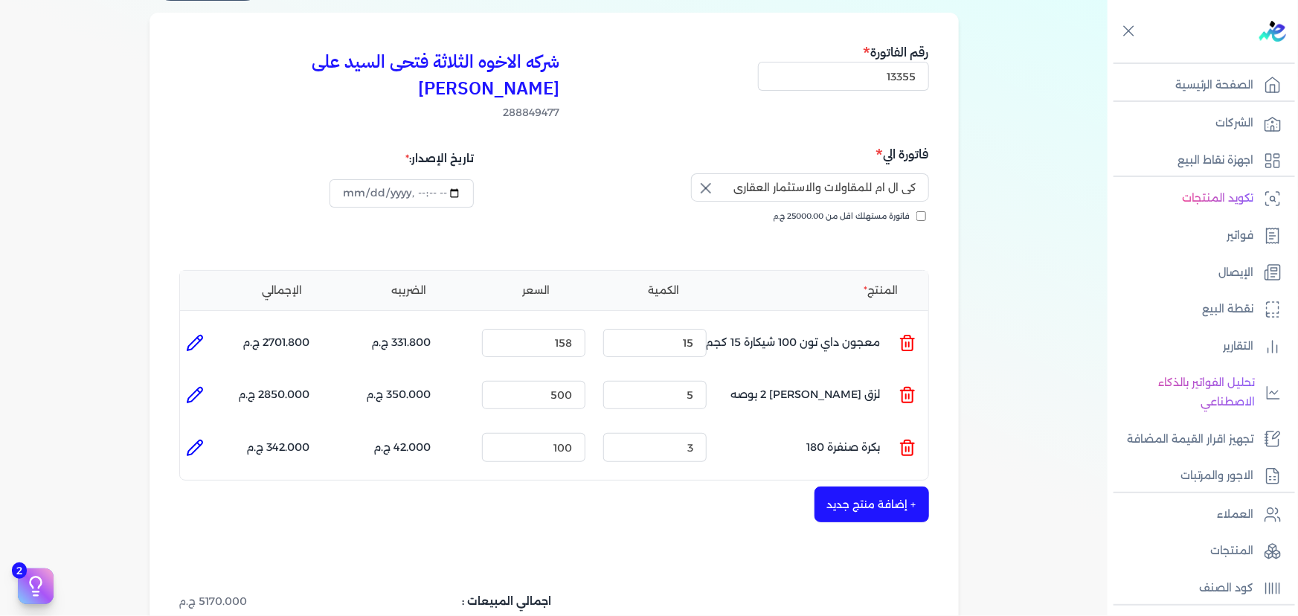
click at [869, 486] on button "+ إضافة منتج جديد" at bounding box center [871, 504] width 115 height 36
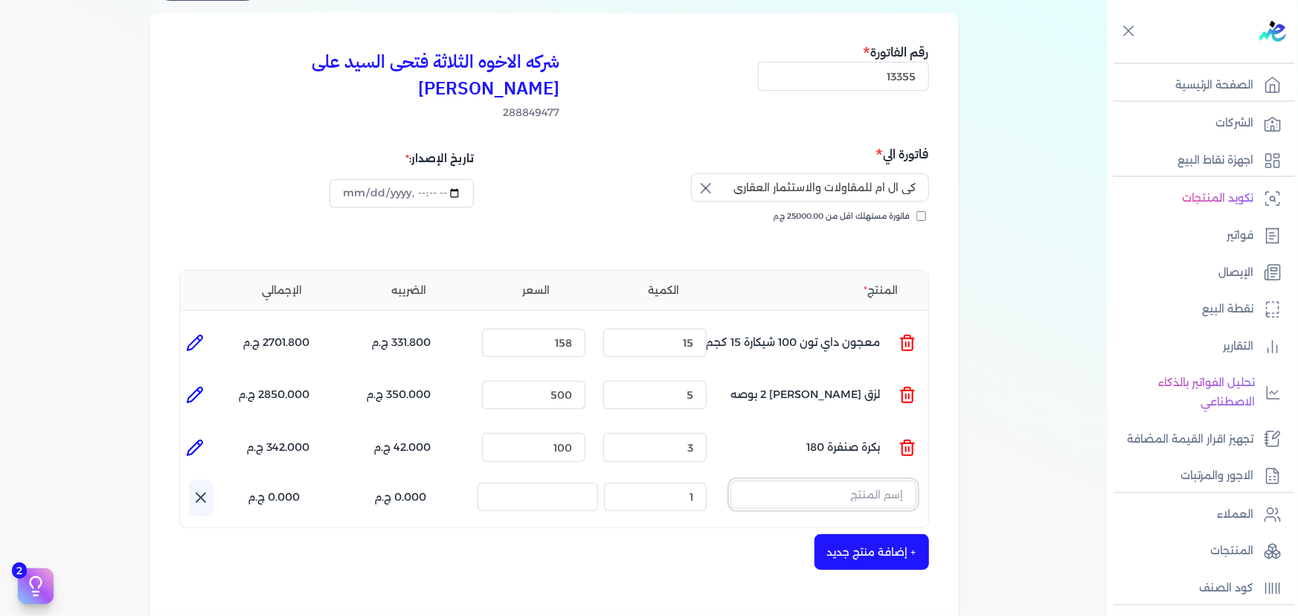
click at [843, 480] on input "text" at bounding box center [823, 494] width 186 height 28
drag, startPoint x: 849, startPoint y: 470, endPoint x: 954, endPoint y: 461, distance: 105.2
click at [952, 462] on div "شركه الاخوه الثلاثة فتحى السيد على [PERSON_NAME] 288849477 رقم الفاتورة 13355 ف…" at bounding box center [553, 441] width 809 height 857
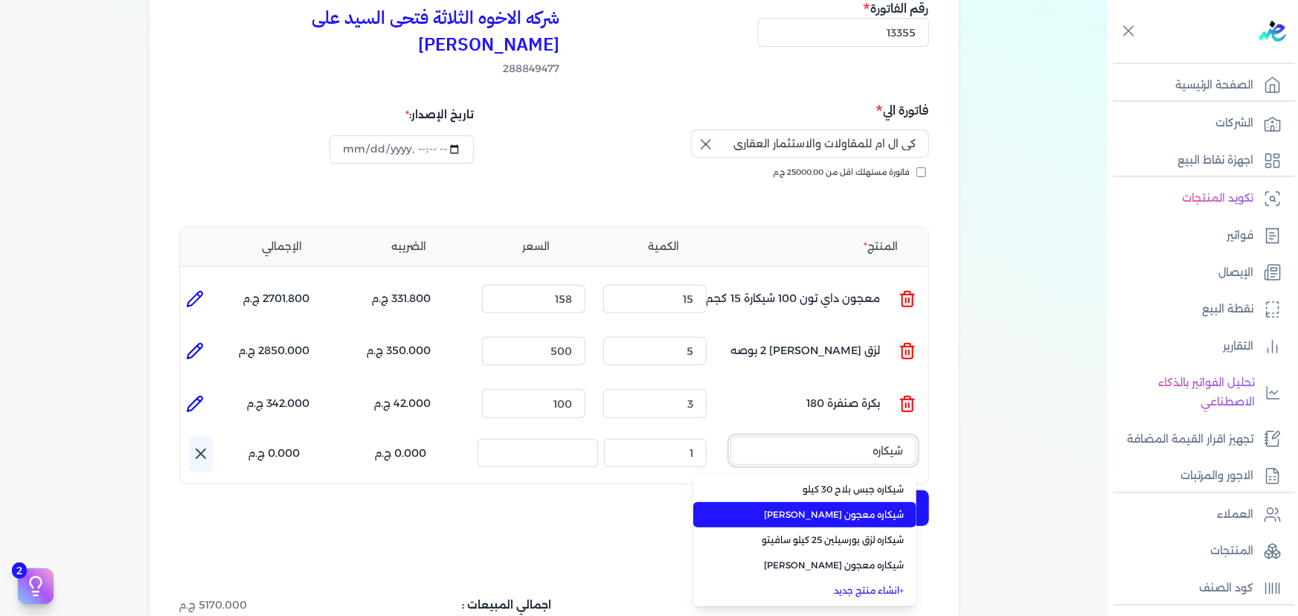
scroll to position [180, 0]
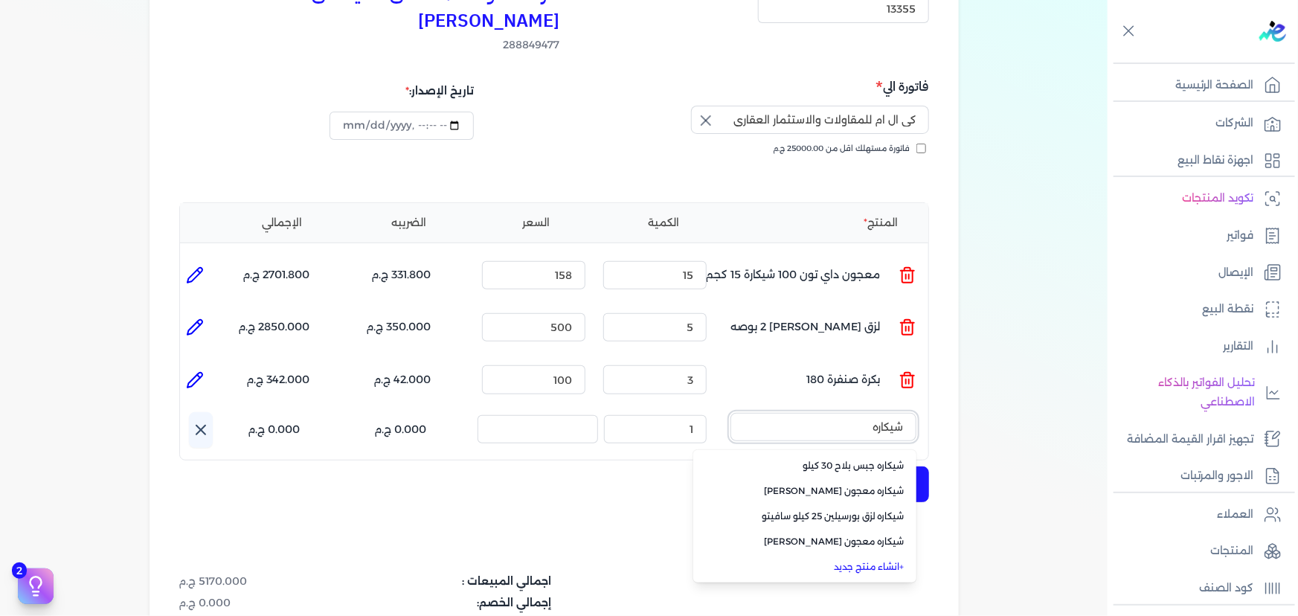
drag, startPoint x: 866, startPoint y: 394, endPoint x: 979, endPoint y: 396, distance: 113.8
click at [978, 394] on div "بيانات إضافية شركه الاخوه الثلاثة فتحى السيد على [PERSON_NAME] 288849477 رقم ال…" at bounding box center [554, 348] width 857 height 908
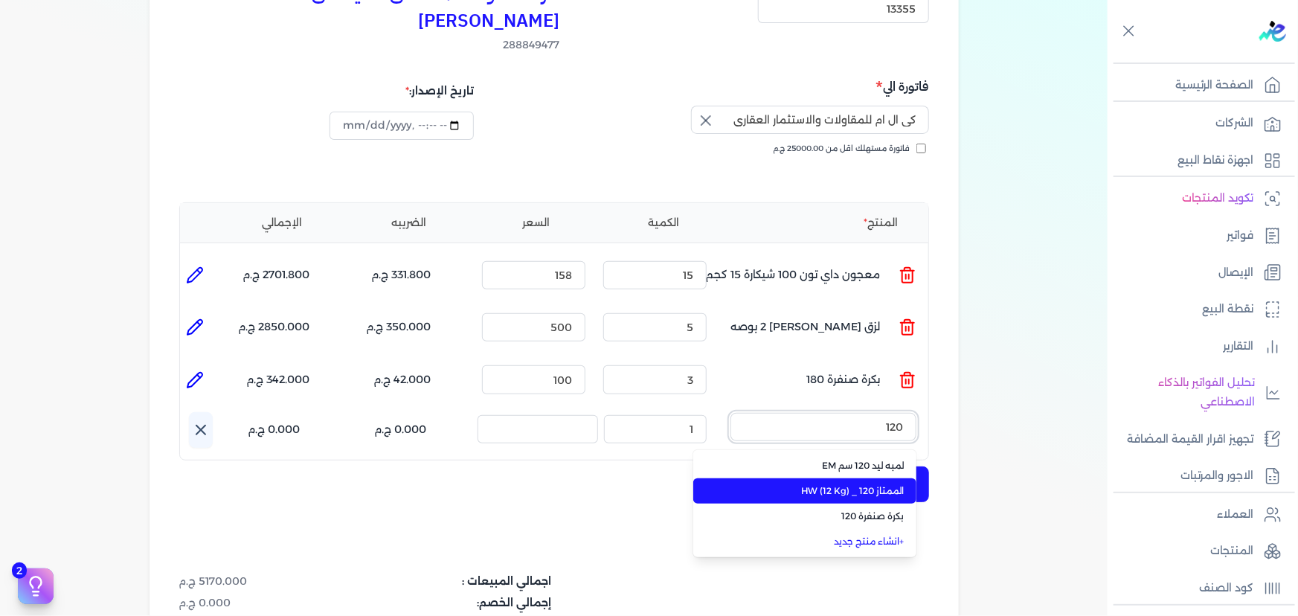
type input "120"
drag, startPoint x: 891, startPoint y: 464, endPoint x: 750, endPoint y: 432, distance: 144.2
click at [889, 484] on span "الممتاز 120 _ HW (12 Kg)" at bounding box center [813, 490] width 181 height 13
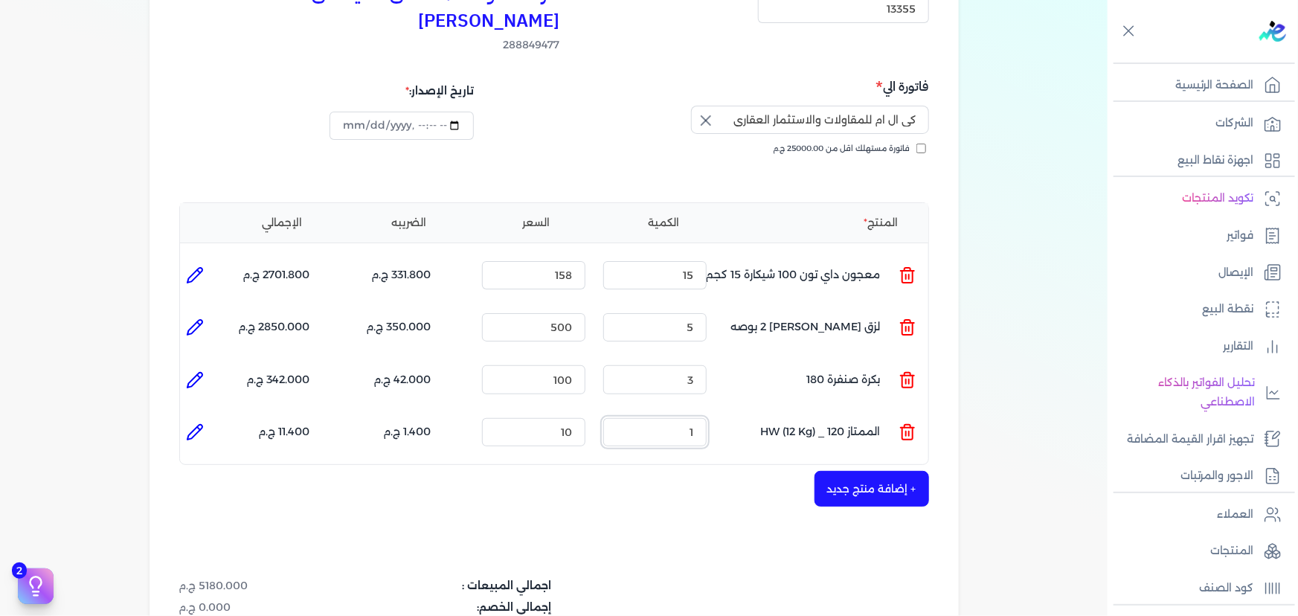
drag, startPoint x: 687, startPoint y: 407, endPoint x: 770, endPoint y: 407, distance: 82.6
click at [770, 412] on ul "المنتج : الممتاز 120 _ HW (12 Kg) الكمية : 1 السعر : 10 الضريبه : 1.400 ج.م الإ…" at bounding box center [554, 432] width 748 height 40
type input "2"
drag, startPoint x: 550, startPoint y: 401, endPoint x: 666, endPoint y: 399, distance: 115.3
click at [664, 412] on ul "المنتج : الممتاز 120 _ HW (12 Kg) الكمية : 2 السعر : 10 الضريبه : 2.800 ج.م الإ…" at bounding box center [554, 432] width 748 height 40
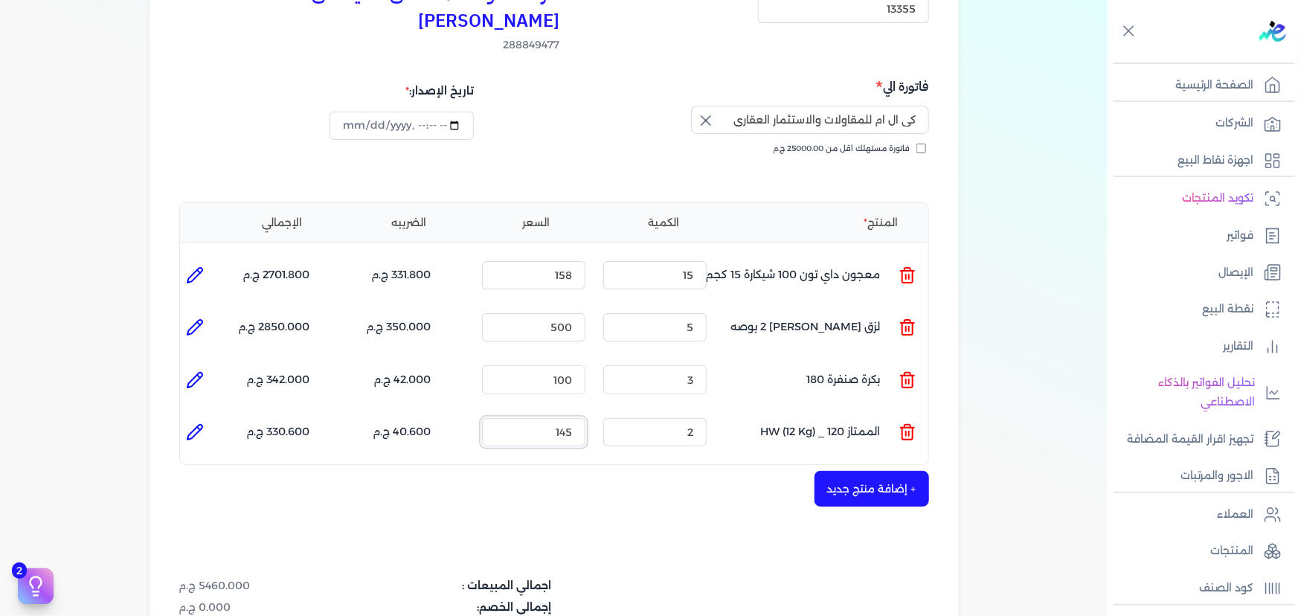
type input "145"
click at [851, 471] on button "+ إضافة منتج جديد" at bounding box center [871, 489] width 115 height 36
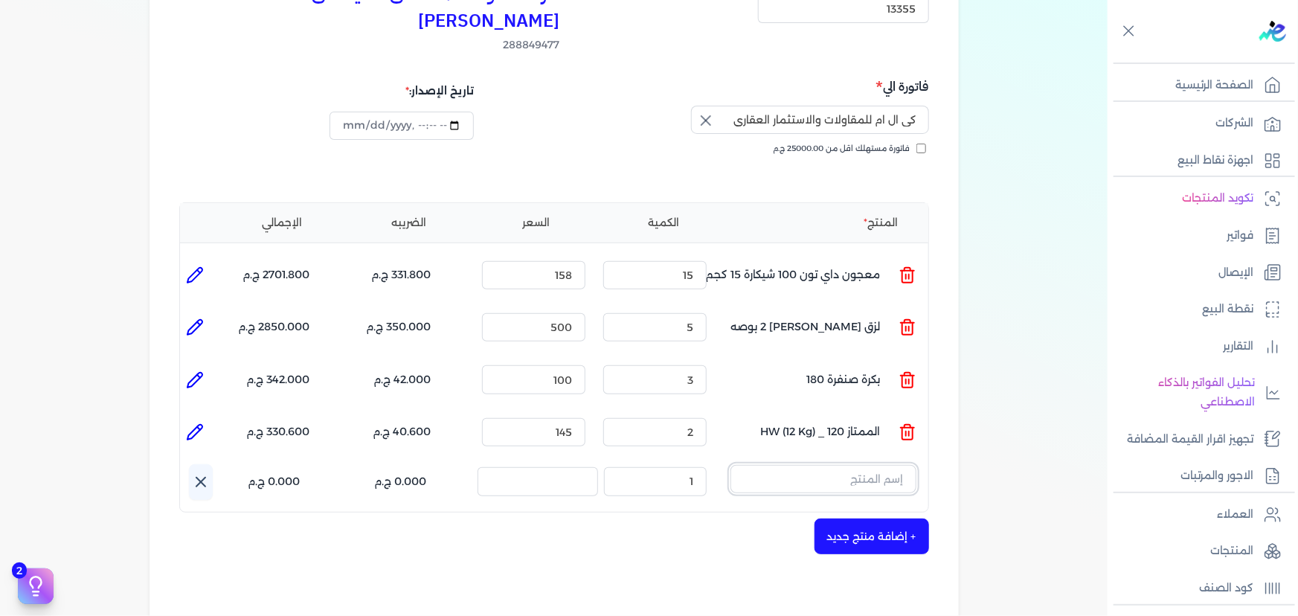
drag, startPoint x: 875, startPoint y: 454, endPoint x: 834, endPoint y: 463, distance: 41.7
click at [873, 465] on input "text" at bounding box center [823, 479] width 186 height 28
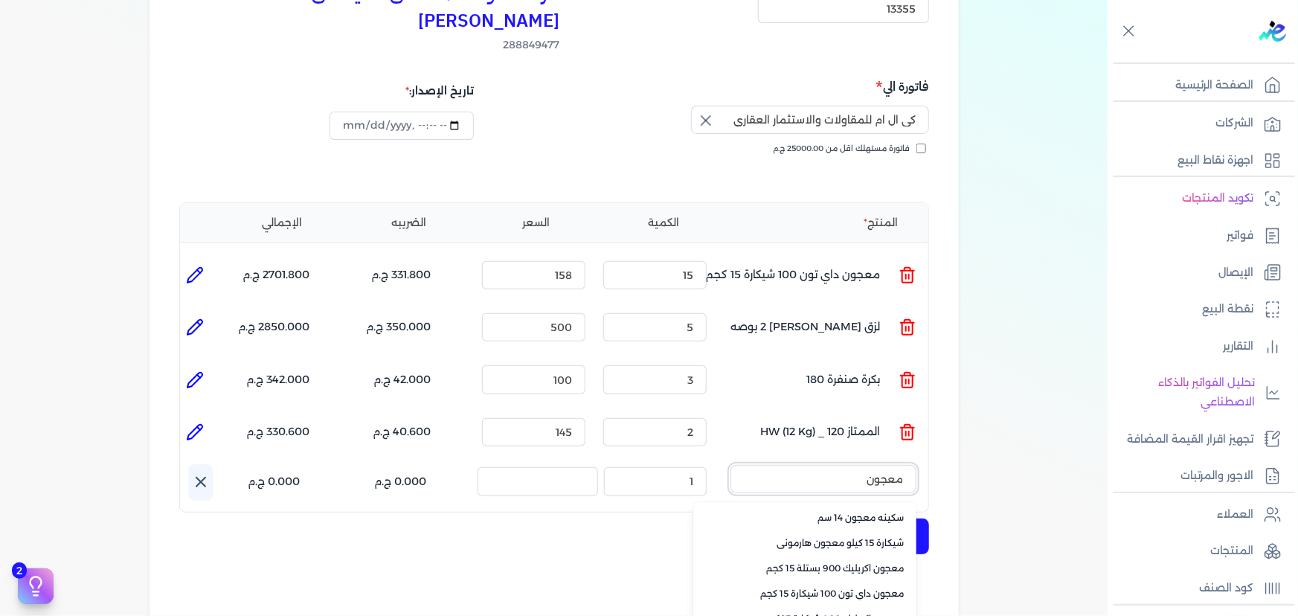
drag, startPoint x: 855, startPoint y: 449, endPoint x: 939, endPoint y: 449, distance: 84.8
click at [939, 449] on div "شركه الاخوه الثلاثة فتحى السيد على [PERSON_NAME] 288849477 رقم الفاتورة 13355 ف…" at bounding box center [553, 400] width 809 height 910
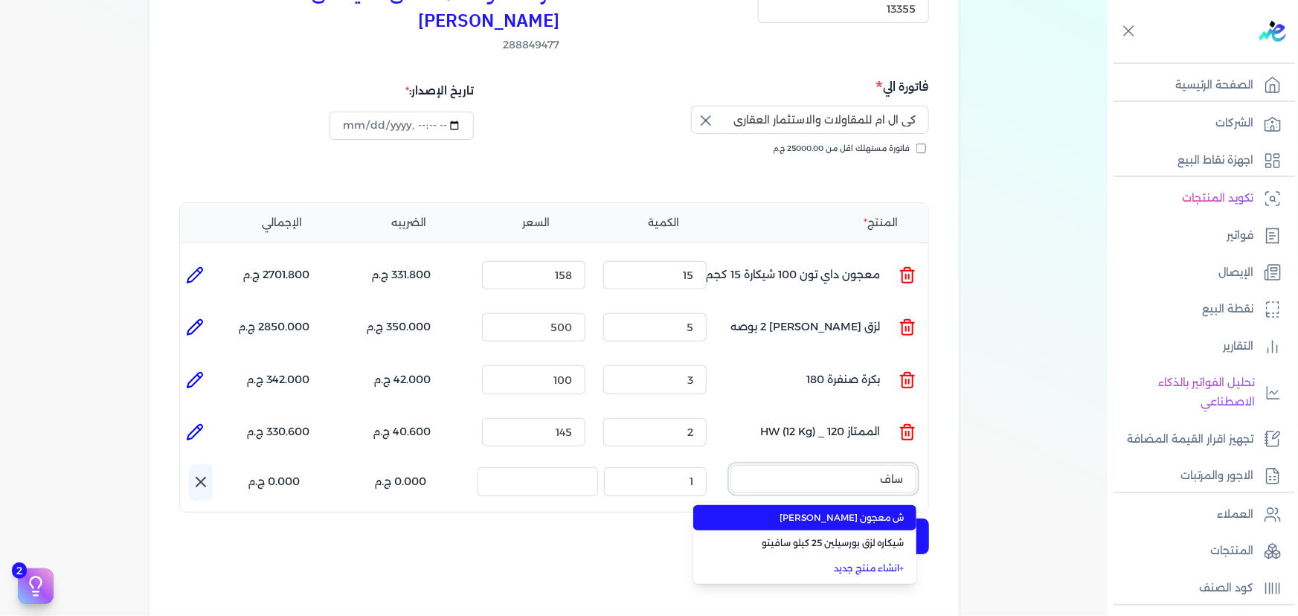
type input "ساف"
click at [882, 511] on span "ش معجون [PERSON_NAME]" at bounding box center [813, 517] width 181 height 13
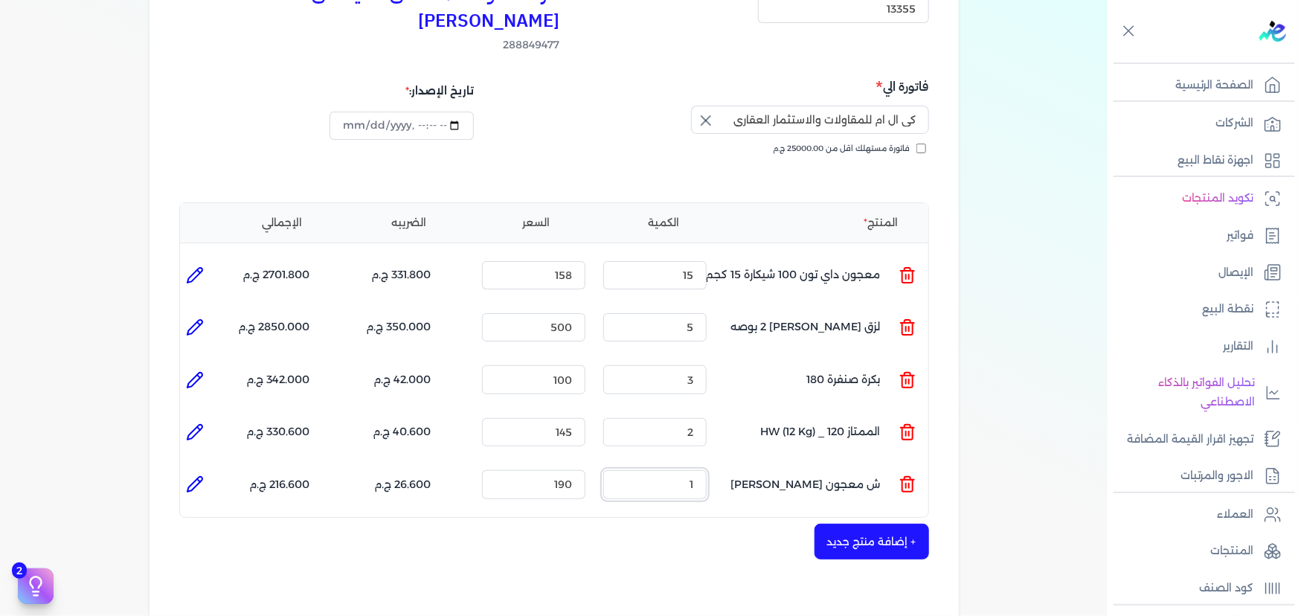
drag, startPoint x: 754, startPoint y: 461, endPoint x: 798, endPoint y: 461, distance: 43.9
click at [798, 464] on ul "المنتج : ش معجون اسمنتى سافيتو الكمية : 1 السعر : 190 الضريبه : 26.600 ج.م الإج…" at bounding box center [554, 484] width 748 height 40
type input "2"
drag, startPoint x: 532, startPoint y: 444, endPoint x: 689, endPoint y: 463, distance: 158.1
click at [688, 464] on ul "المنتج : ش معجون اسمنتى سافيتو الكمية : 2 السعر : 190 الضريبه : 53.200 ج.م الإج…" at bounding box center [554, 484] width 748 height 40
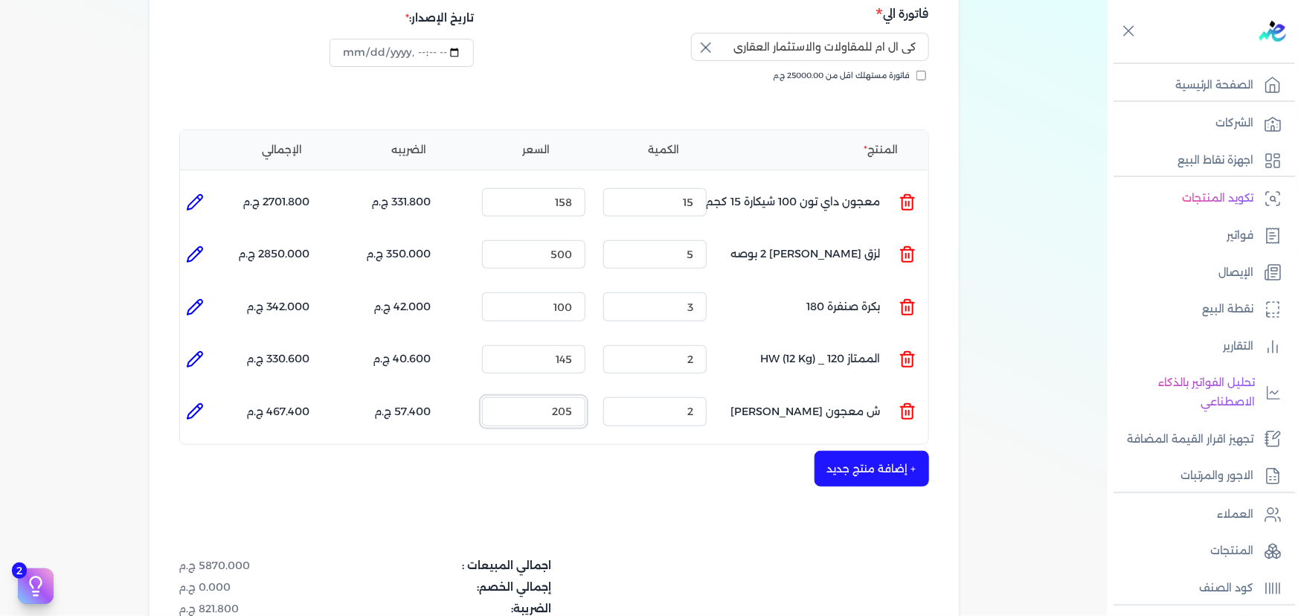
scroll to position [315, 0]
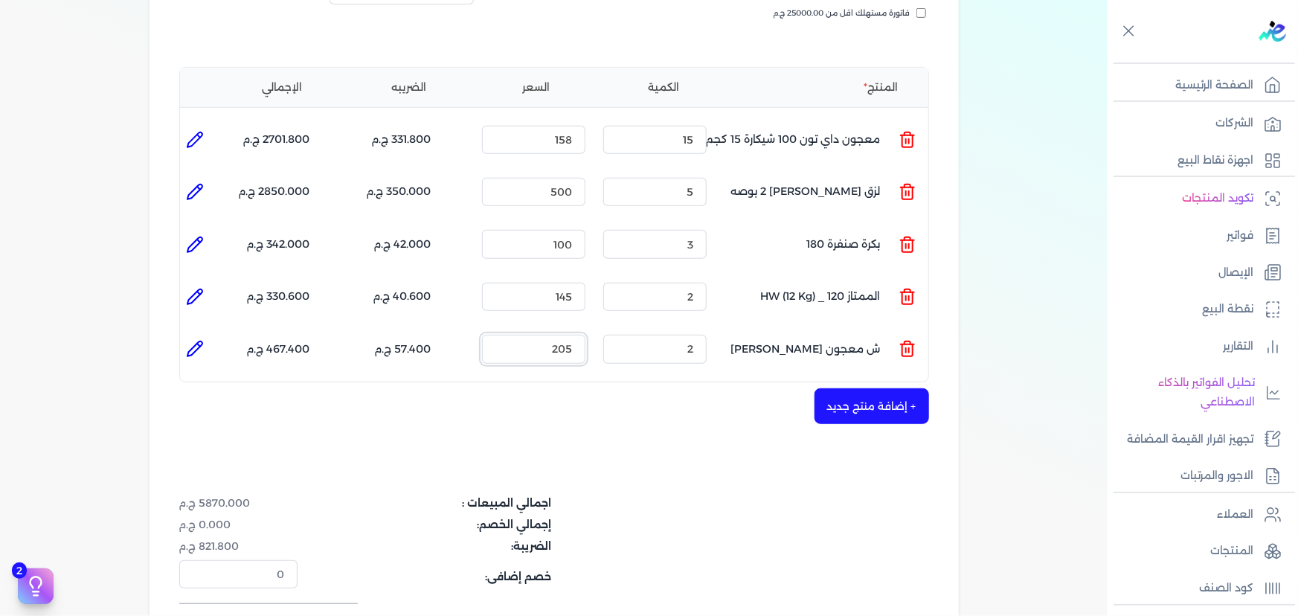
type input "205"
click at [648, 435] on div "شركه الاخوه الثلاثة فتحى السيد على [PERSON_NAME] 288849477 رقم الفاتورة 13355 ف…" at bounding box center [553, 267] width 809 height 914
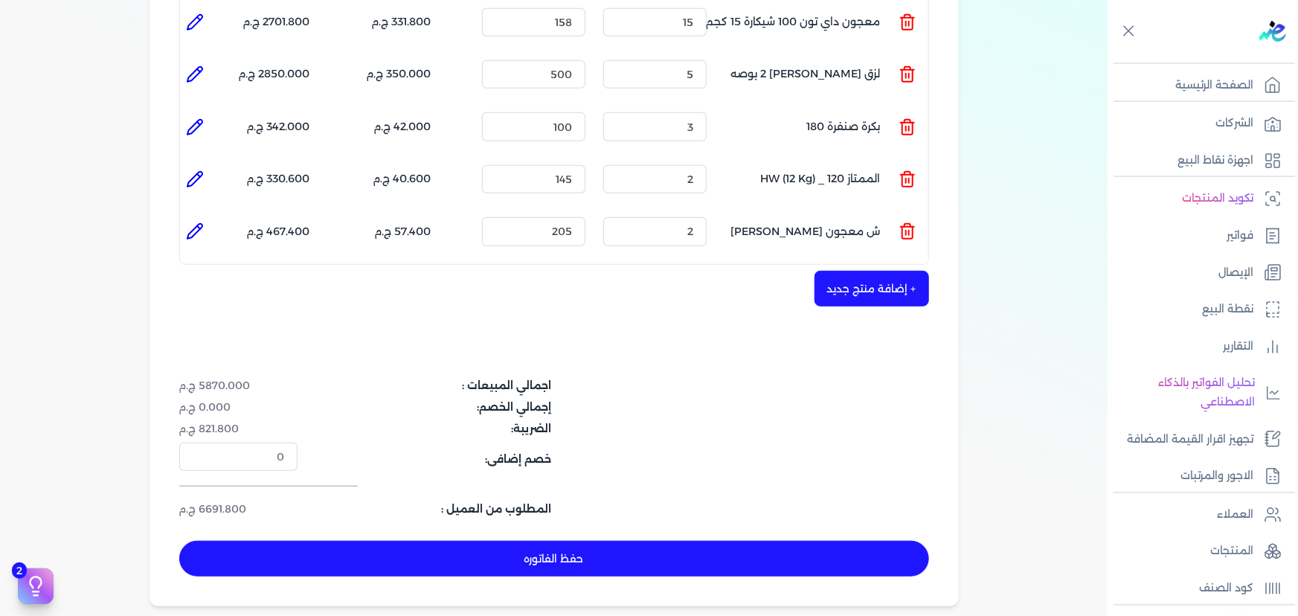
scroll to position [586, 0]
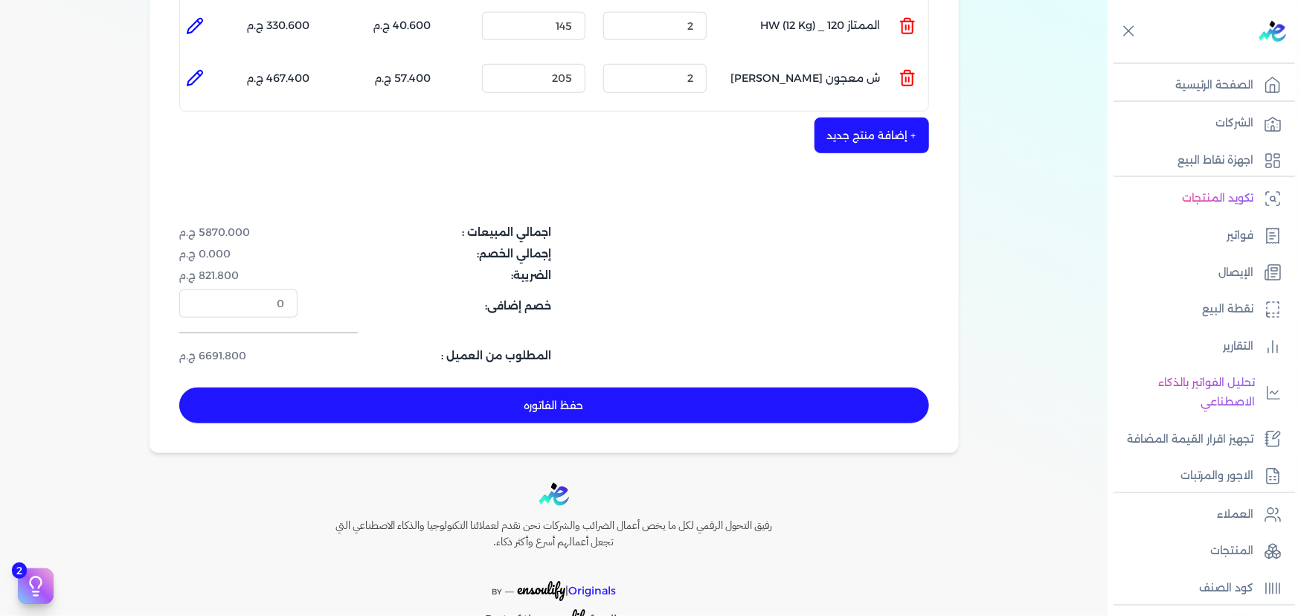
click at [254, 387] on button "حفظ الفاتوره" at bounding box center [554, 405] width 750 height 36
type input "[DATE]"
